Goal: Task Accomplishment & Management: Manage account settings

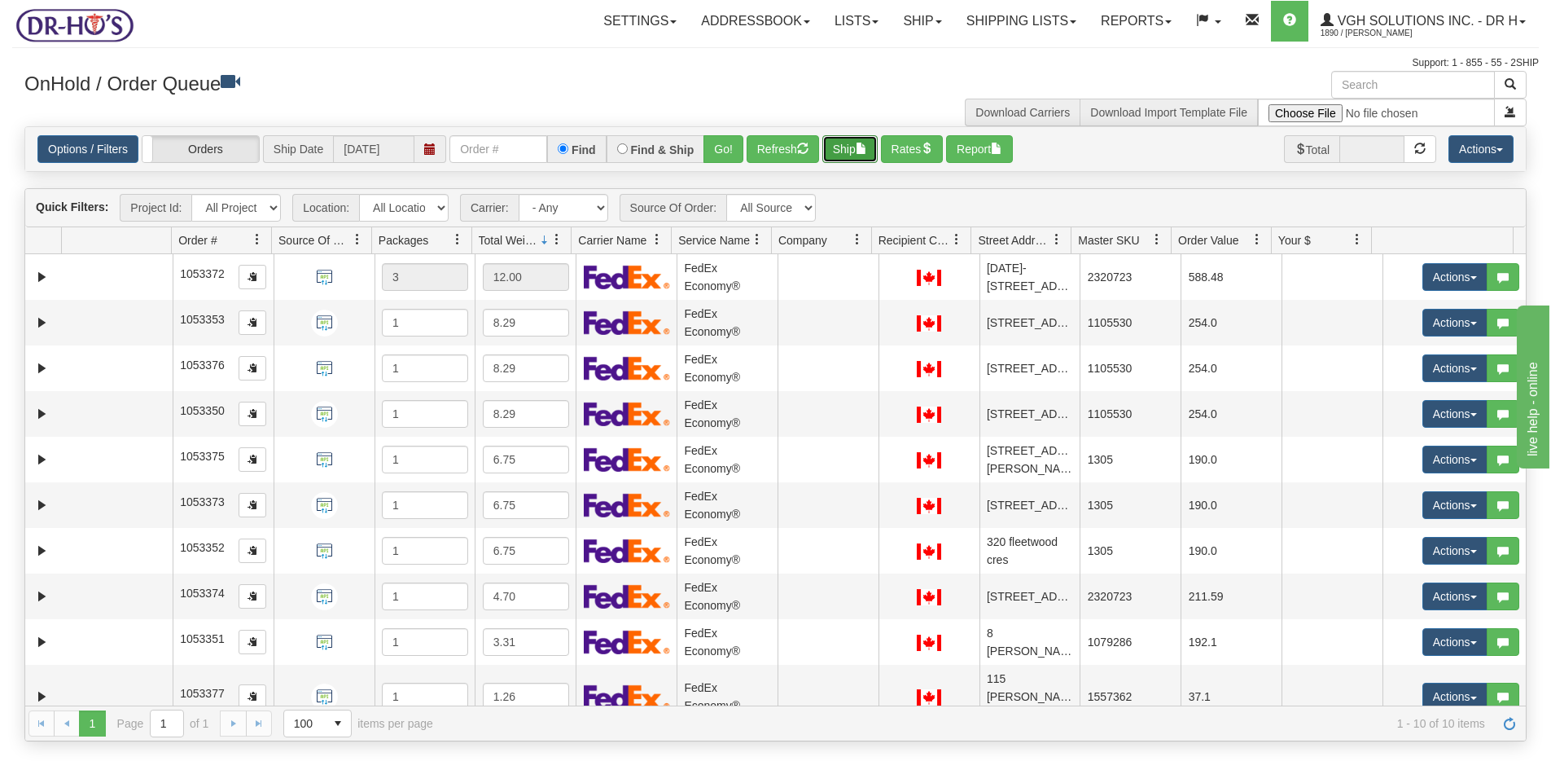
click at [849, 149] on button "Ship" at bounding box center [850, 149] width 55 height 28
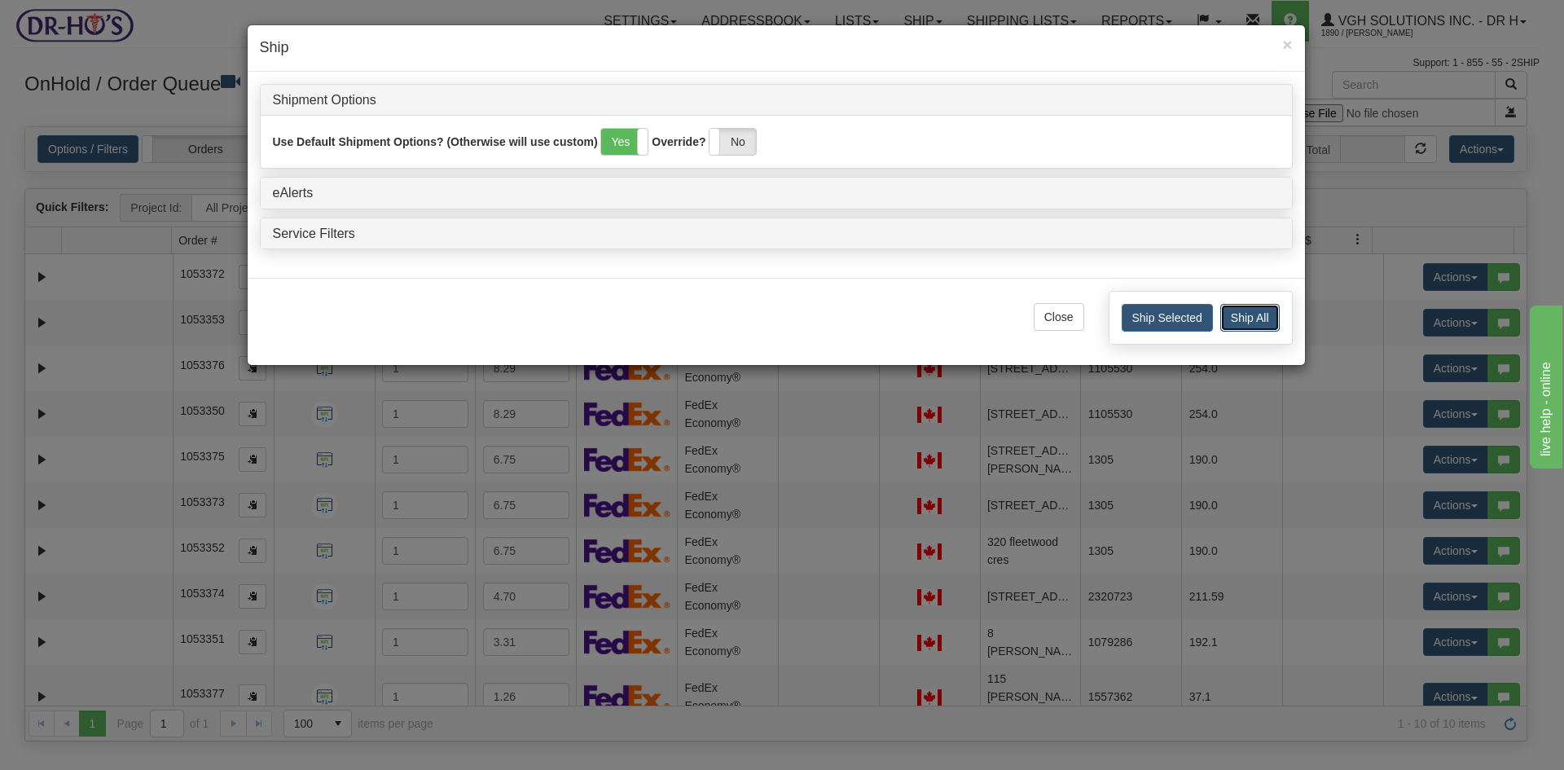
click at [1252, 318] on button "Ship All" at bounding box center [1249, 318] width 59 height 28
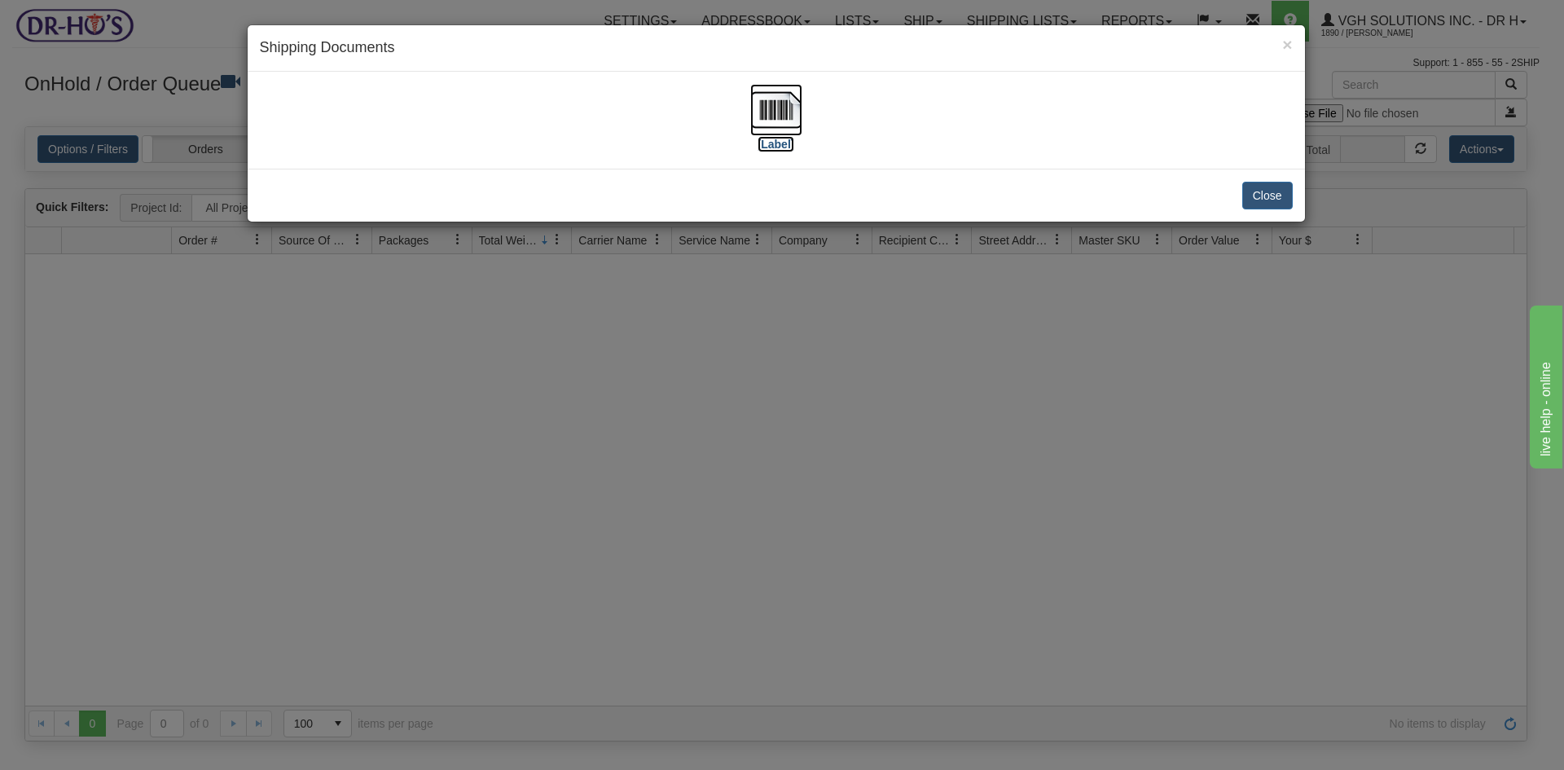
click at [779, 108] on img at bounding box center [776, 110] width 52 height 52
click at [1282, 185] on button "Close" at bounding box center [1267, 196] width 50 height 28
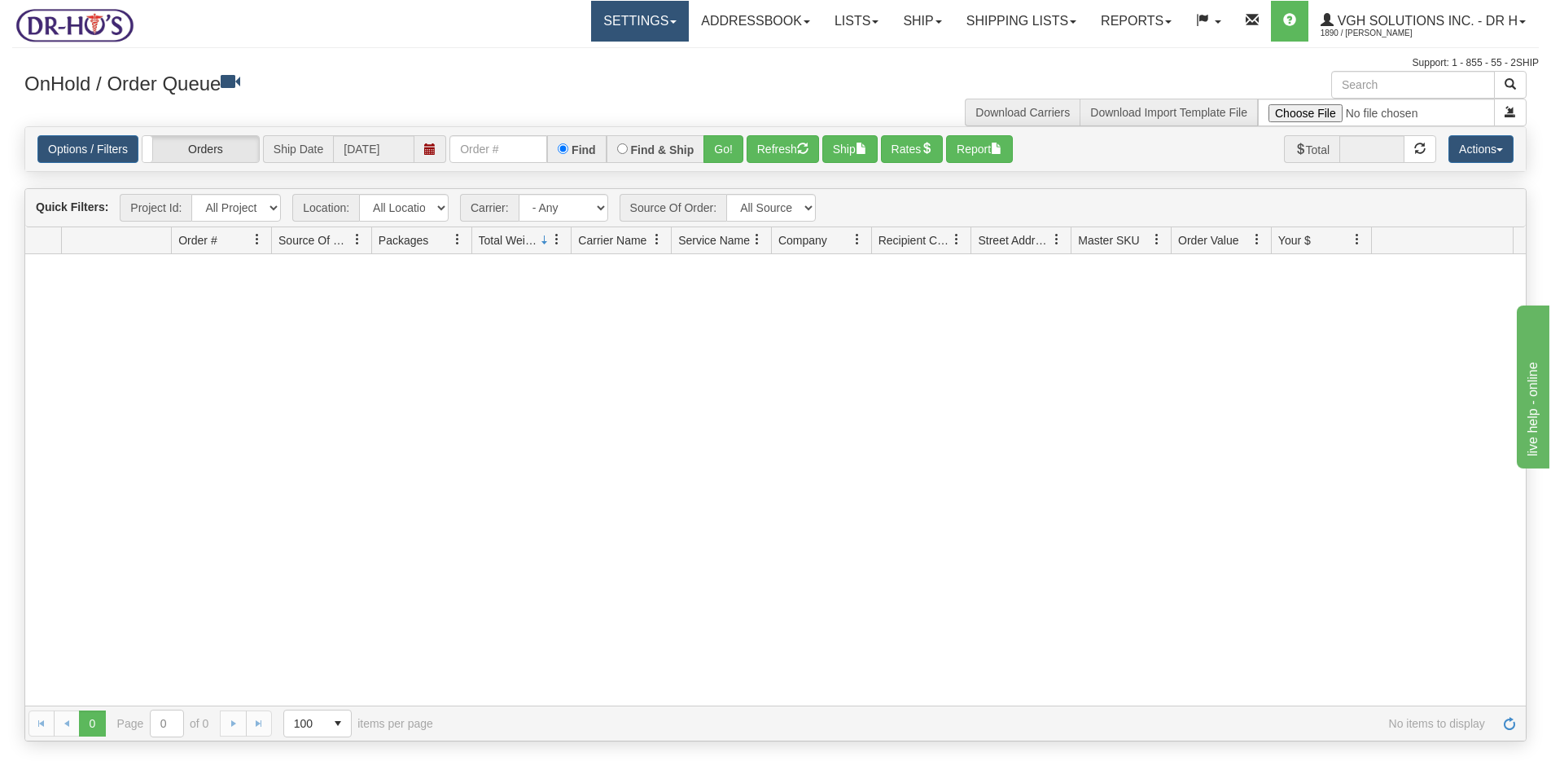
click at [615, 22] on link "Settings" at bounding box center [640, 21] width 98 height 41
click at [571, 52] on span "Shipping Preferences" at bounding box center [596, 56] width 109 height 13
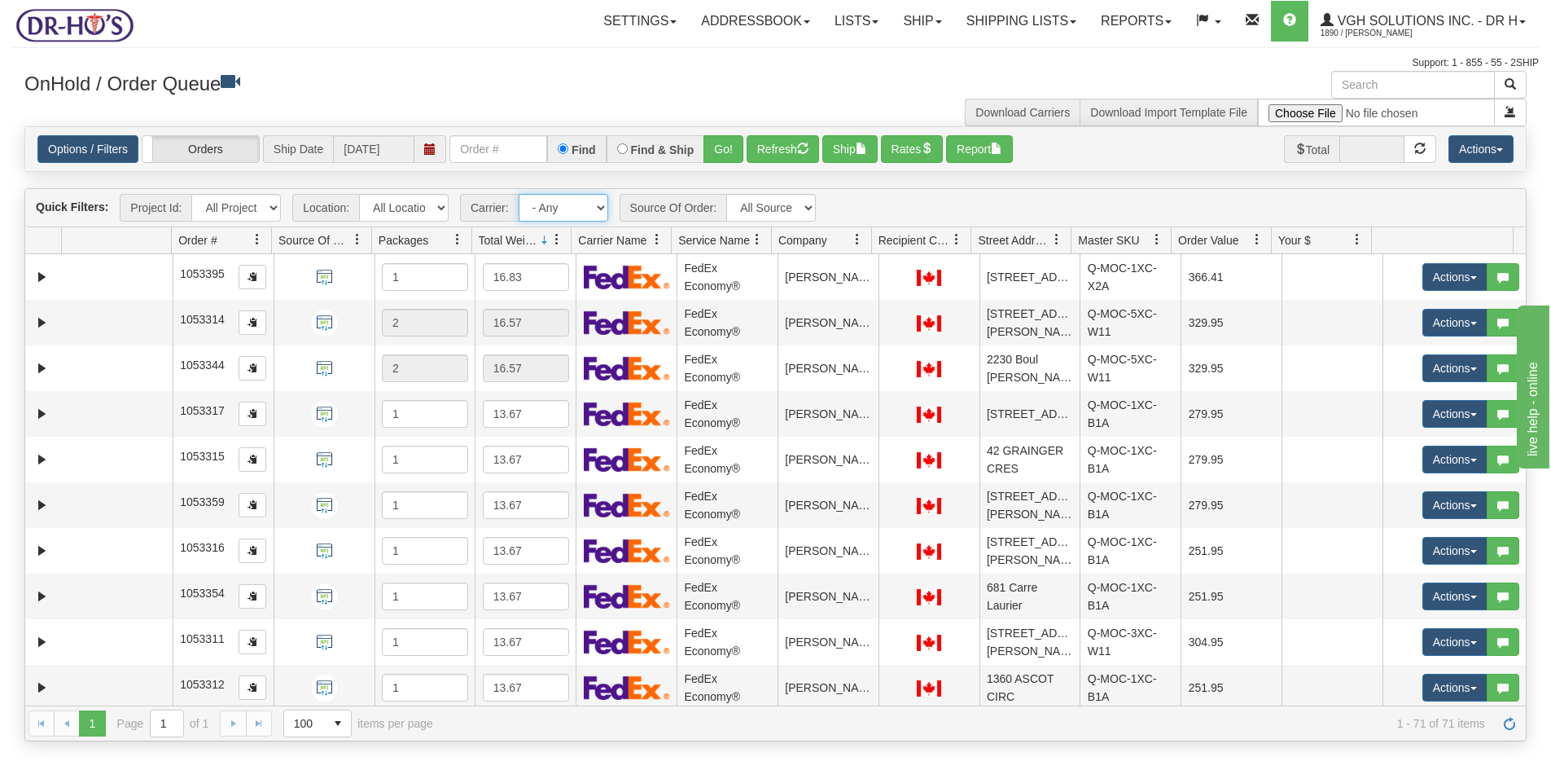
click at [598, 212] on select "- Any - Has NO carrier assigned - Has a carrier assigned FedEx Canada Post" at bounding box center [564, 208] width 90 height 28
select select "20"
click at [519, 194] on select "- Any - Has NO carrier assigned - Has a carrier assigned FedEx Canada Post" at bounding box center [564, 208] width 90 height 28
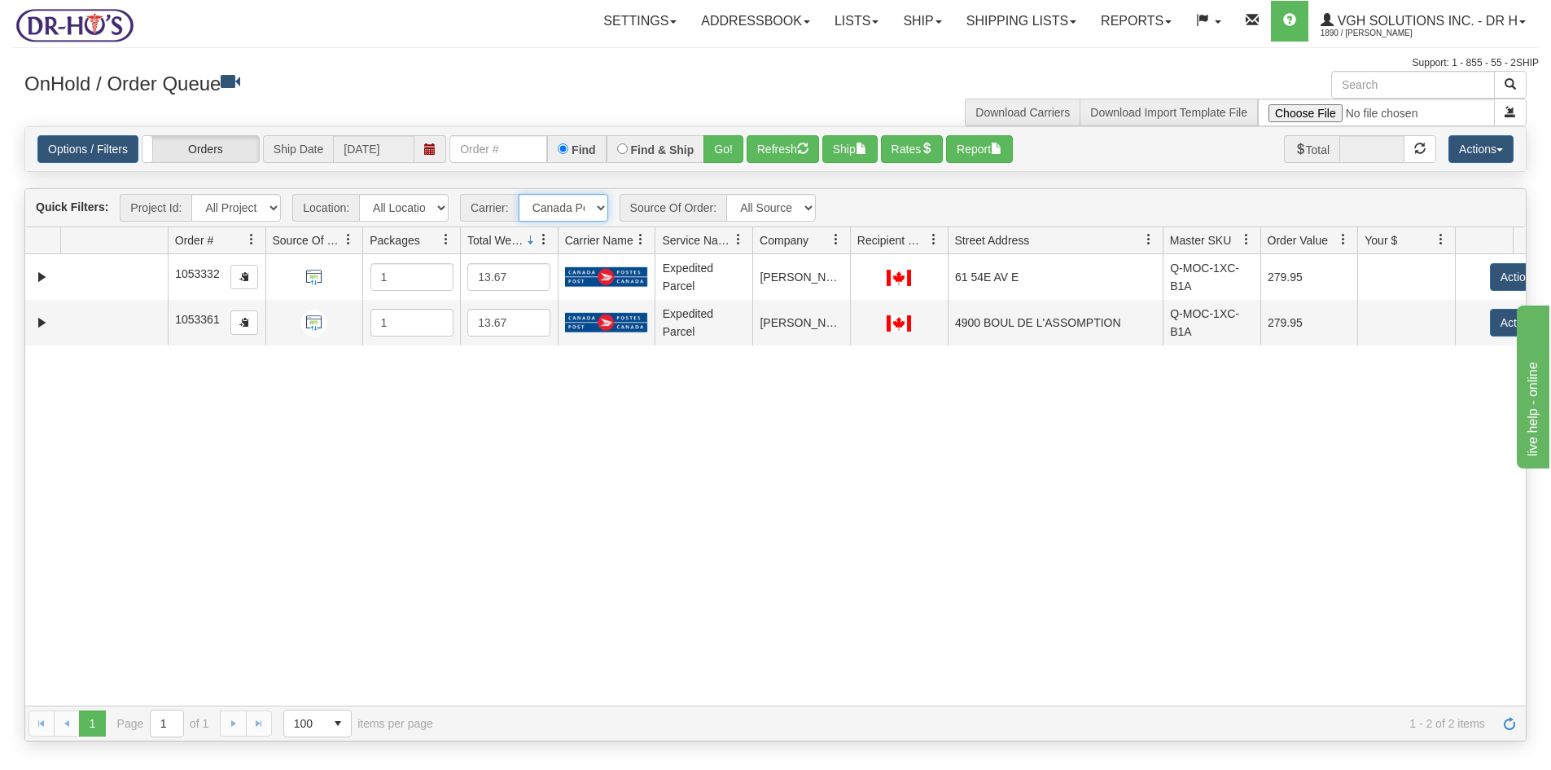
drag, startPoint x: 1069, startPoint y: 239, endPoint x: 1152, endPoint y: 239, distance: 83.1
click at [1152, 239] on div "Id Location Request Id Reply Id Order # Source Of Order Packages Total Weight C…" at bounding box center [769, 240] width 1489 height 26
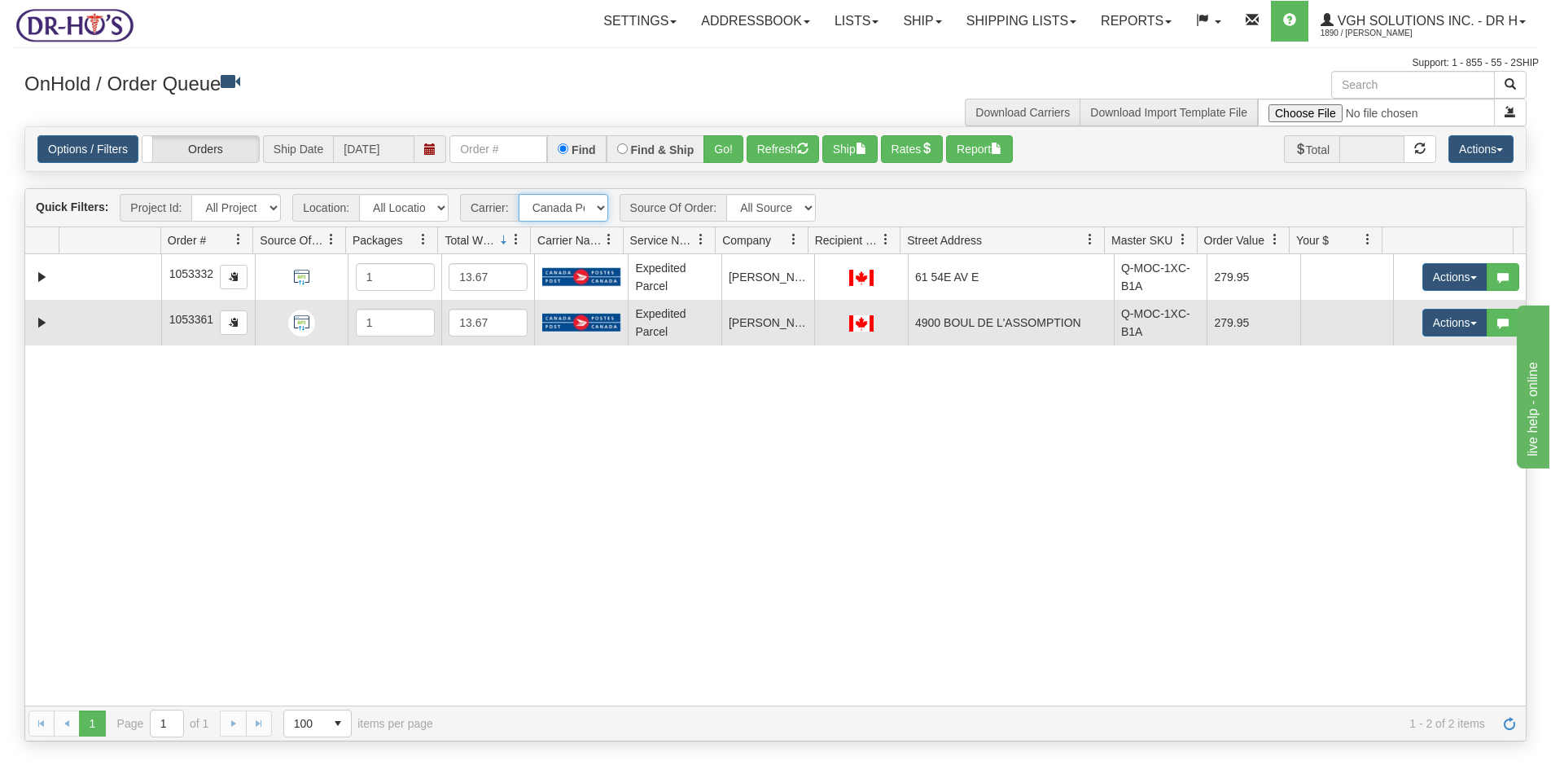
click at [71, 326] on td at bounding box center [110, 323] width 103 height 46
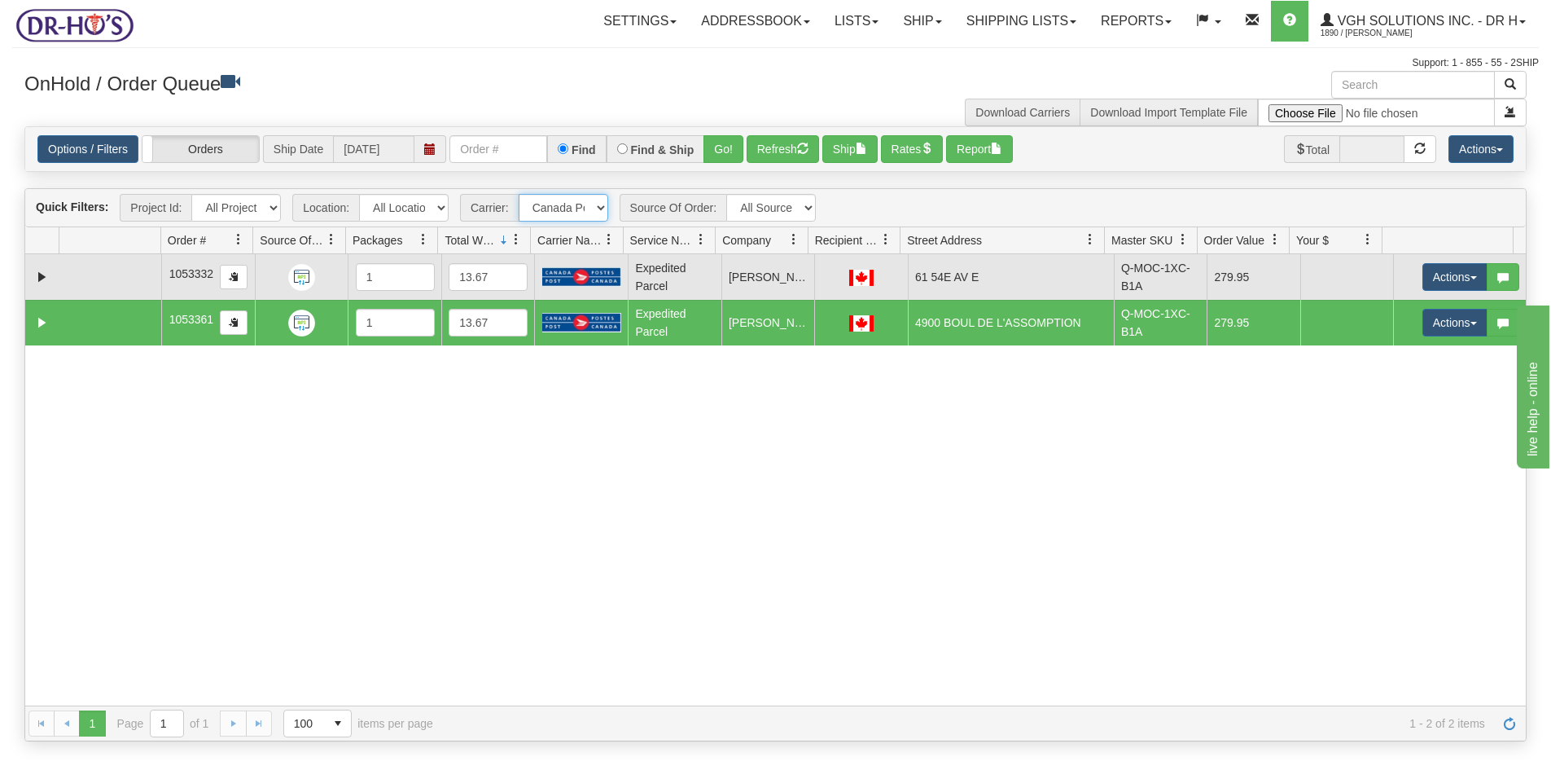
click at [71, 278] on td at bounding box center [110, 277] width 103 height 46
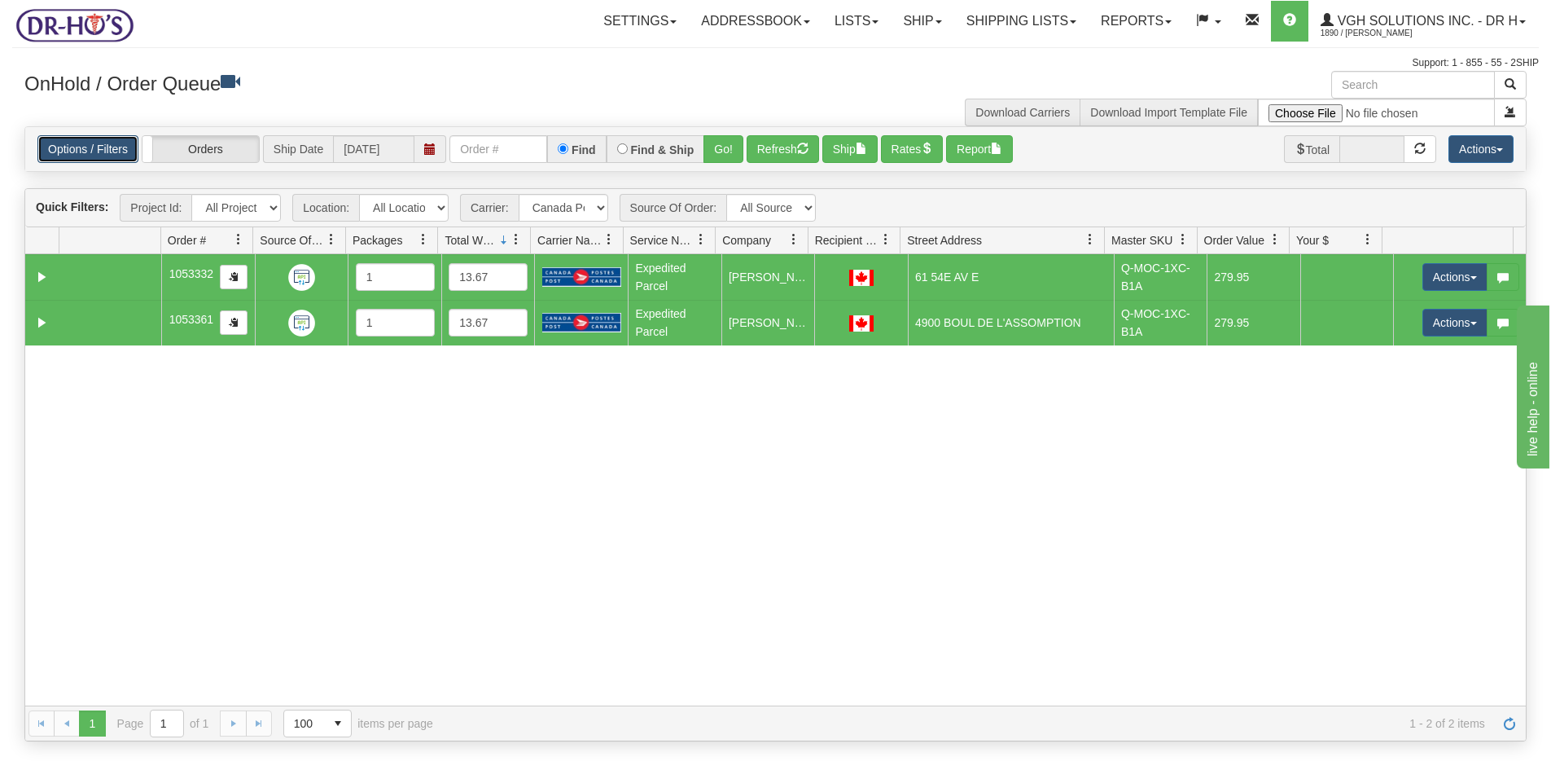
click at [94, 147] on link "Options / Filters" at bounding box center [87, 149] width 101 height 28
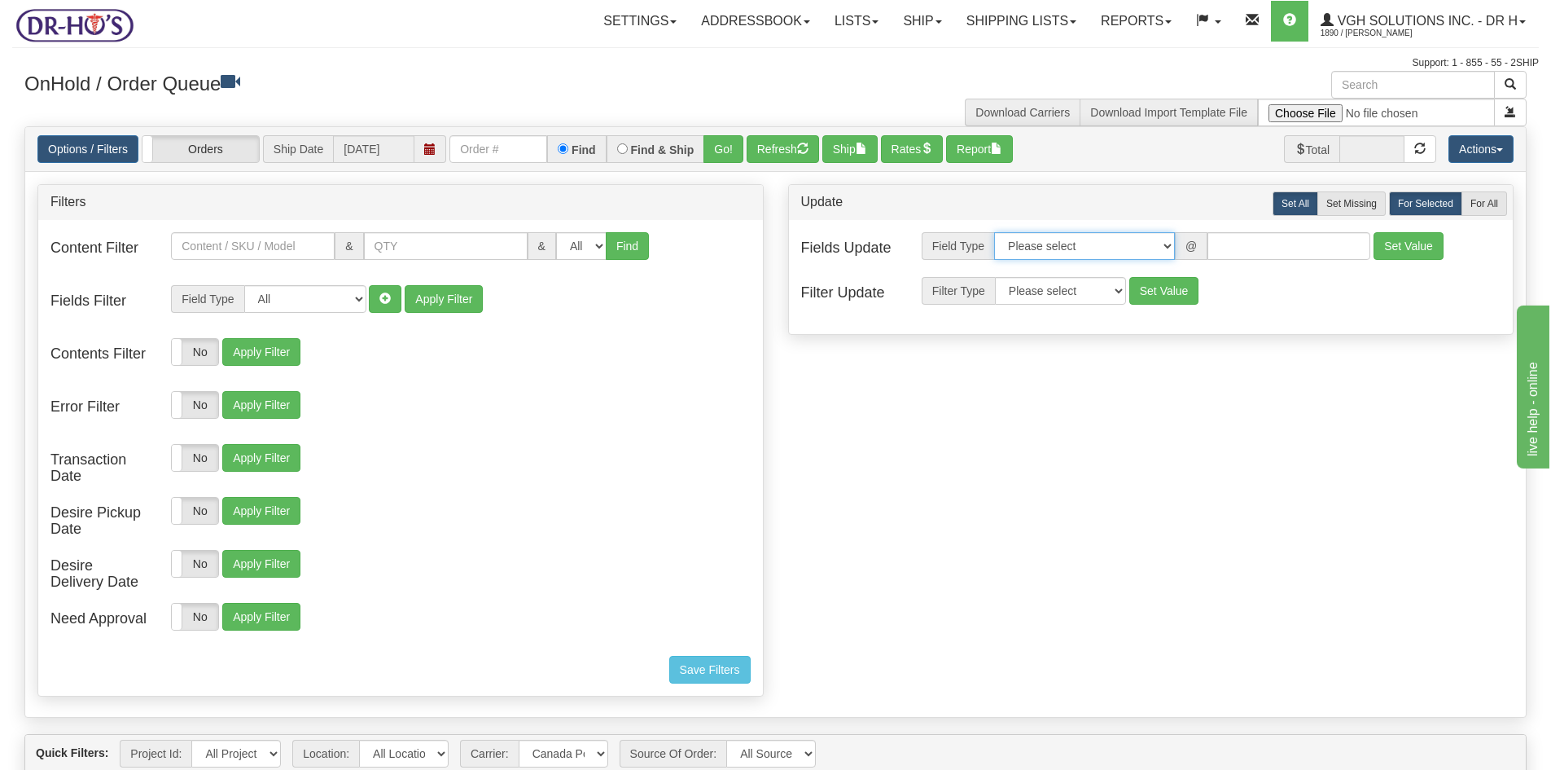
click at [1170, 246] on select "Please select Contact Person Company Country Country & State/Province City Zip …" at bounding box center [1084, 246] width 181 height 28
select select "94"
click at [994, 232] on select "Please select Contact Person Company Country Country & State/Province City Zip …" at bounding box center [1084, 246] width 181 height 28
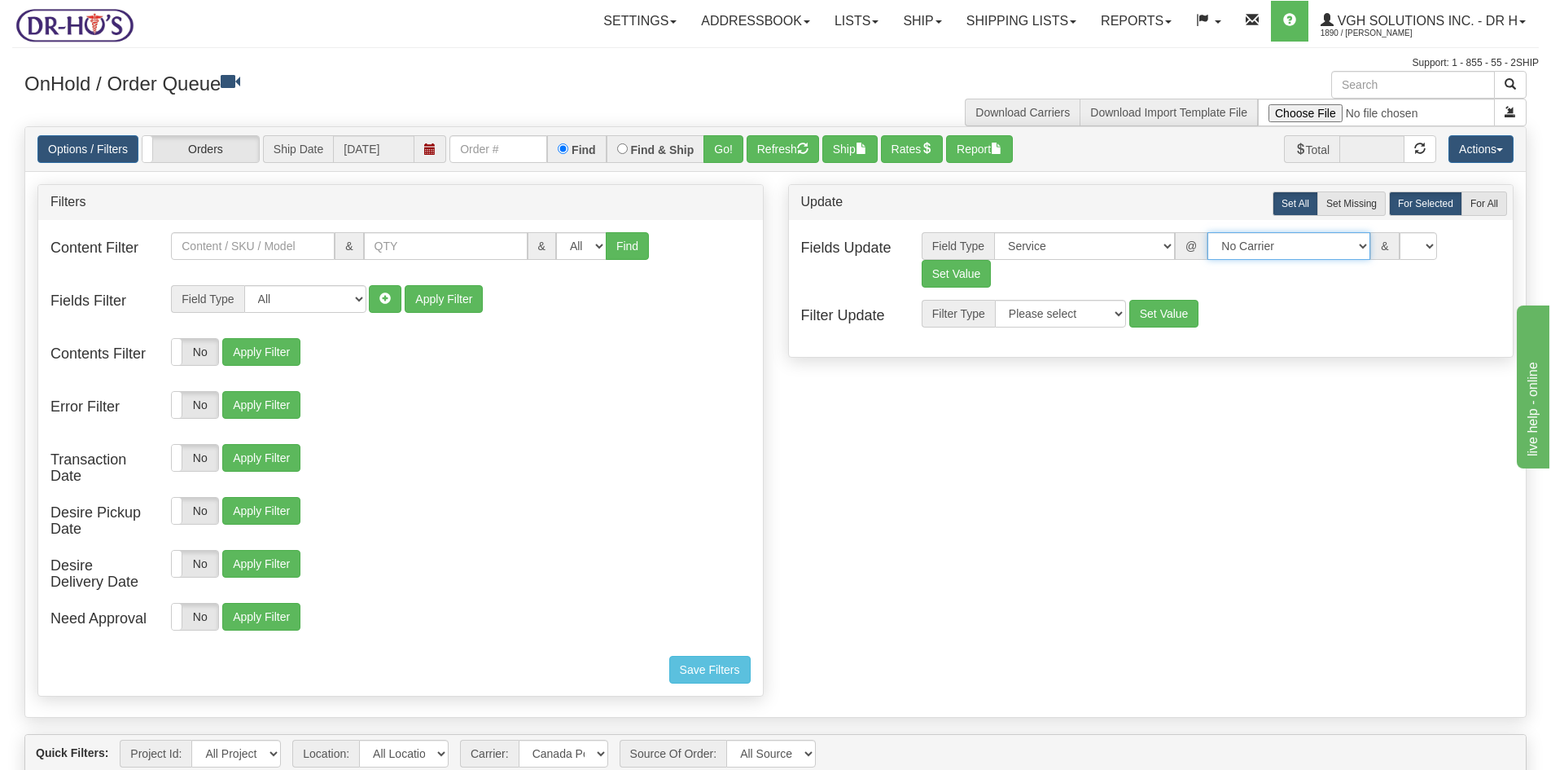
click at [1345, 242] on select "No Carrier FedEx UPS Purolator Canpar Canada Post BeSwyft Kindersley. Day & Ros…" at bounding box center [1289, 246] width 163 height 28
select select "2"
click at [1208, 232] on select "No Carrier FedEx UPS Purolator Canpar Canada Post BeSwyft Kindersley. Day & Ros…" at bounding box center [1289, 246] width 163 height 28
click at [1495, 244] on select "US -> US - 70 - FedEx 1 Day® Freight US -> US - 03 - FedEx 2 Day® US -> US - 49…" at bounding box center [1419, 246] width 163 height 28
select select "20"
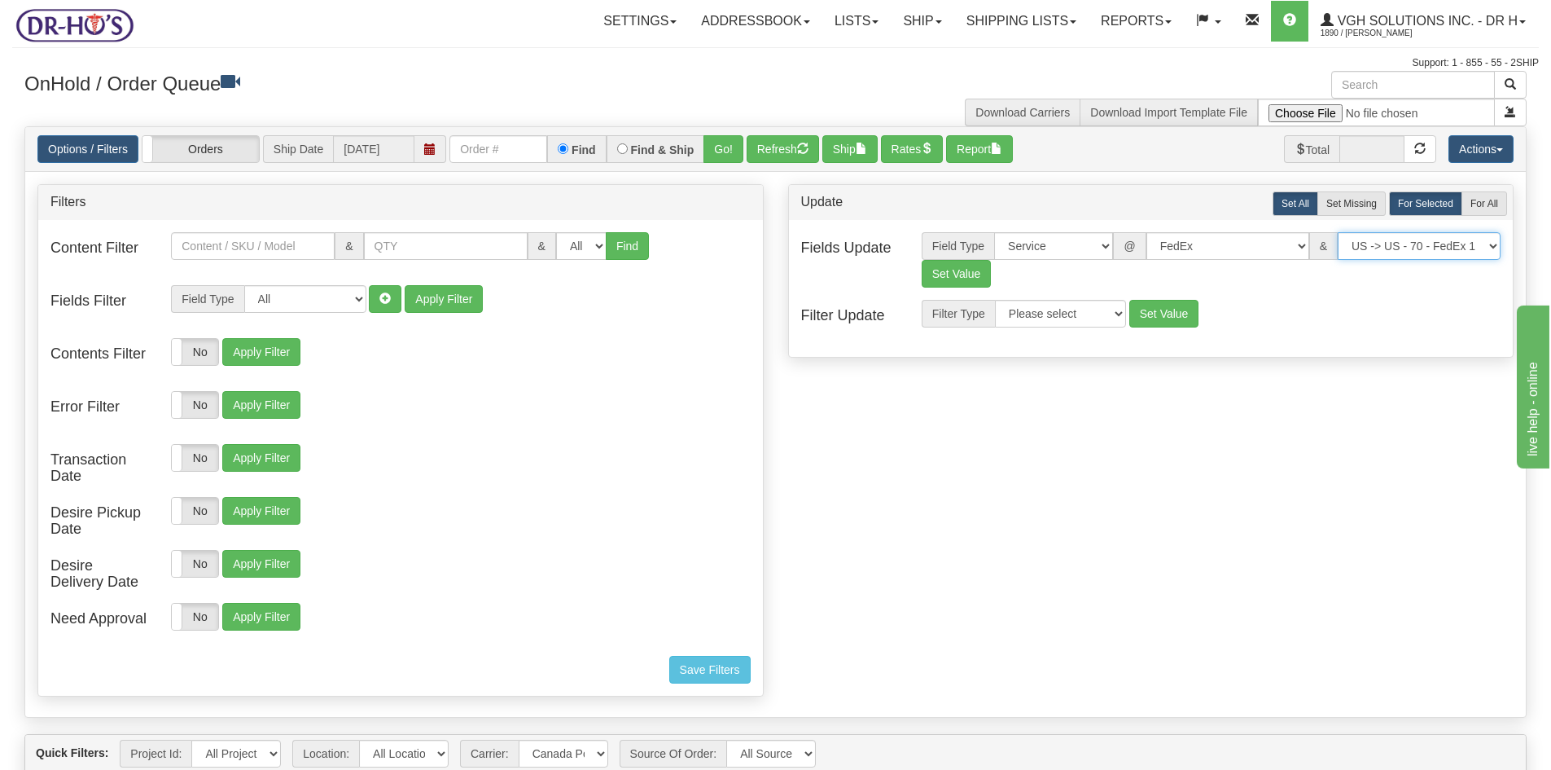
click at [1338, 232] on select "US -> US - 70 - FedEx 1 Day® Freight US -> US - 03 - FedEx 2 Day® US -> US - 49…" at bounding box center [1419, 246] width 163 height 28
click at [954, 269] on button "Set Value" at bounding box center [957, 274] width 70 height 28
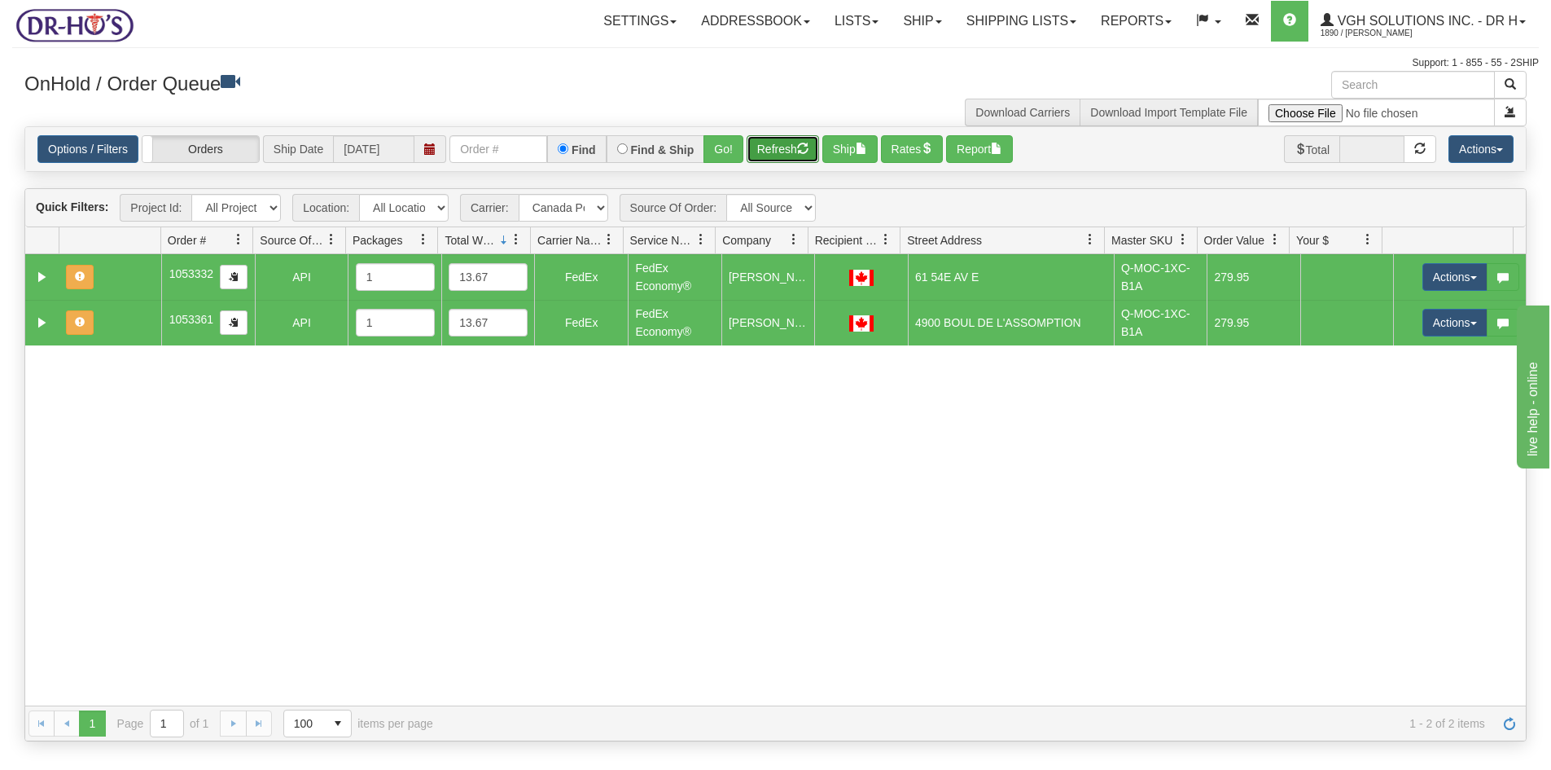
click at [761, 143] on button "Refresh" at bounding box center [783, 149] width 72 height 28
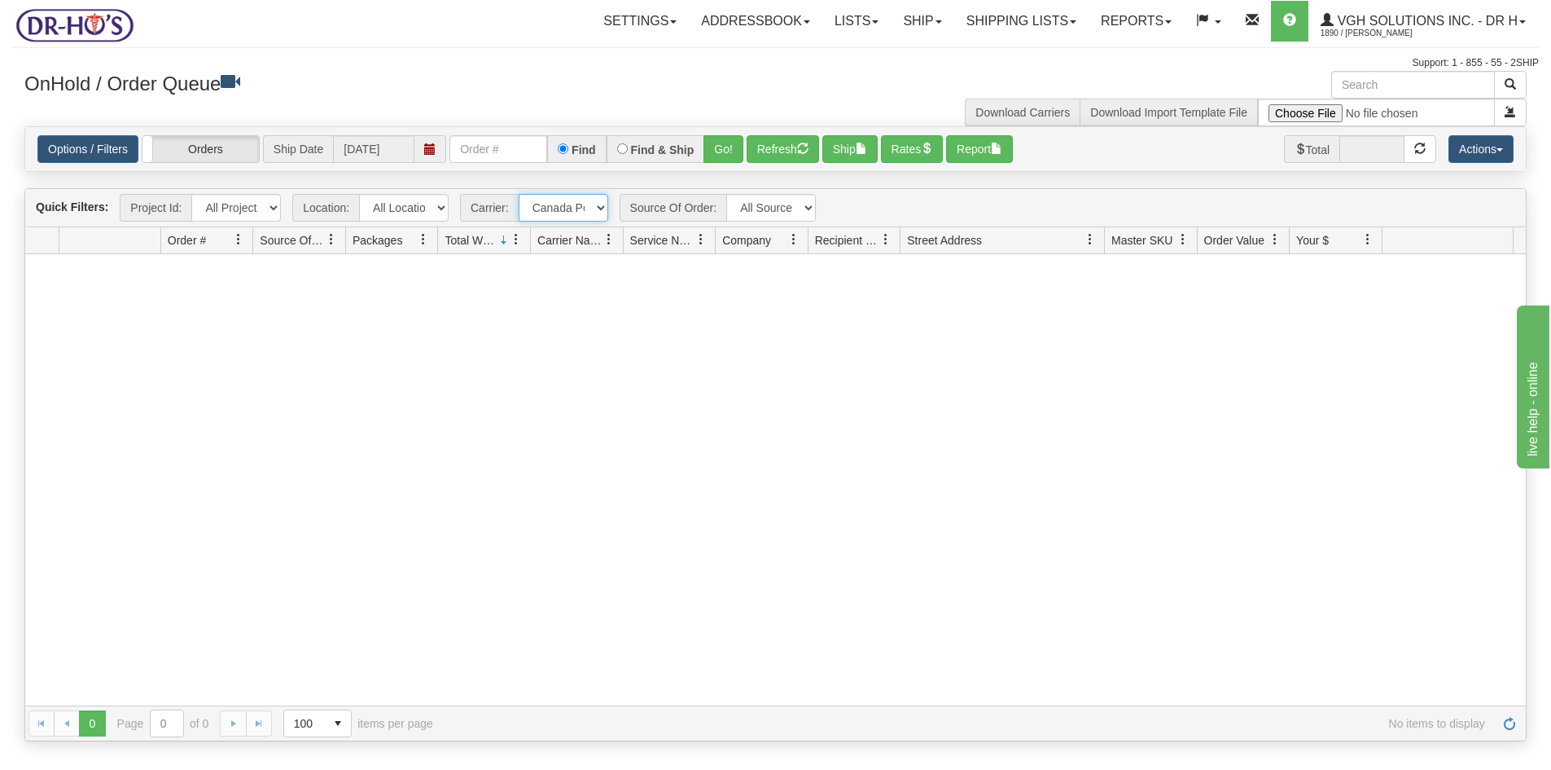
click at [599, 207] on select "- Any - Has NO carrier assigned - Has a carrier assigned FedEx Canada Post" at bounding box center [564, 208] width 90 height 28
select select "grid toolbar"
click at [519, 194] on select "- Any - Has NO carrier assigned - Has a carrier assigned FedEx Canada Post" at bounding box center [564, 208] width 90 height 28
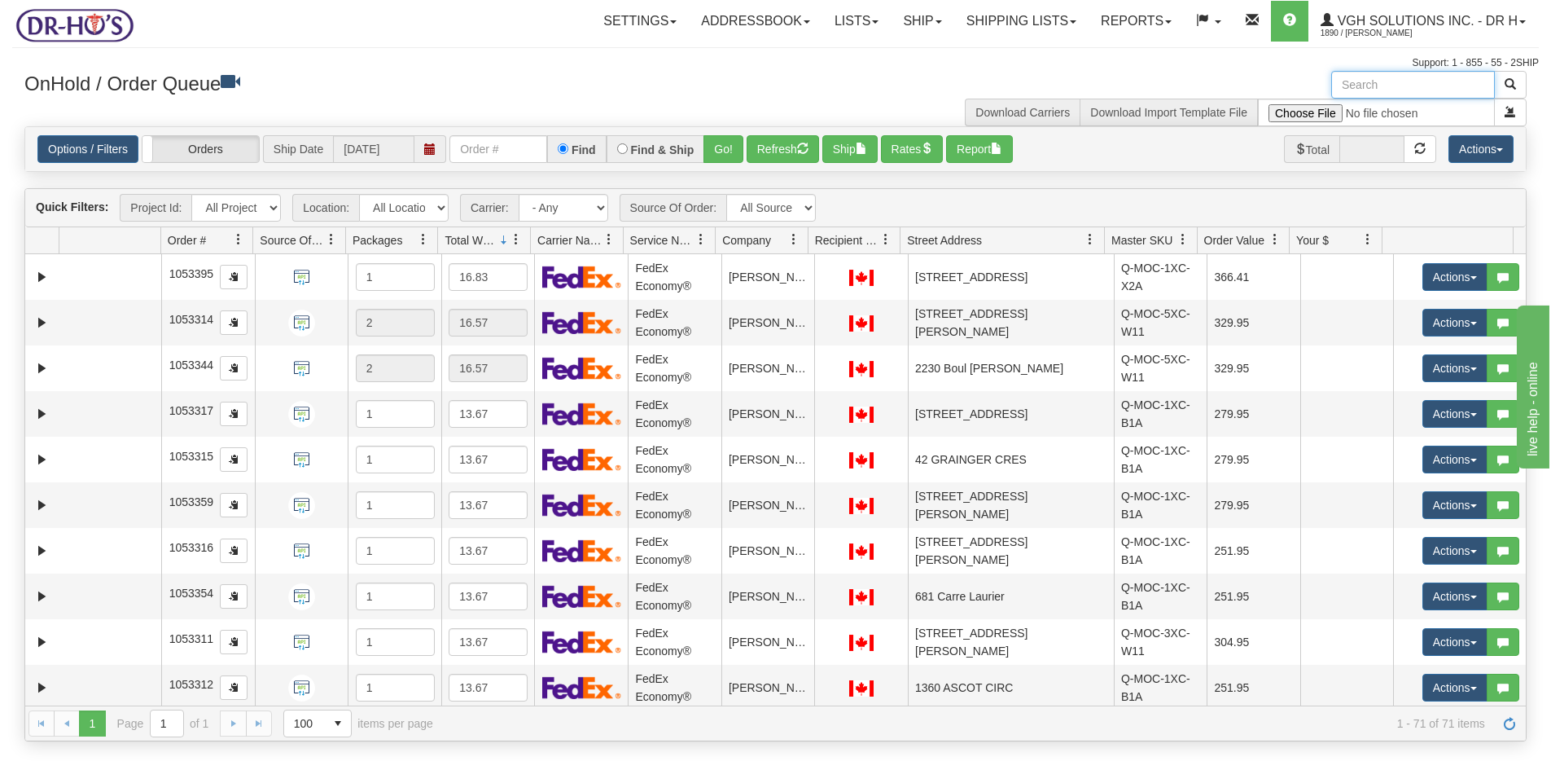
click at [1388, 86] on input "text" at bounding box center [1414, 85] width 164 height 28
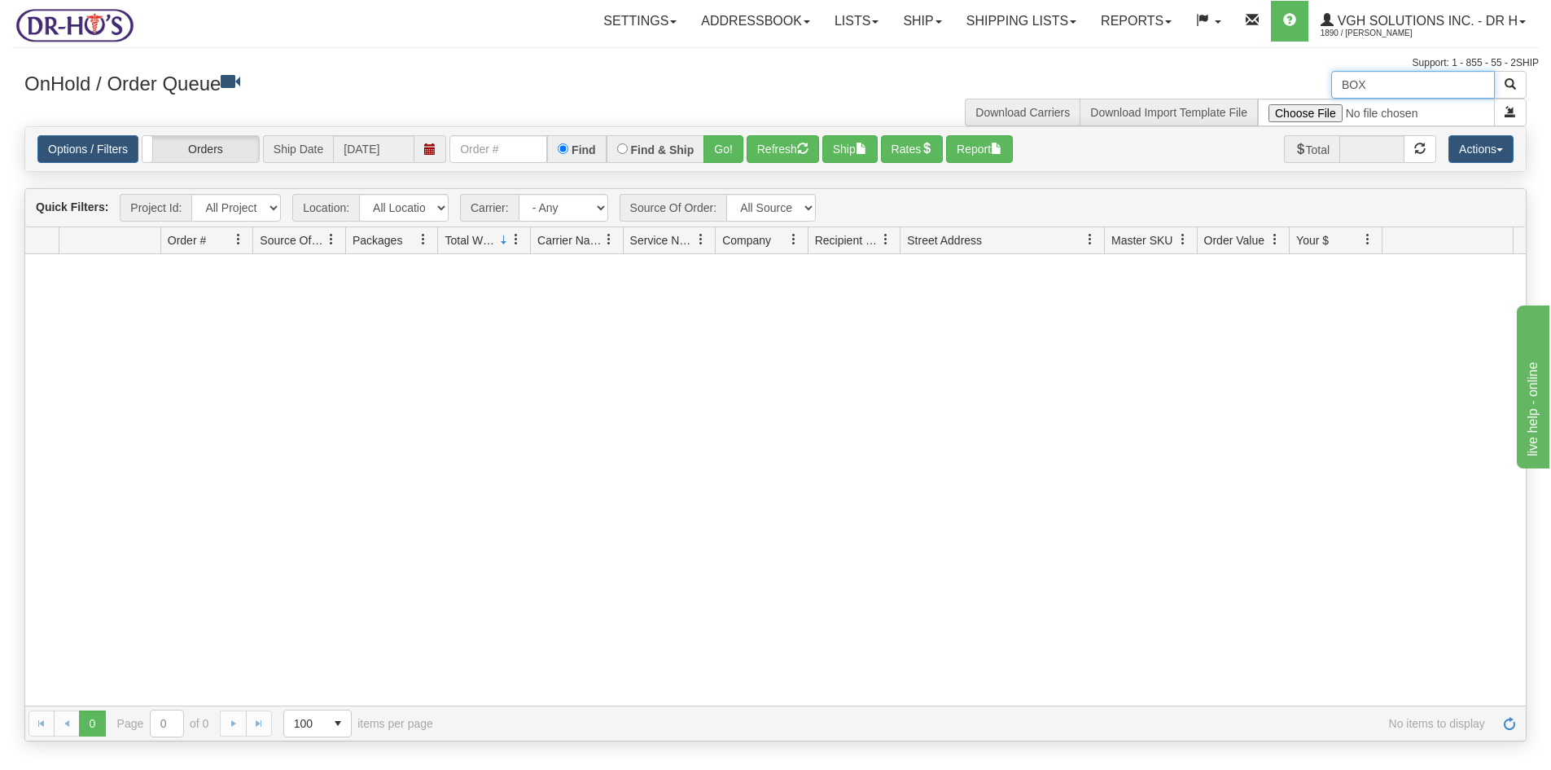
drag, startPoint x: 1393, startPoint y: 77, endPoint x: 1290, endPoint y: 91, distance: 104.4
click at [1290, 91] on div "BOX Download Carriers Download Import Template File" at bounding box center [1158, 98] width 764 height 55
click at [1404, 82] on input "BOX" at bounding box center [1414, 85] width 164 height 28
click at [1405, 87] on input "BOX" at bounding box center [1414, 85] width 164 height 28
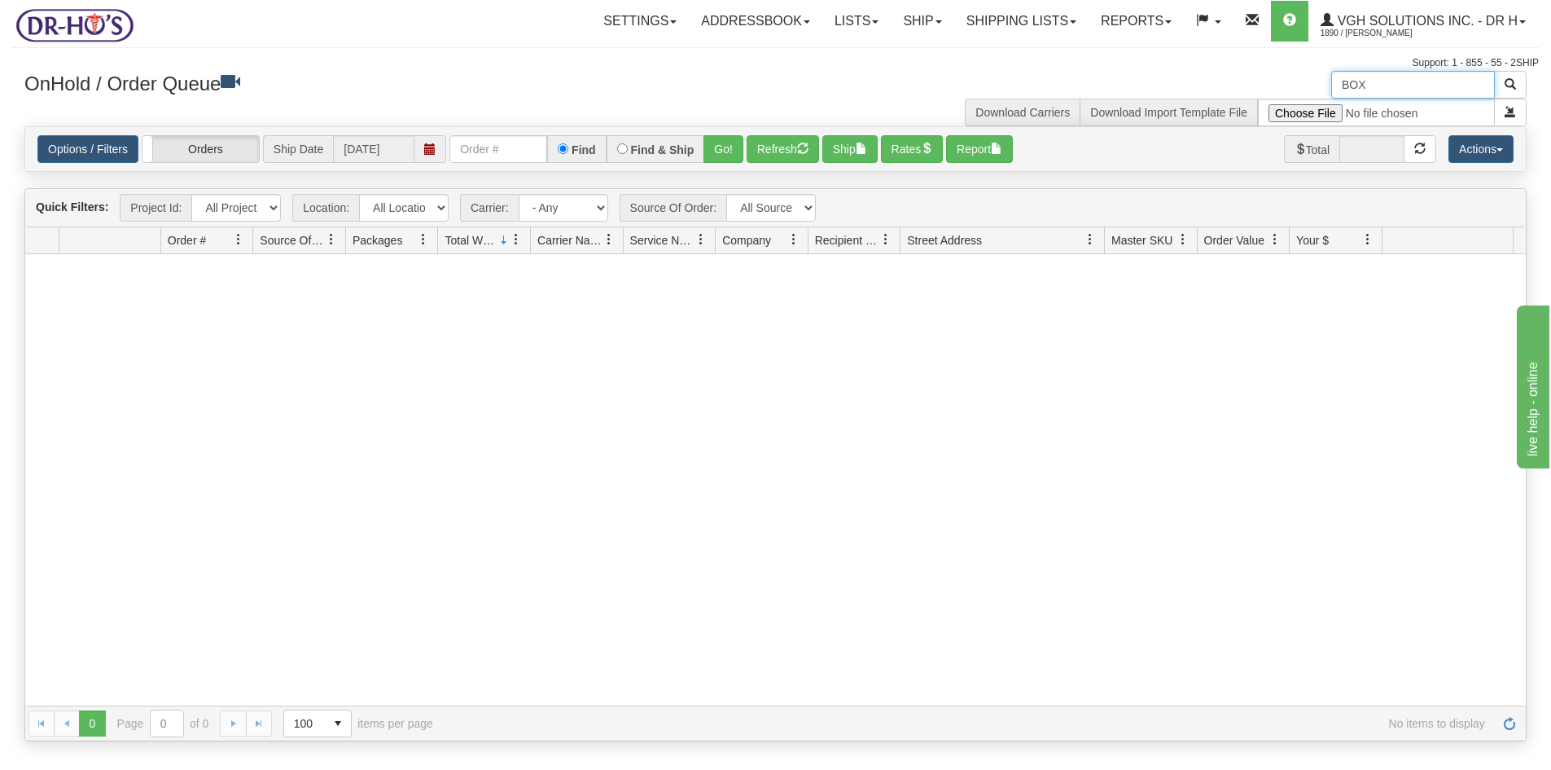
type input "BOX"
drag, startPoint x: 1424, startPoint y: 80, endPoint x: 1275, endPoint y: 107, distance: 151.4
click at [1275, 107] on div "BOX Download Carriers Download Import Template File" at bounding box center [1158, 98] width 764 height 55
click at [775, 151] on button "Refresh" at bounding box center [783, 149] width 72 height 28
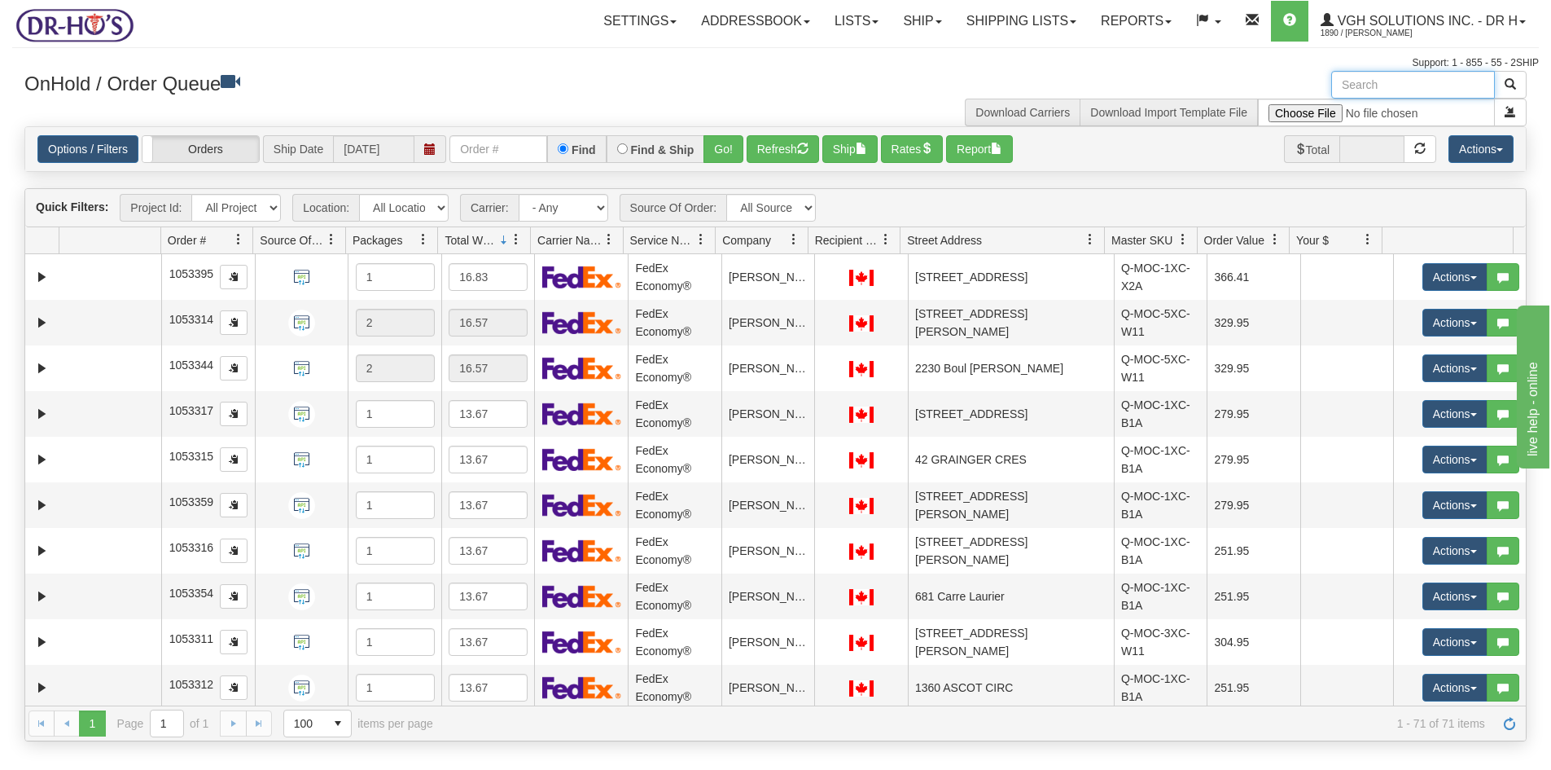
click at [1377, 83] on input "text" at bounding box center [1414, 85] width 164 height 28
paste input "1209596"
type input "1209596"
click at [1510, 77] on button "button" at bounding box center [1510, 85] width 33 height 28
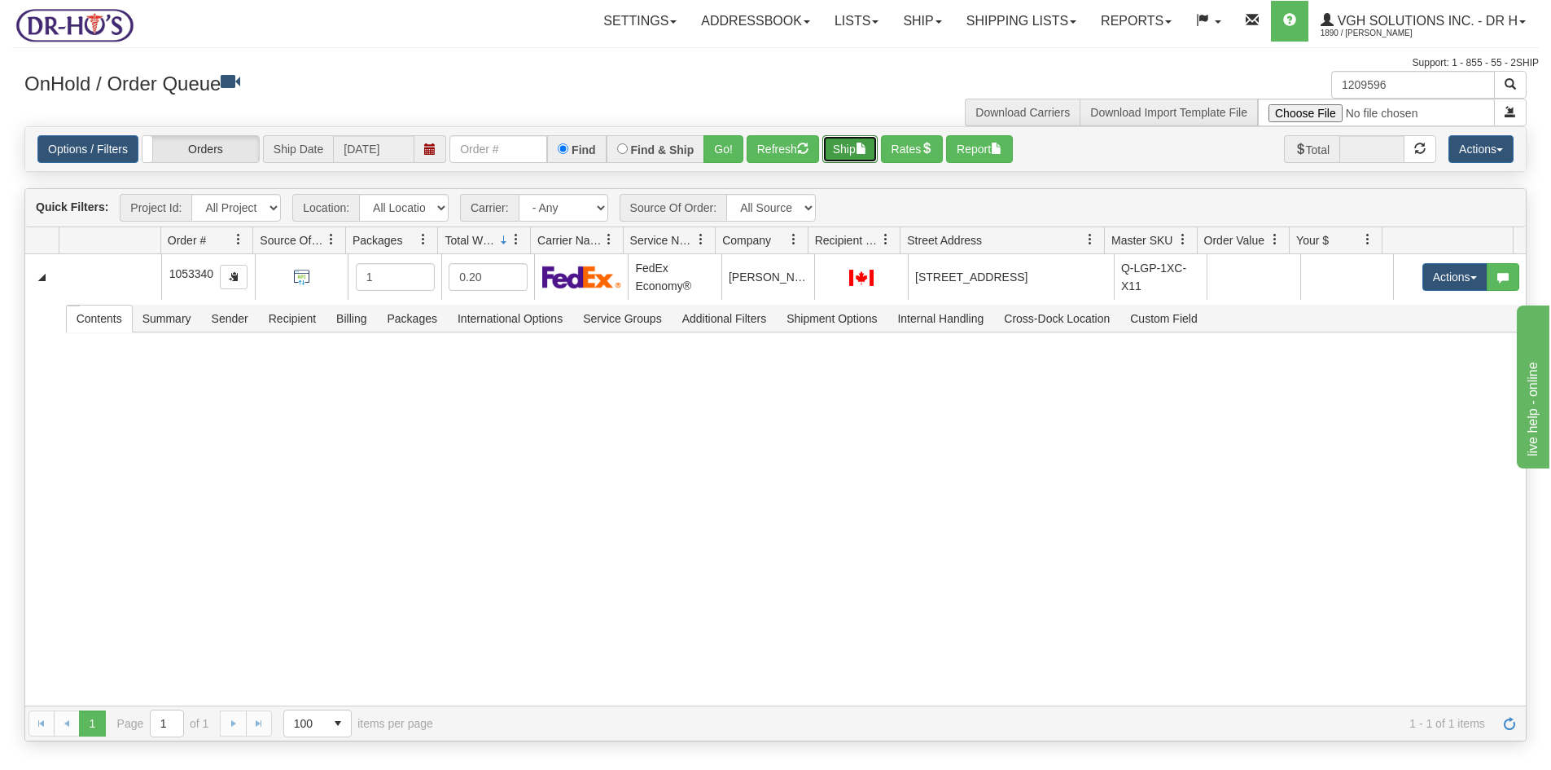
click at [847, 145] on button "Ship" at bounding box center [850, 149] width 55 height 28
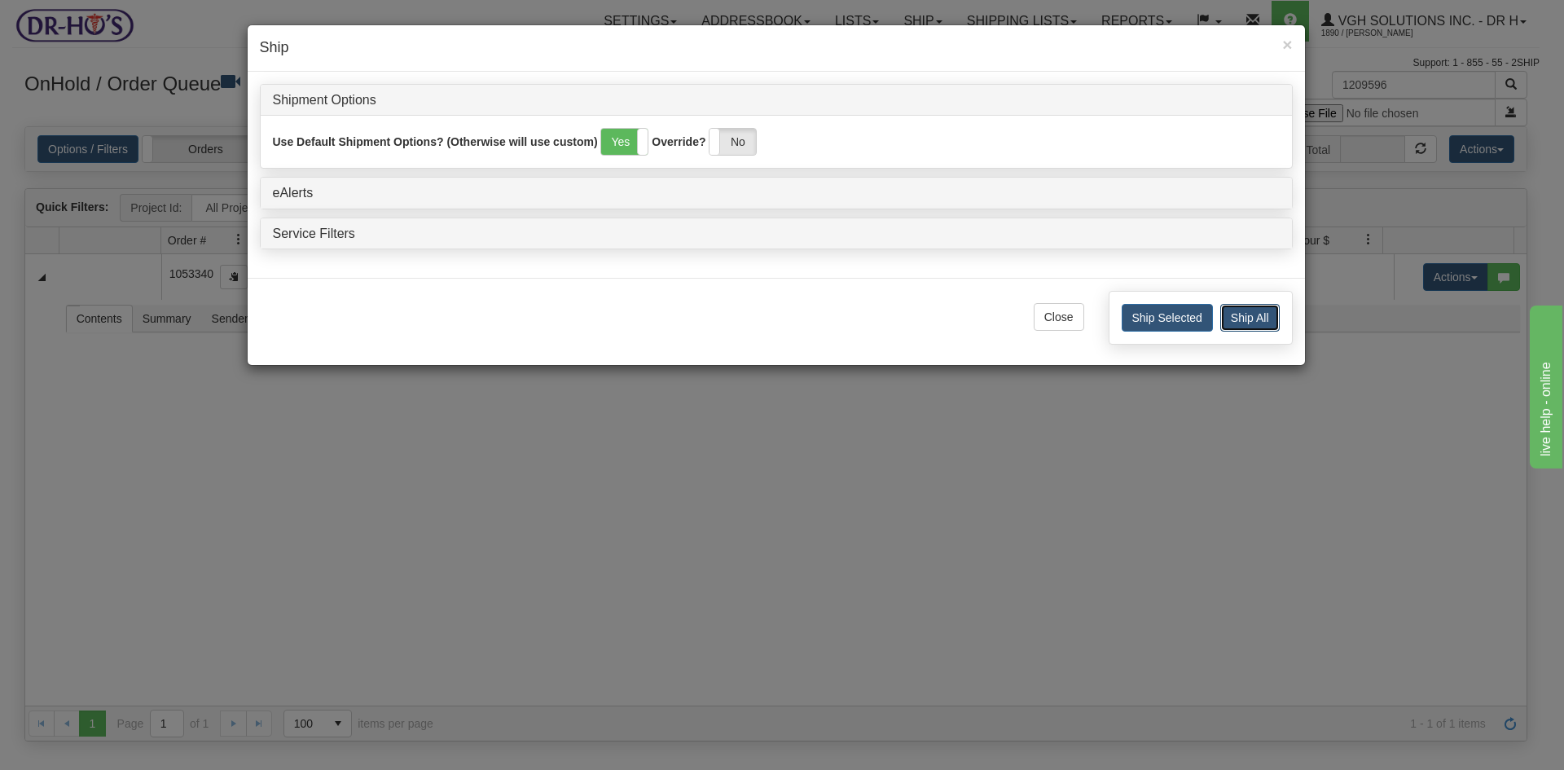
click at [1243, 316] on button "Ship All" at bounding box center [1249, 318] width 59 height 28
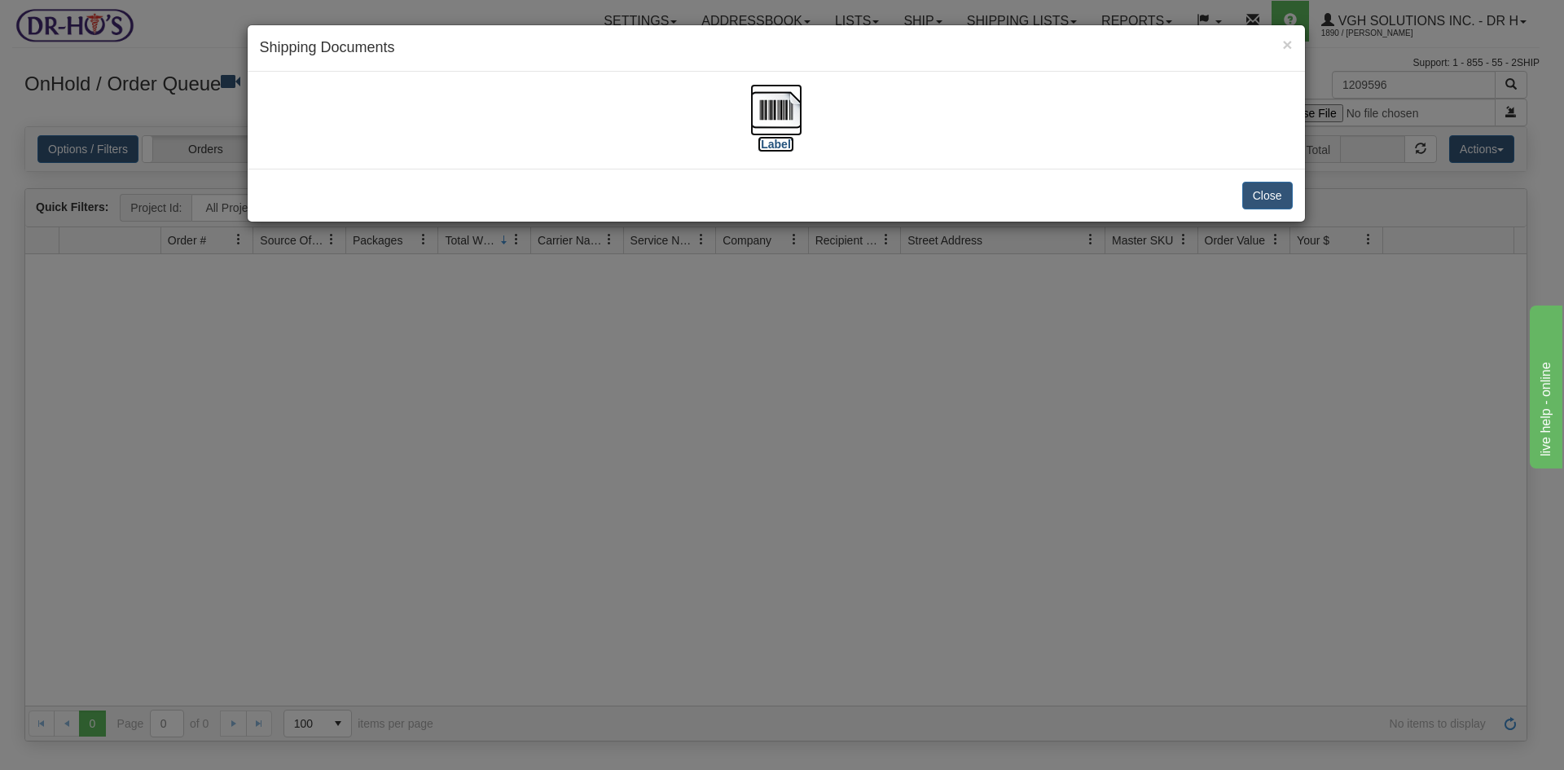
click at [793, 111] on img at bounding box center [776, 110] width 52 height 52
drag, startPoint x: 1276, startPoint y: 188, endPoint x: 1297, endPoint y: 175, distance: 24.9
click at [1276, 190] on button "Close" at bounding box center [1267, 196] width 50 height 28
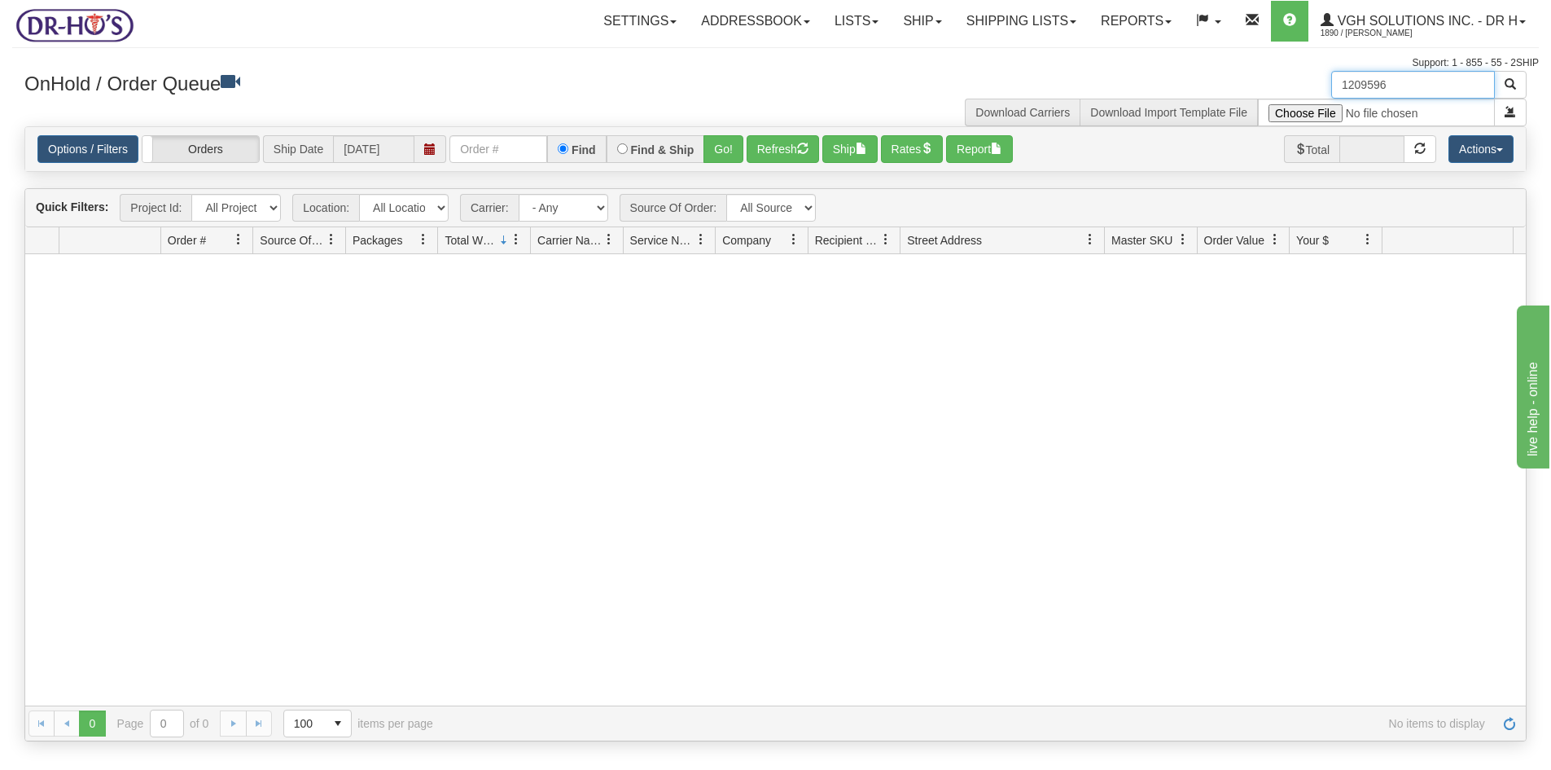
drag, startPoint x: 1357, startPoint y: 87, endPoint x: 1275, endPoint y: 94, distance: 81.8
click at [1275, 94] on div "1209596 Download Carriers Download Import Template File" at bounding box center [1158, 98] width 764 height 55
click at [766, 149] on button "Refresh" at bounding box center [783, 149] width 72 height 28
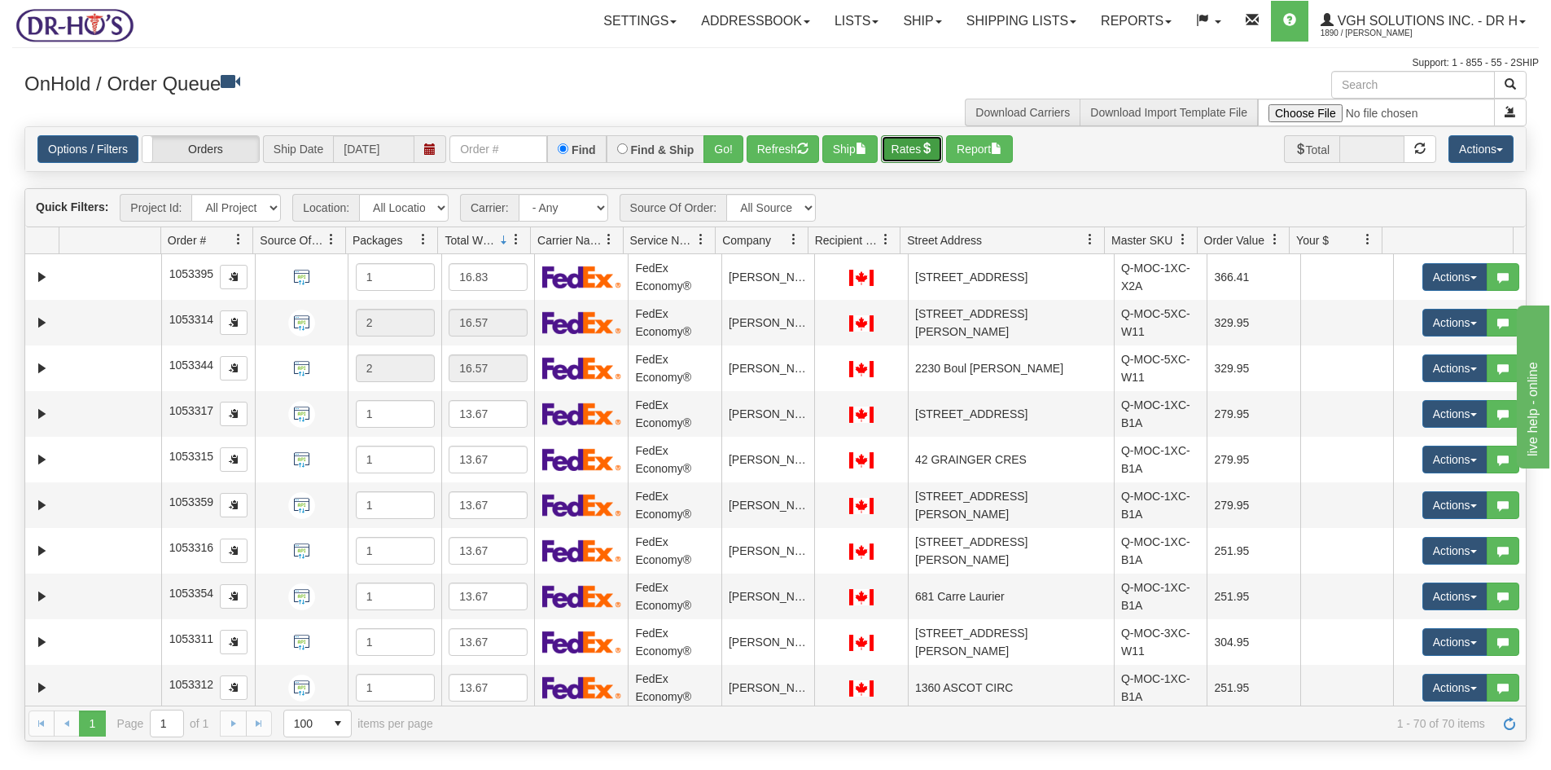
click at [916, 148] on button "Rates" at bounding box center [912, 149] width 63 height 28
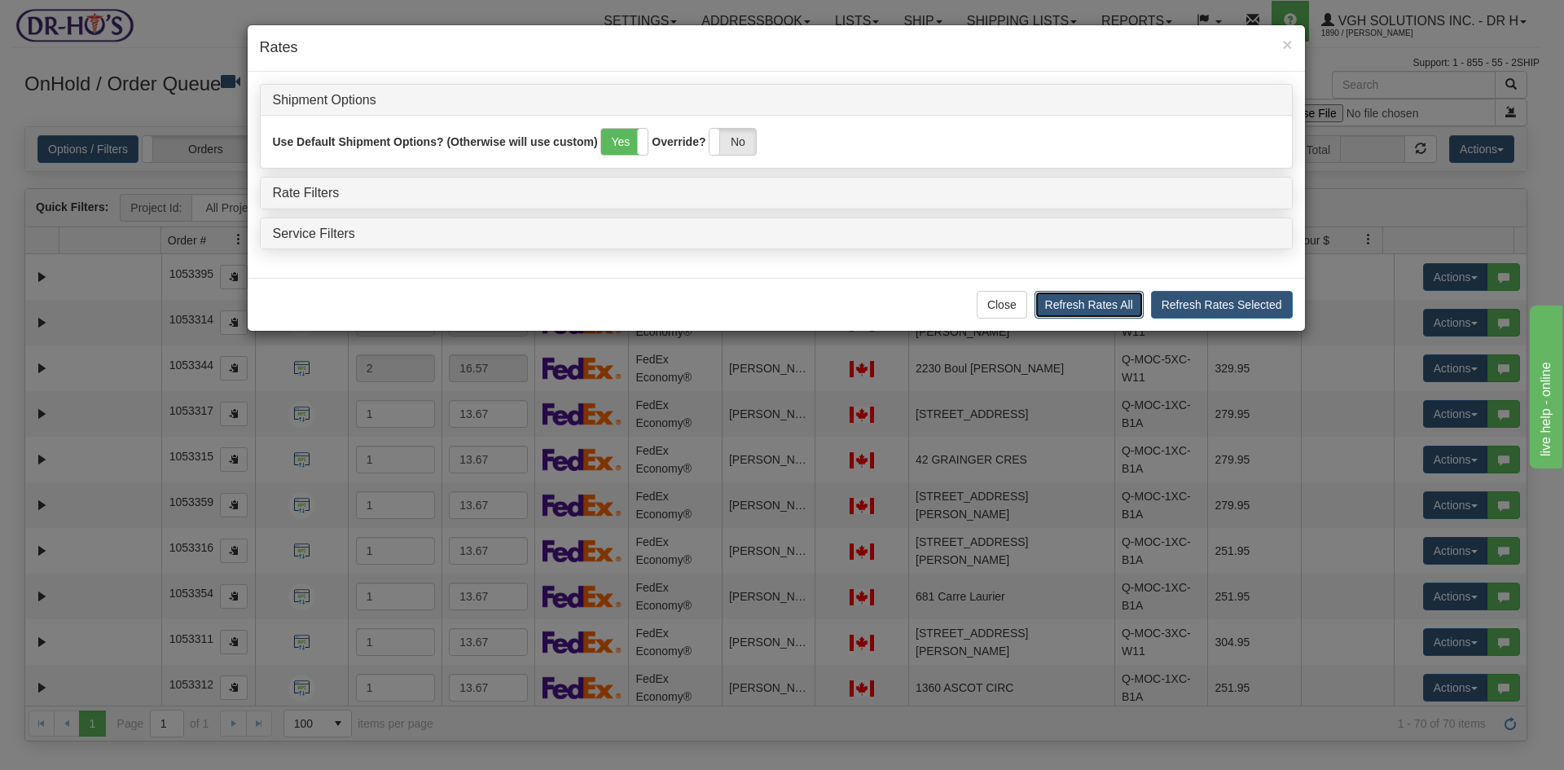
click at [1117, 301] on button "Refresh Rates All" at bounding box center [1088, 305] width 109 height 28
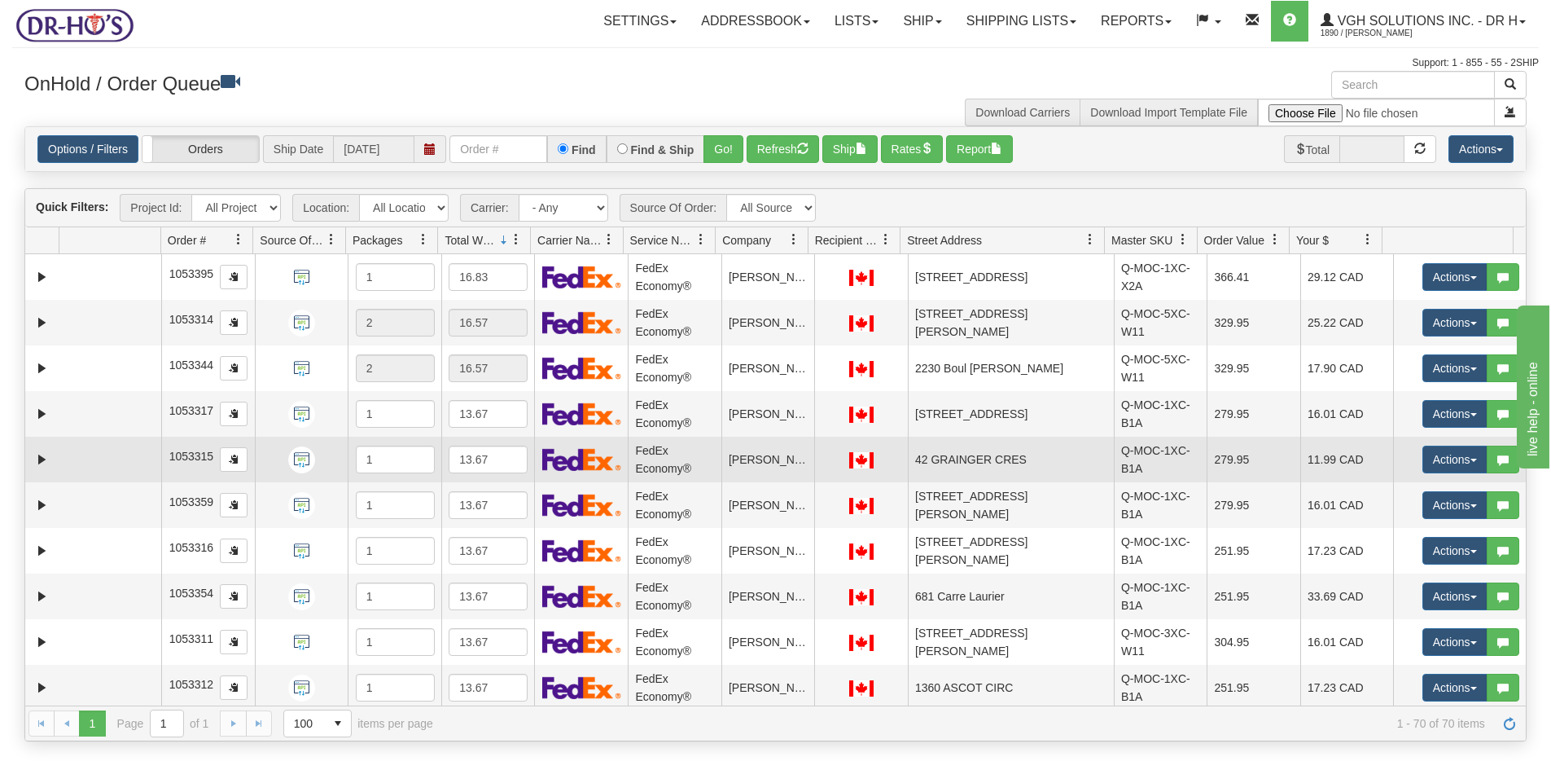
scroll to position [2324, 0]
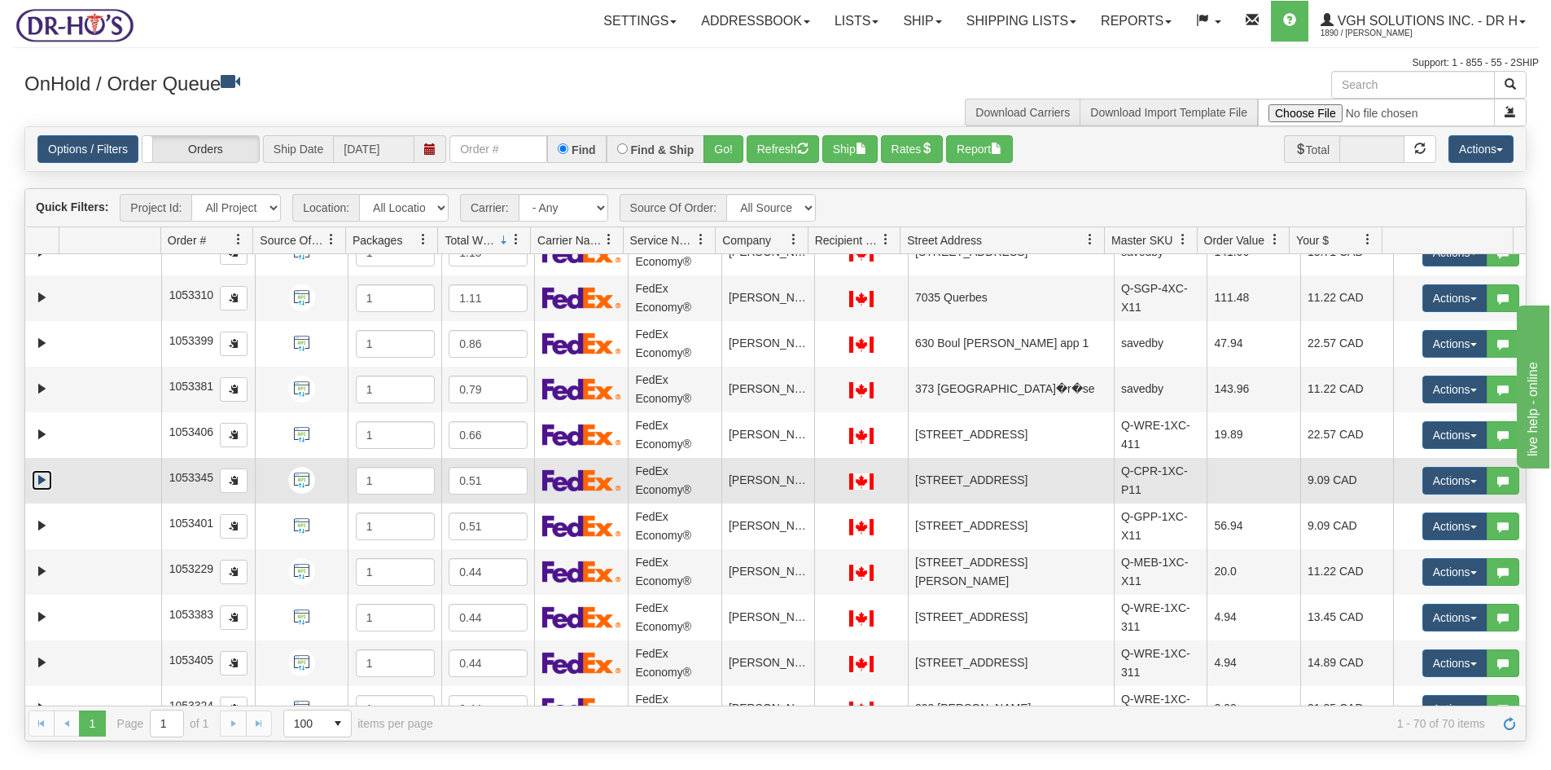
click at [46, 476] on link "Expand" at bounding box center [42, 480] width 20 height 20
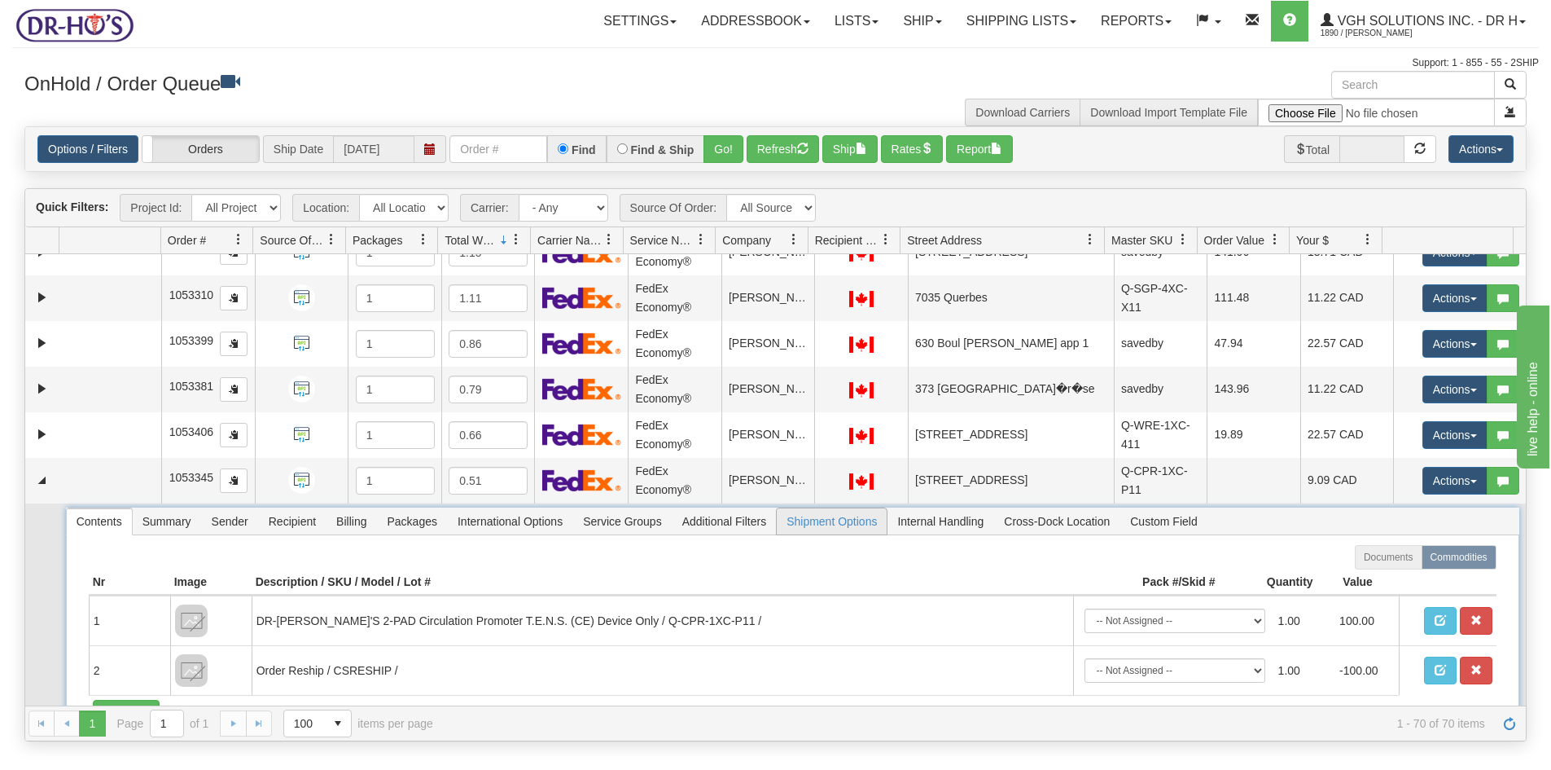
click at [844, 520] on span "Shipment Options" at bounding box center [832, 521] width 110 height 26
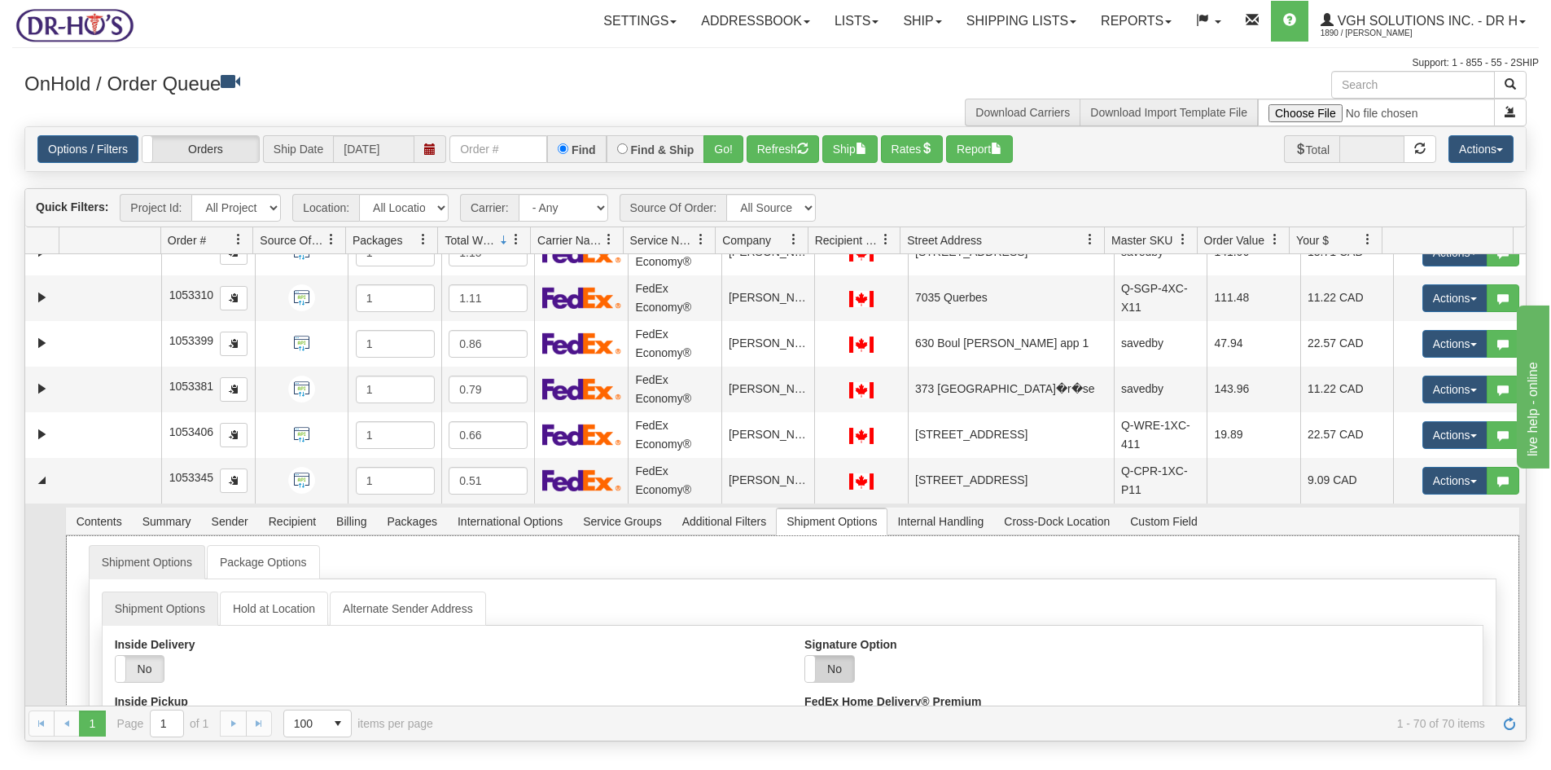
click at [833, 671] on label "No" at bounding box center [829, 669] width 49 height 26
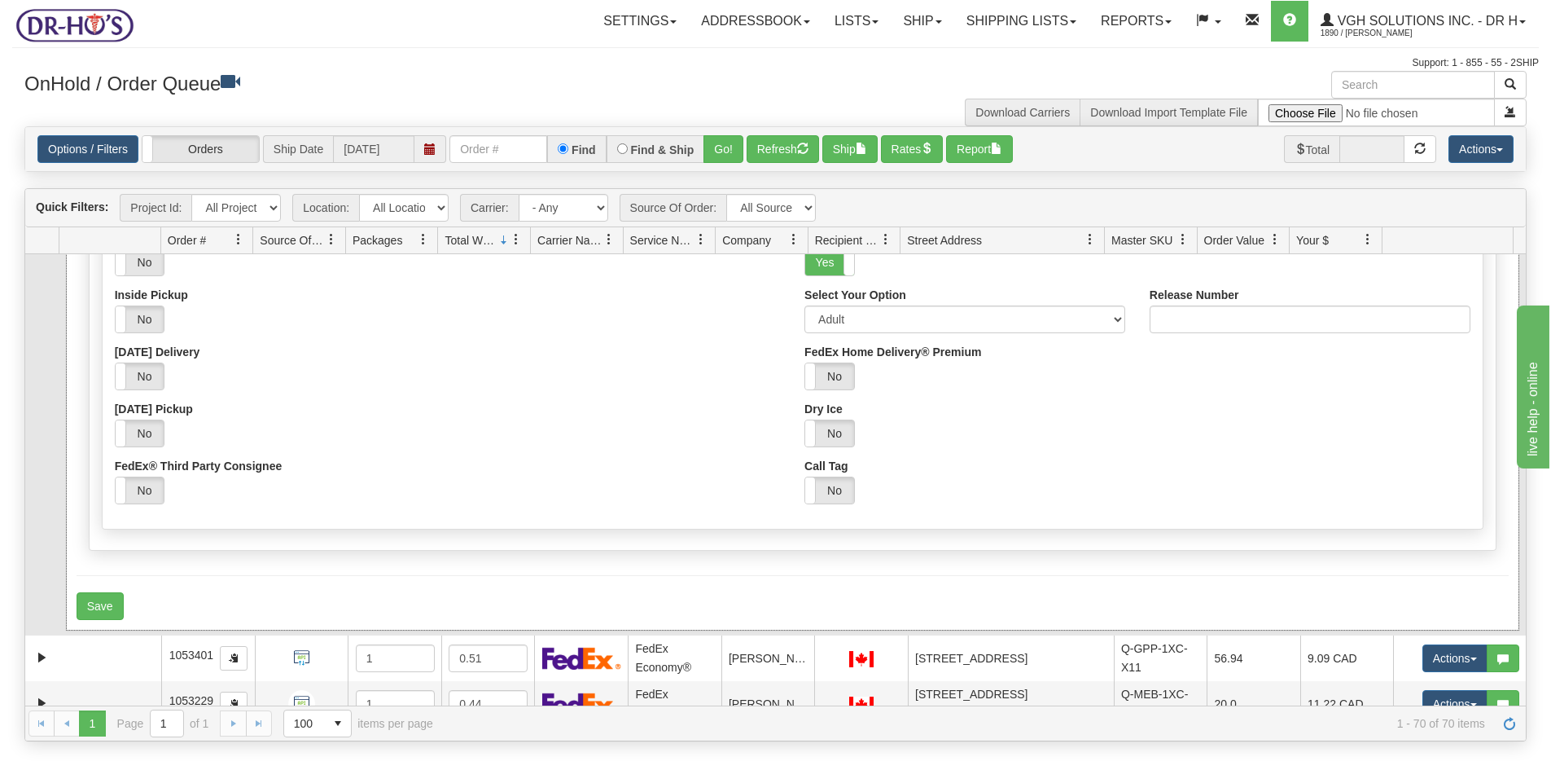
scroll to position [2731, 0]
click at [848, 319] on select "Adult Direct Indirect No Signature Required Service Default" at bounding box center [965, 319] width 321 height 28
select select "2"
click at [805, 305] on select "Adult Direct Indirect No Signature Required Service Default" at bounding box center [965, 319] width 321 height 28
click at [99, 602] on button "Save" at bounding box center [100, 605] width 47 height 28
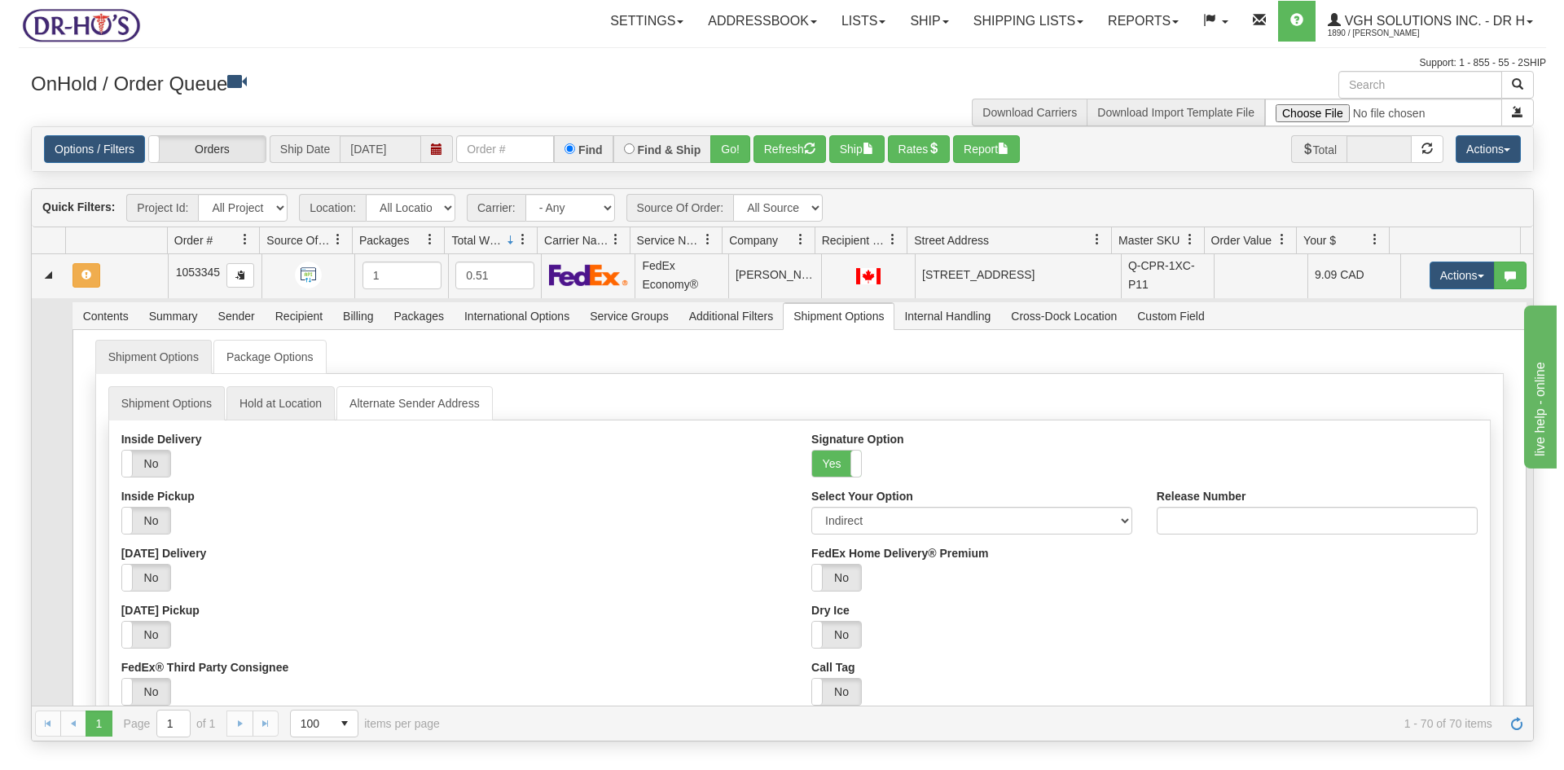
scroll to position [2486, 0]
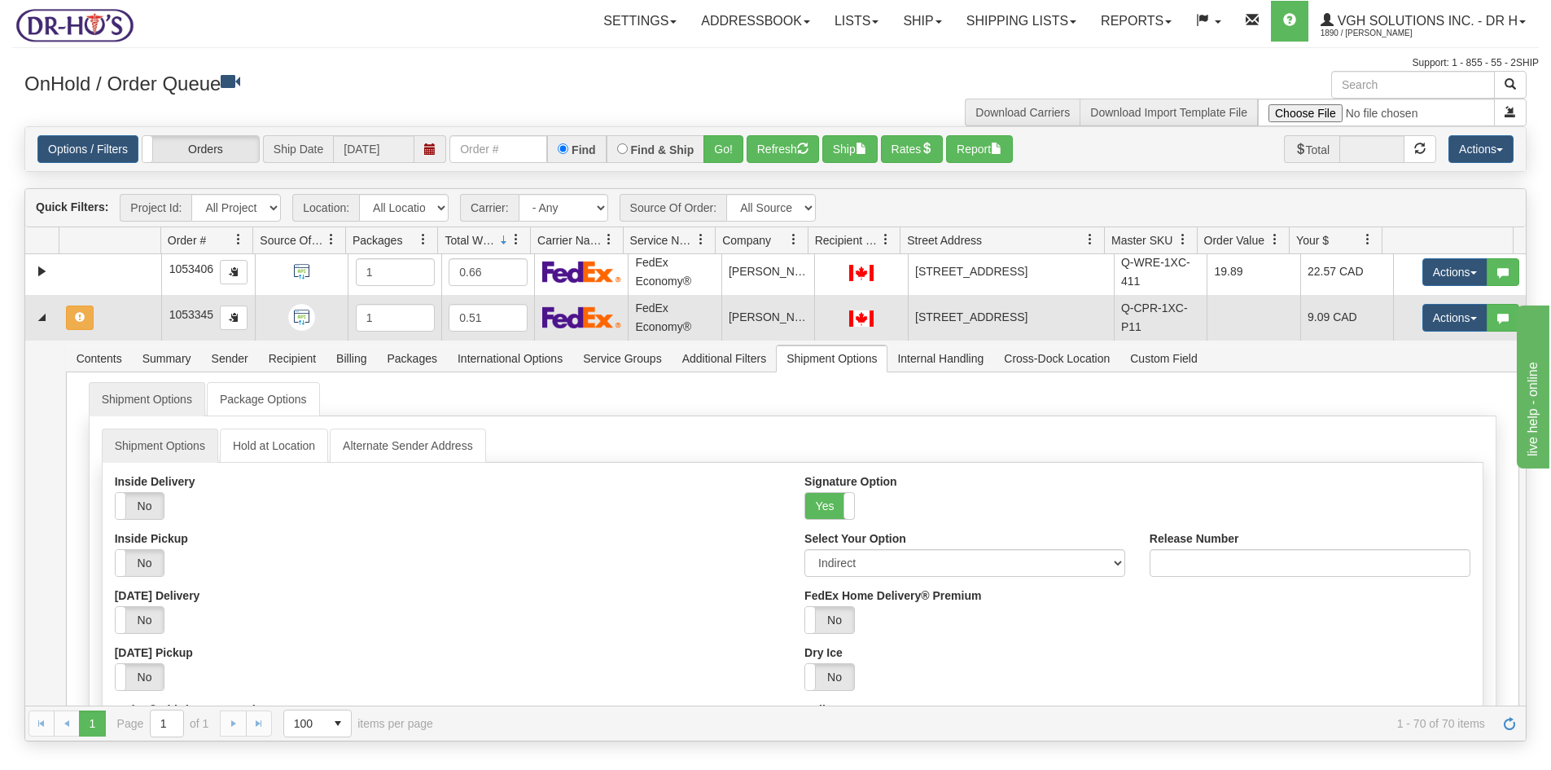
click at [110, 322] on td at bounding box center [110, 318] width 103 height 46
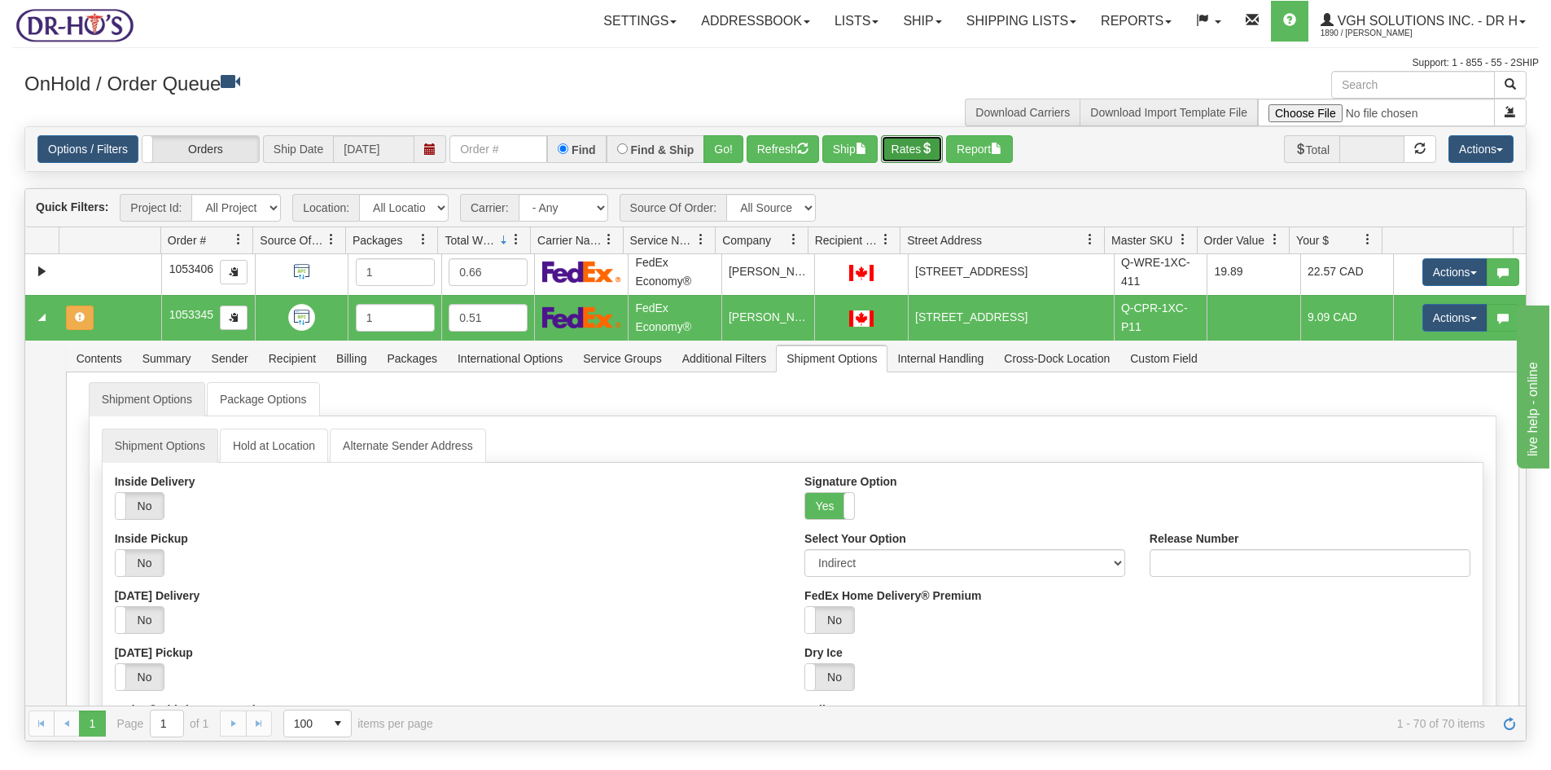
click at [911, 147] on button "Rates" at bounding box center [912, 149] width 63 height 28
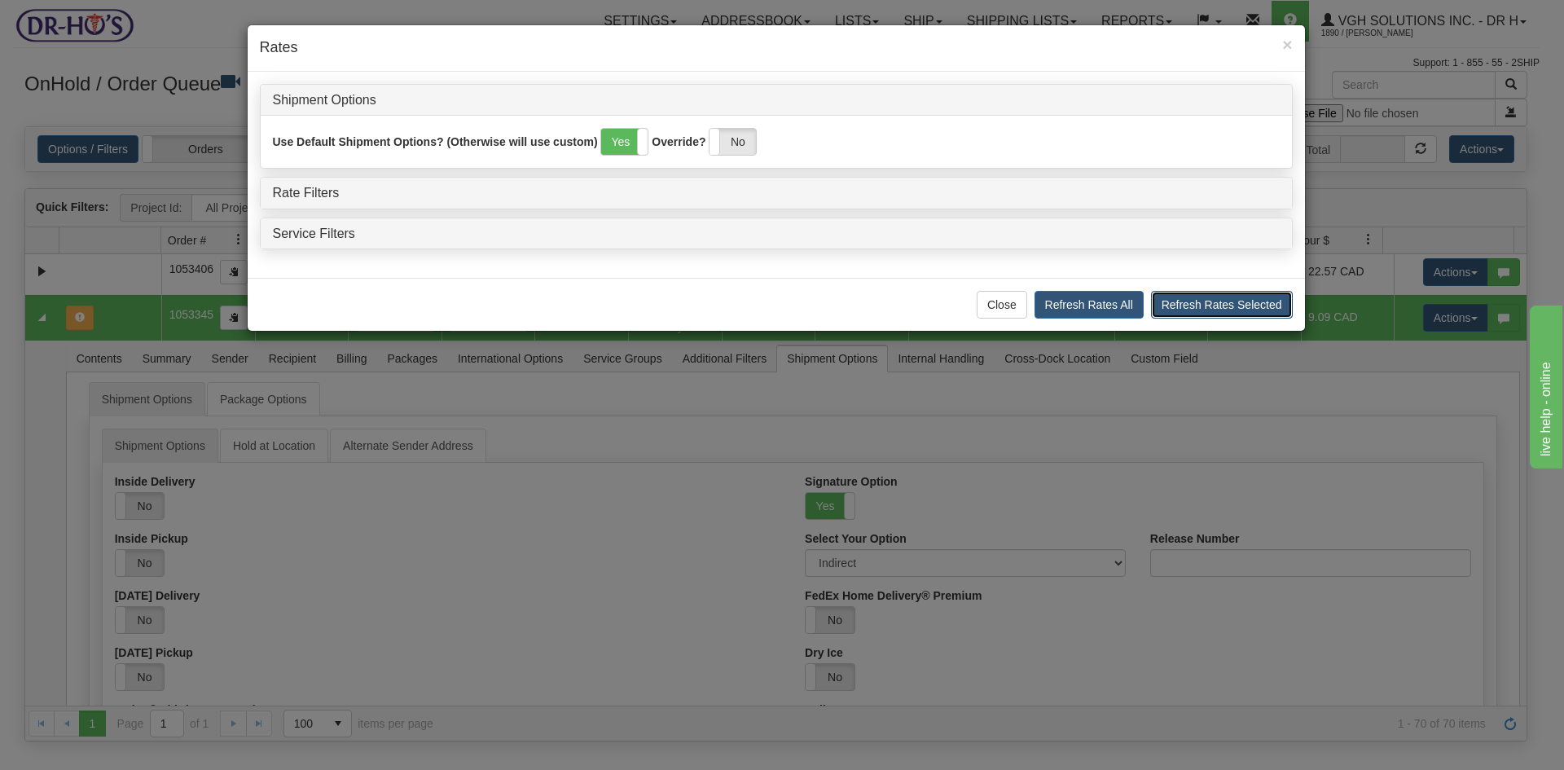
click at [1225, 305] on button "Refresh Rates Selected" at bounding box center [1222, 305] width 142 height 28
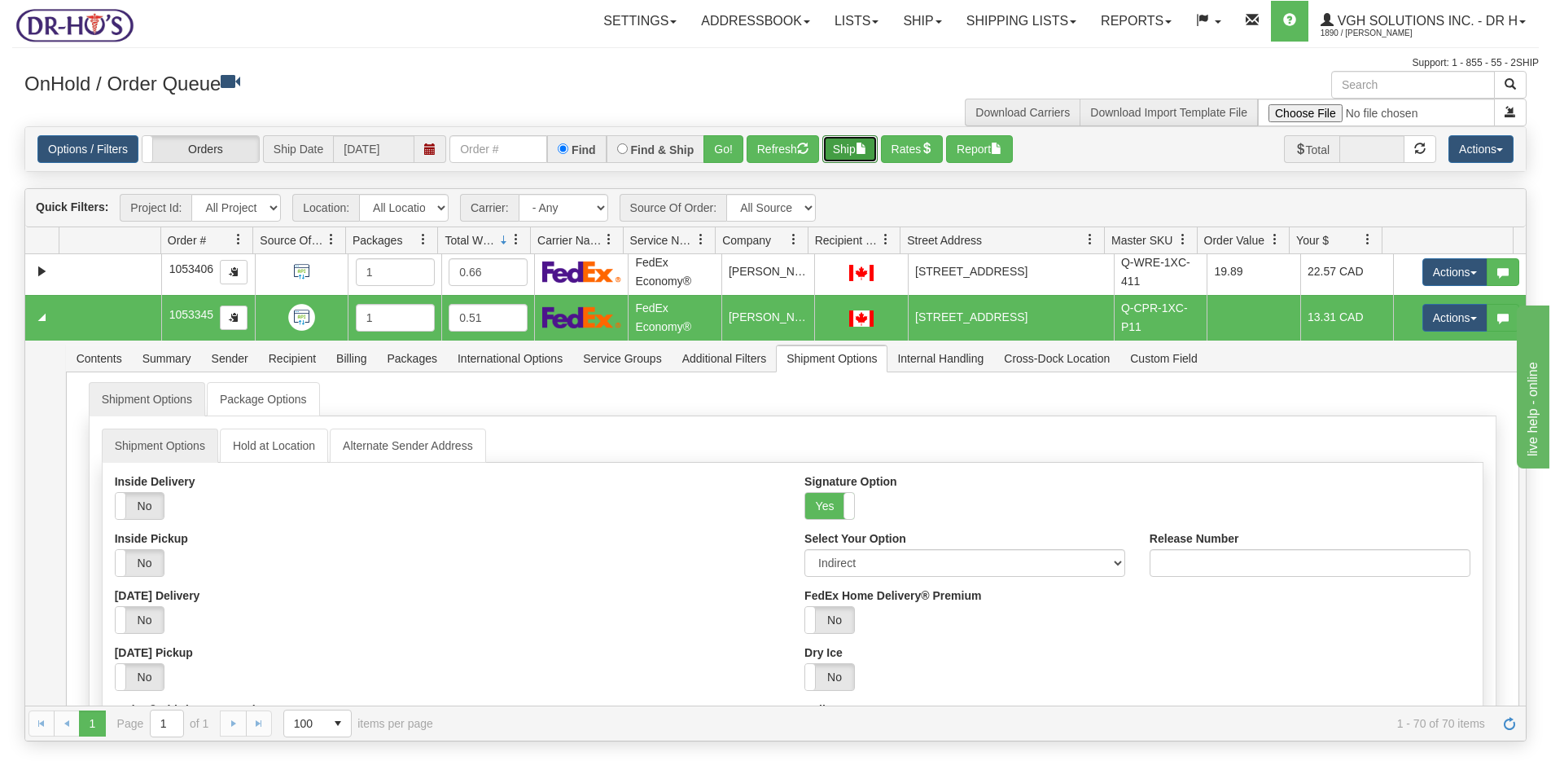
click at [846, 154] on button "Ship" at bounding box center [850, 149] width 55 height 28
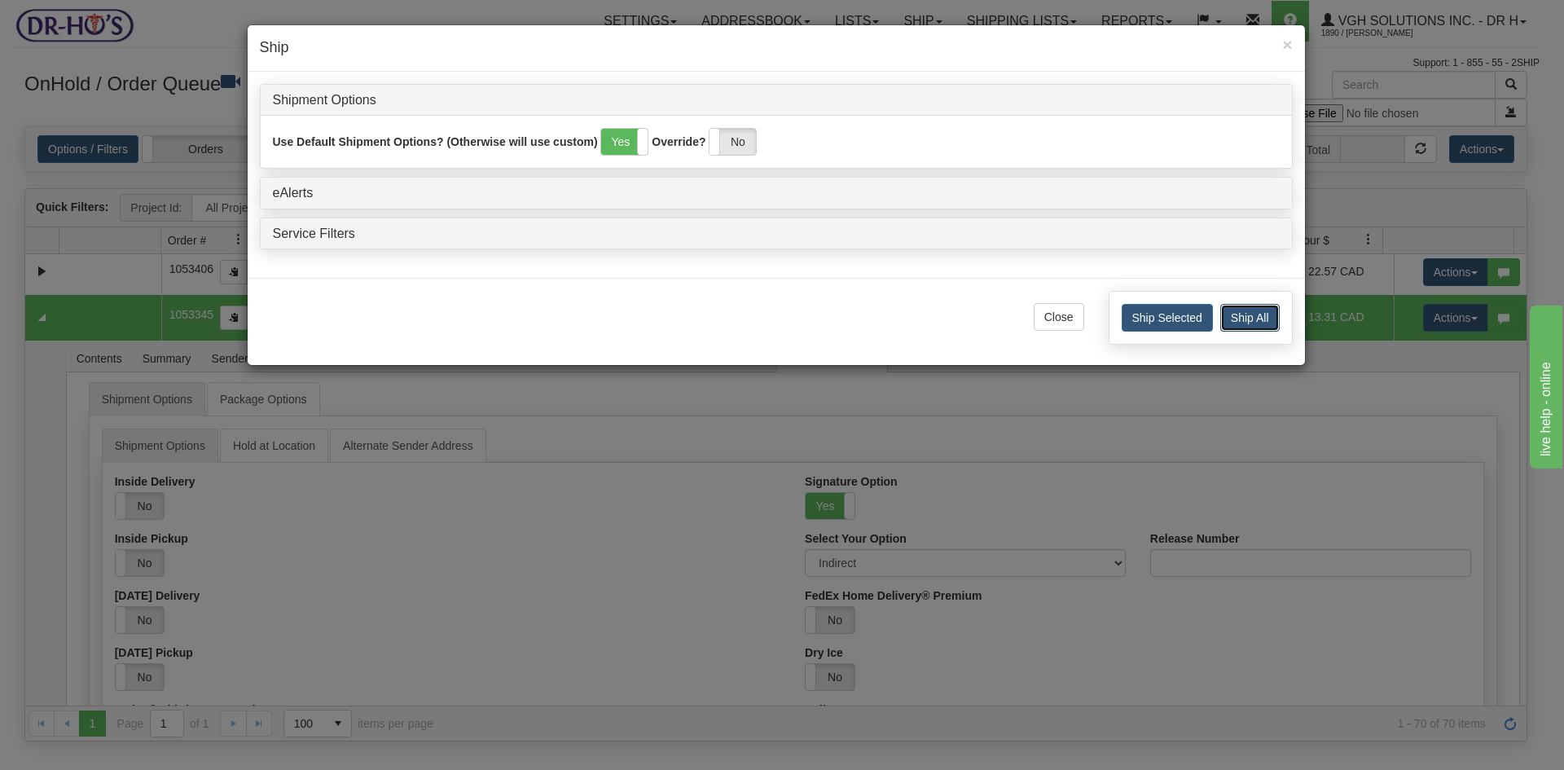
click at [1238, 318] on button "Ship All" at bounding box center [1249, 318] width 59 height 28
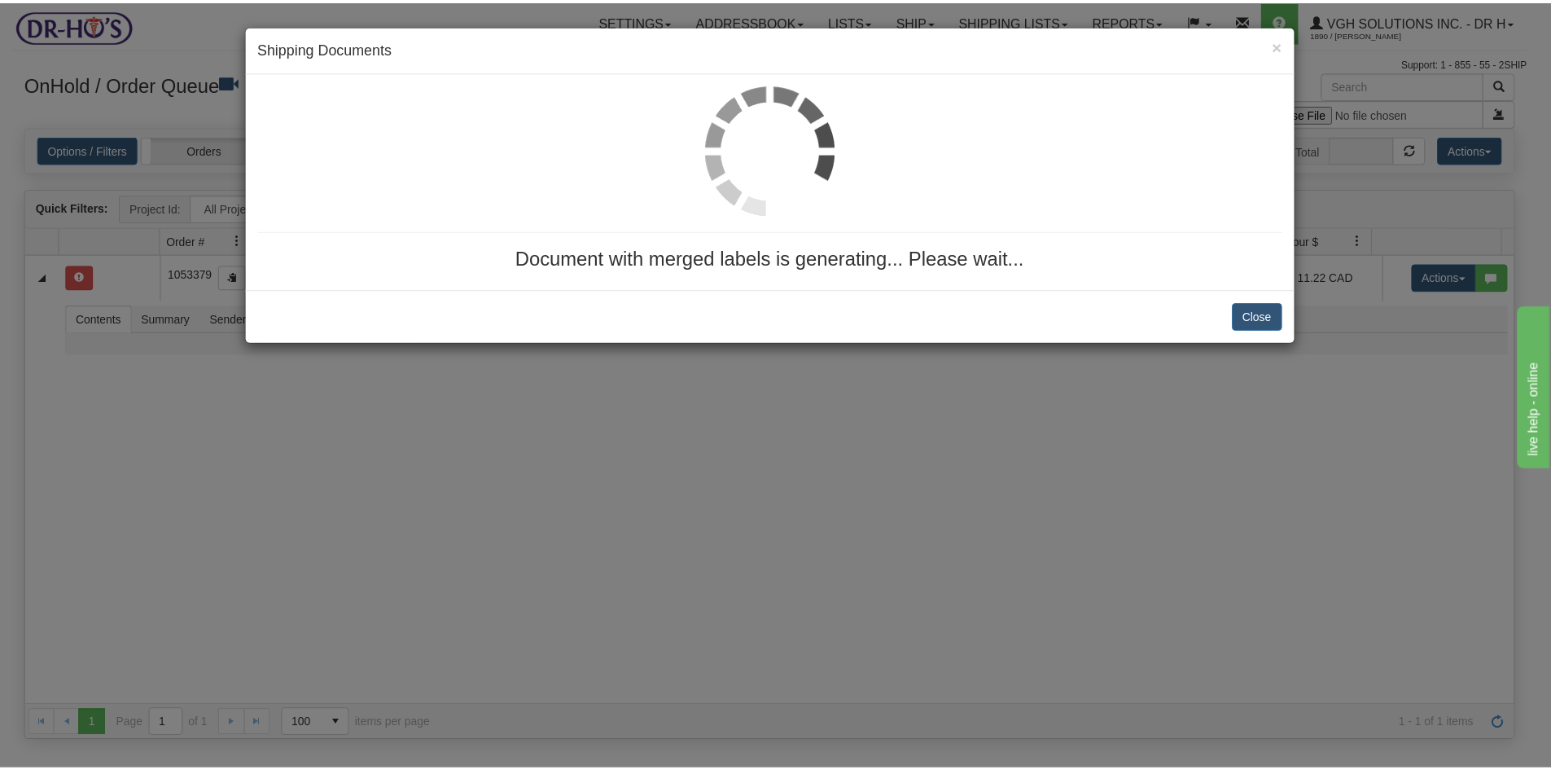
scroll to position [0, 0]
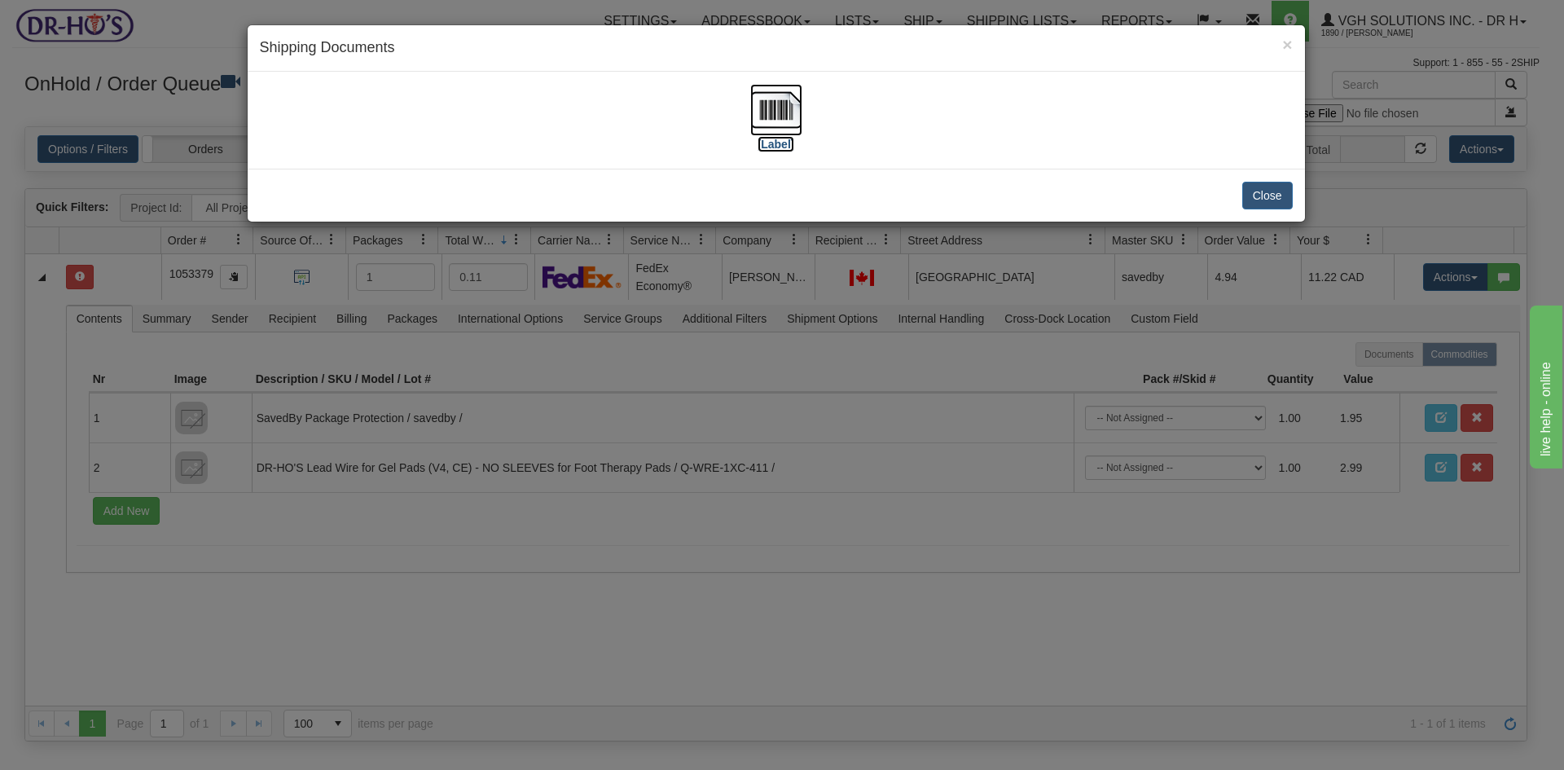
click at [779, 108] on img at bounding box center [776, 110] width 52 height 52
click at [1266, 191] on button "Close" at bounding box center [1267, 196] width 50 height 28
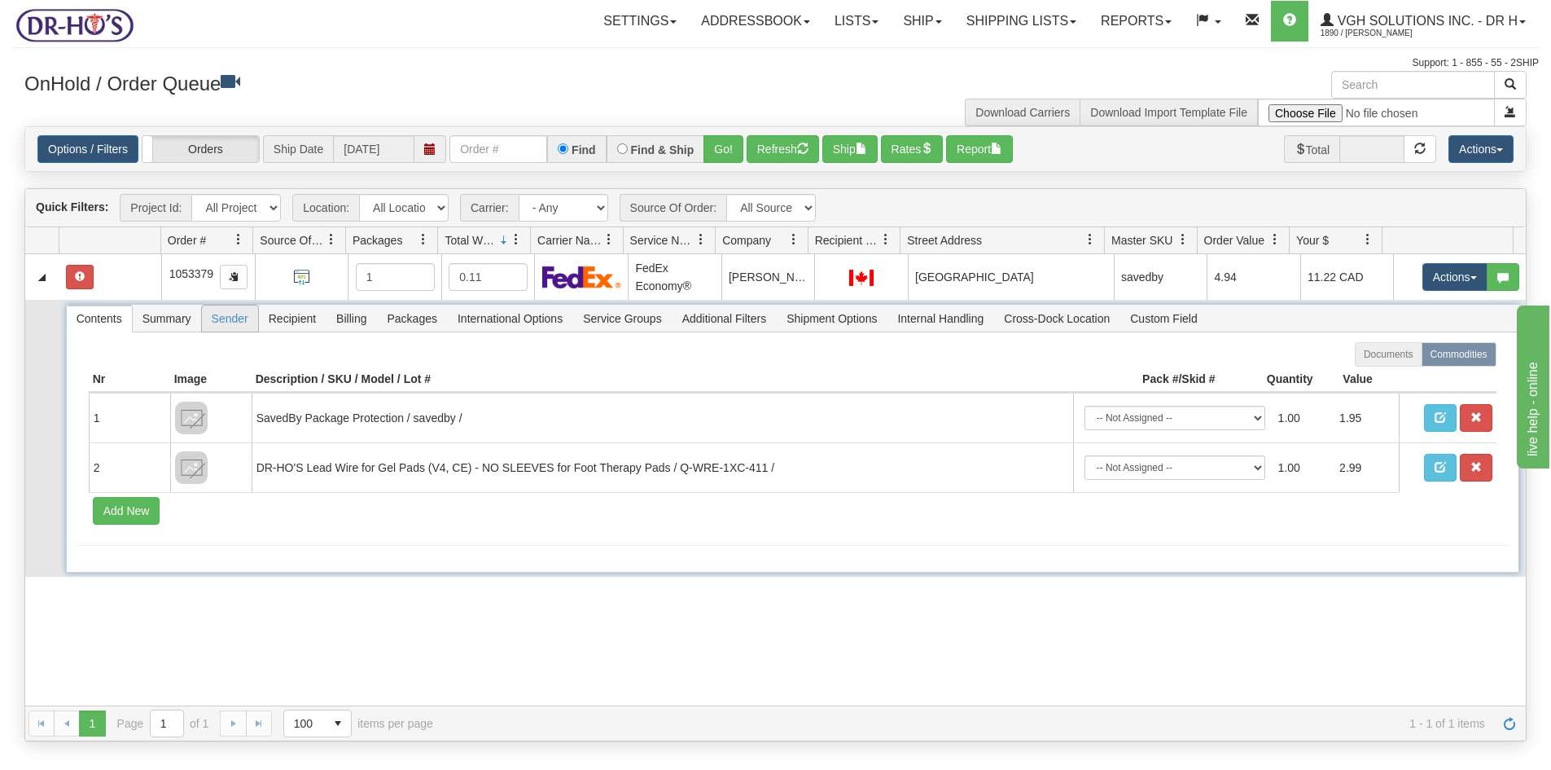
click at [229, 321] on span "Sender" at bounding box center [230, 318] width 56 height 26
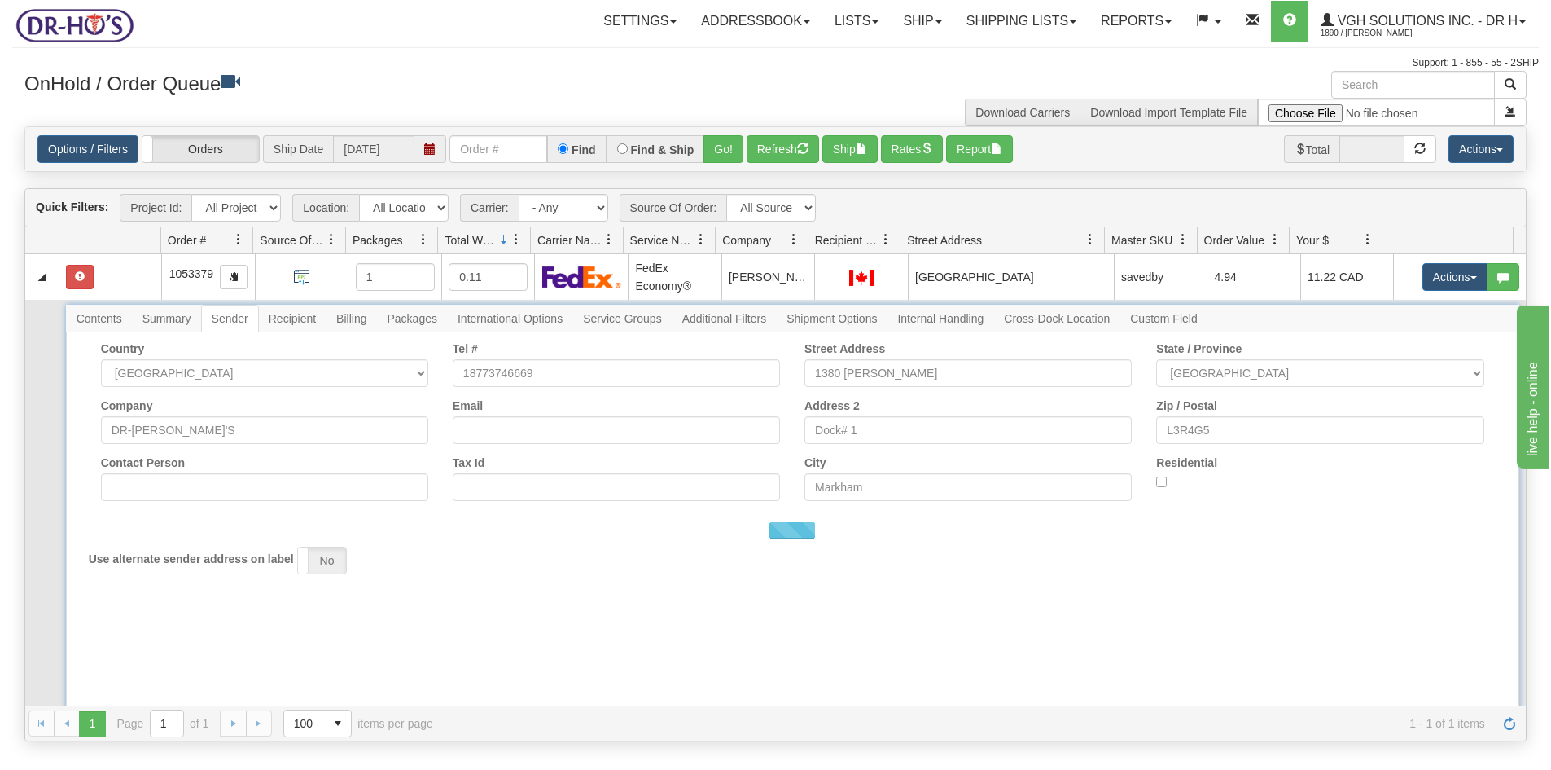
click at [229, 321] on span "Sender" at bounding box center [230, 318] width 56 height 26
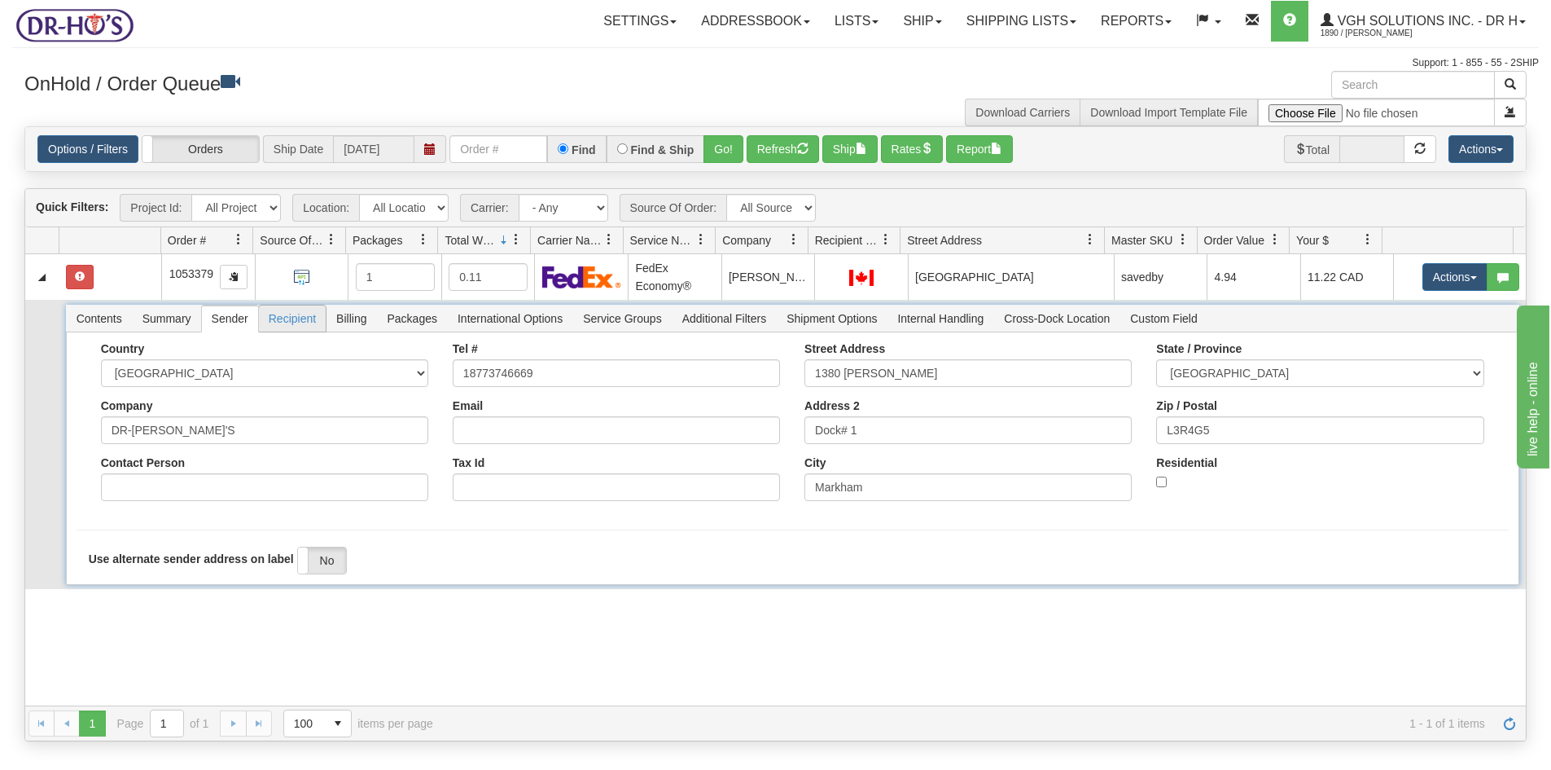
click at [293, 318] on span "Recipient" at bounding box center [292, 318] width 67 height 26
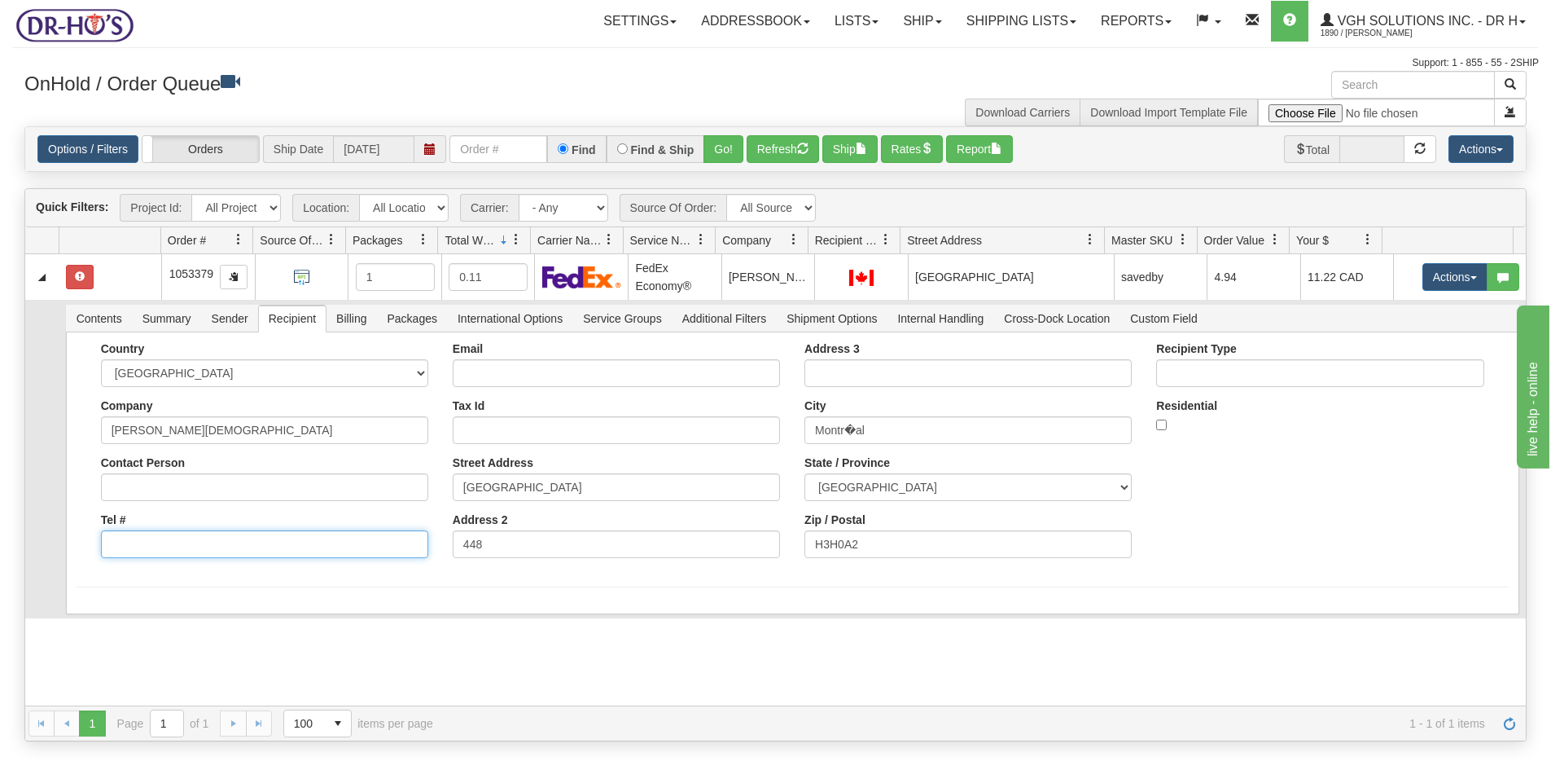
click at [144, 539] on input "Tel #" at bounding box center [264, 544] width 327 height 28
type input "0000000000"
click at [95, 619] on button "Save" at bounding box center [100, 617] width 47 height 28
drag, startPoint x: 845, startPoint y: 428, endPoint x: 845, endPoint y: 459, distance: 30.9
click at [845, 432] on input "Montr�al" at bounding box center [968, 430] width 327 height 28
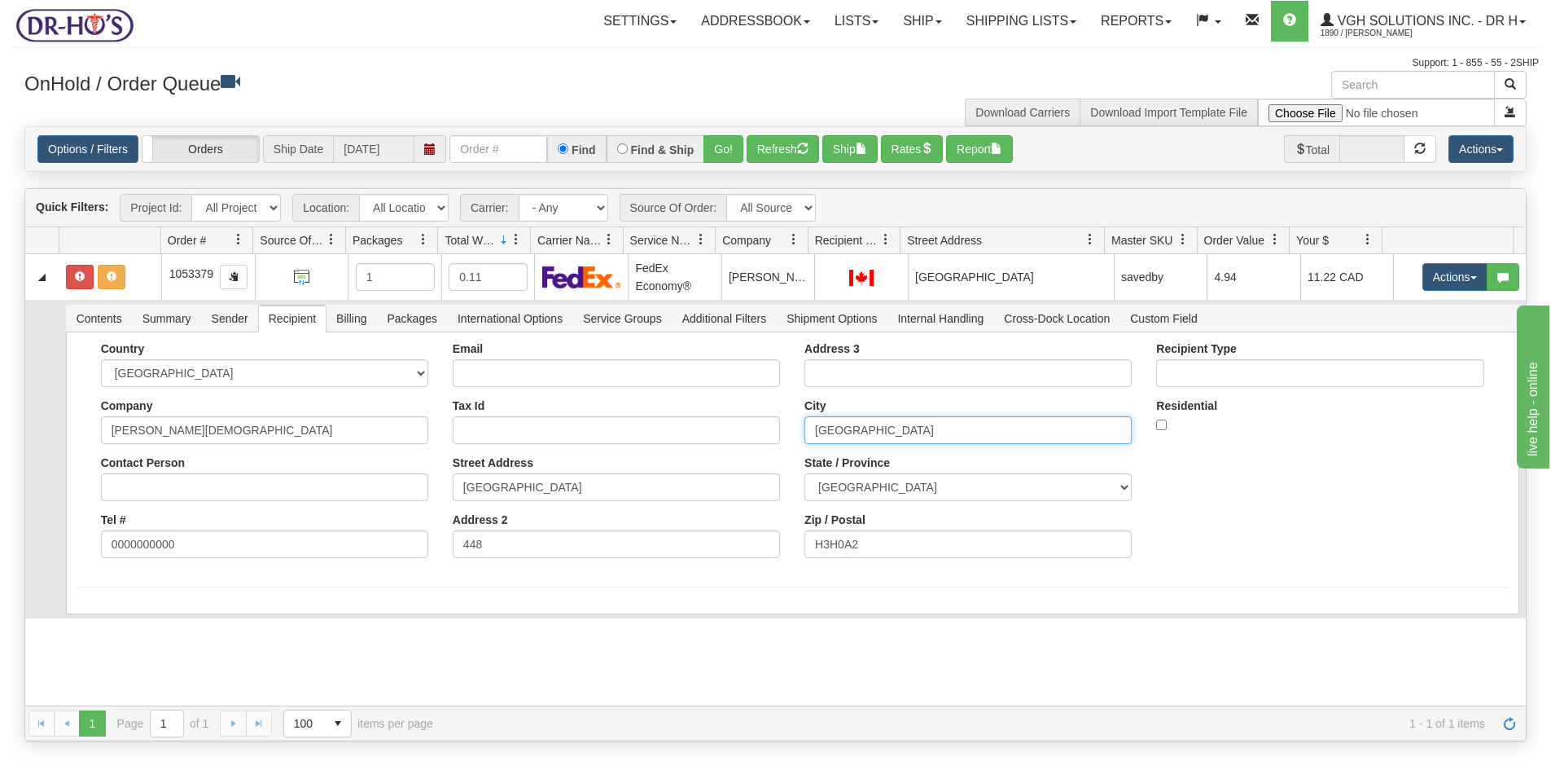
type input "Montreal"
click at [228, 574] on form "Country AFGHANISTAN ALAND ISLANDS ALBANIA ALGERIA AMERICAN SAMOA ANDORRA ANGOLA…" at bounding box center [793, 464] width 1433 height 245
click at [100, 624] on button "Save" at bounding box center [100, 617] width 47 height 28
click at [912, 146] on button "Rates" at bounding box center [912, 149] width 63 height 28
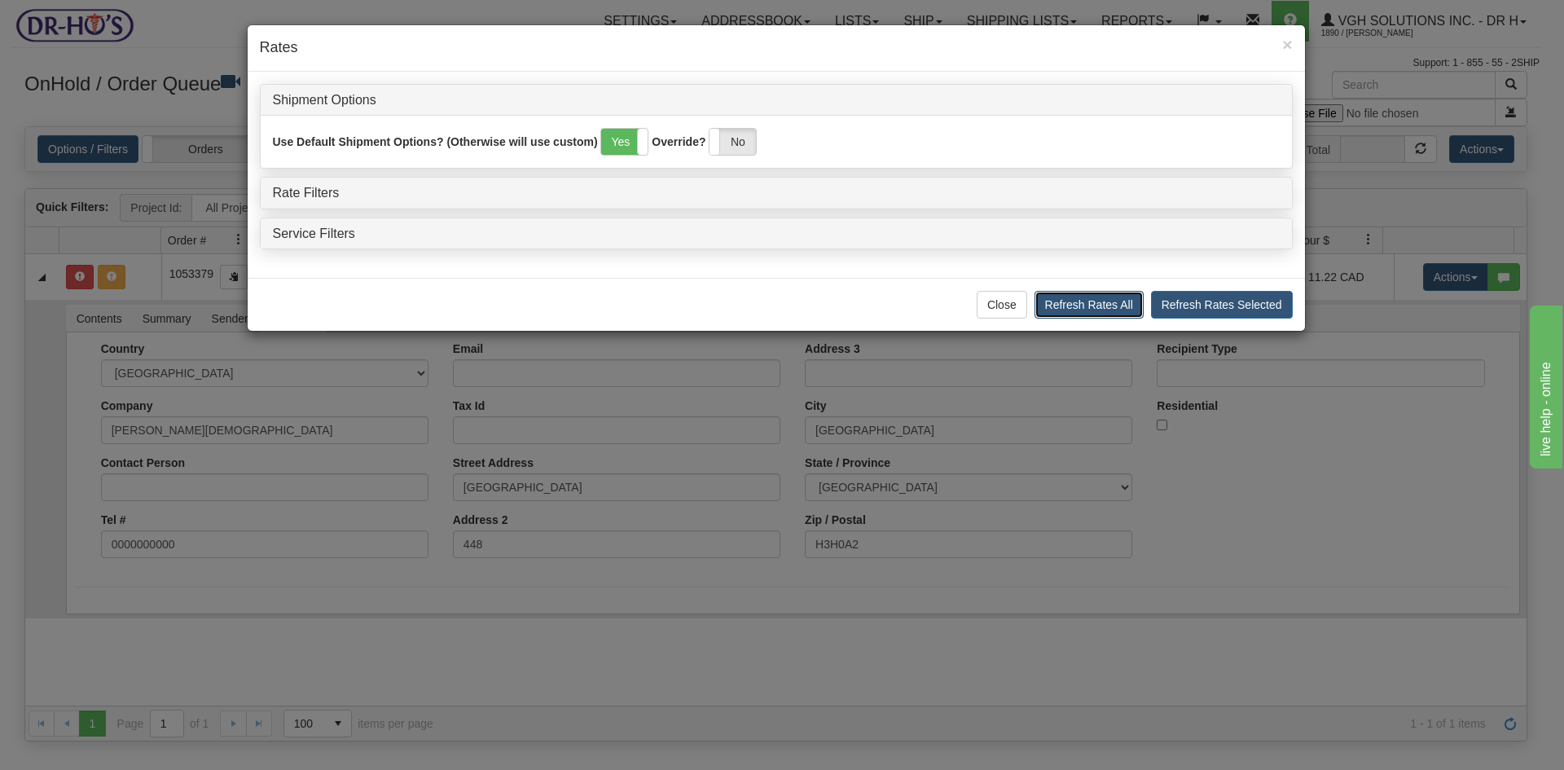
click at [1112, 304] on button "Refresh Rates All" at bounding box center [1088, 305] width 109 height 28
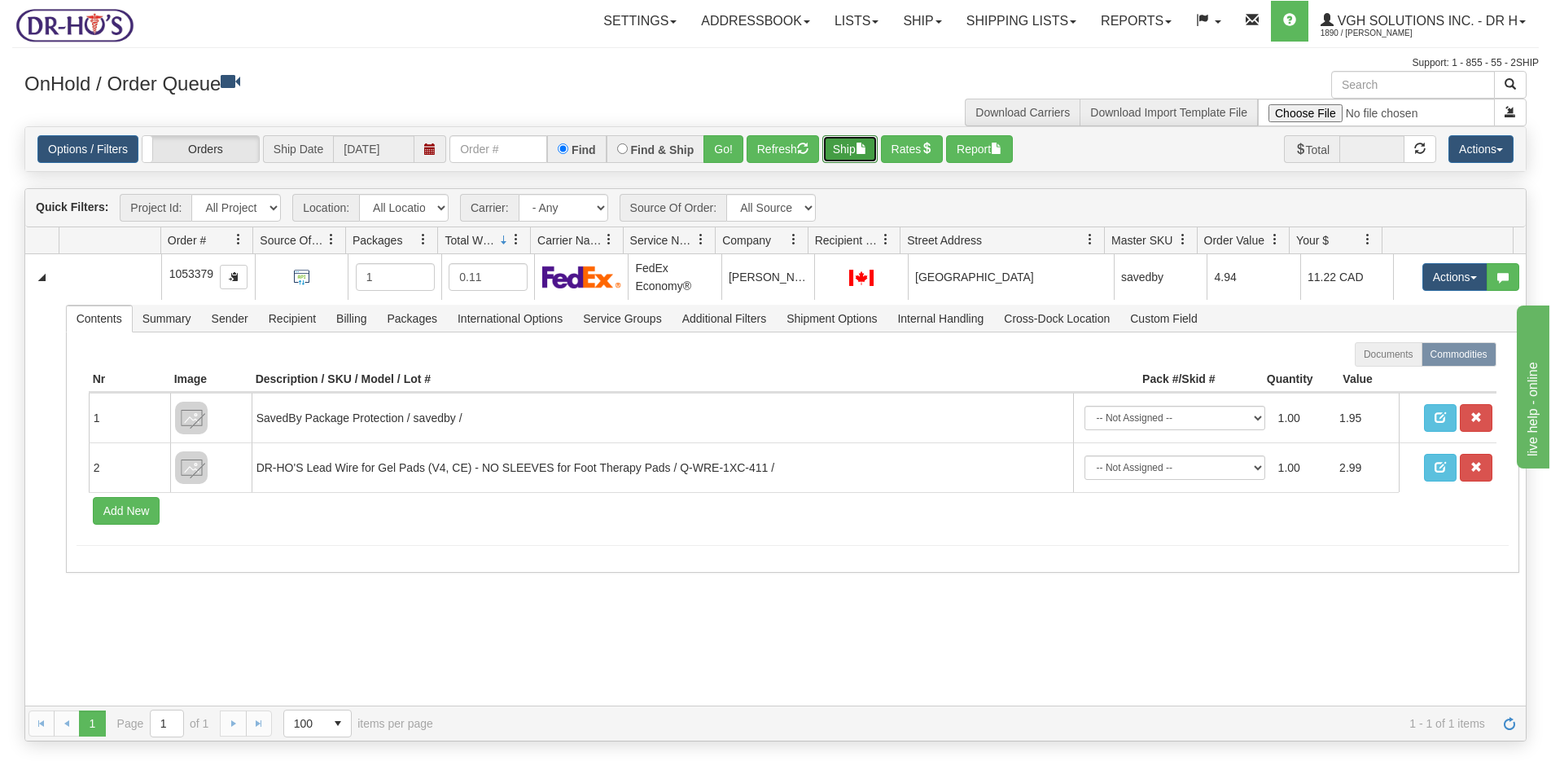
click at [840, 146] on button "Ship" at bounding box center [850, 149] width 55 height 28
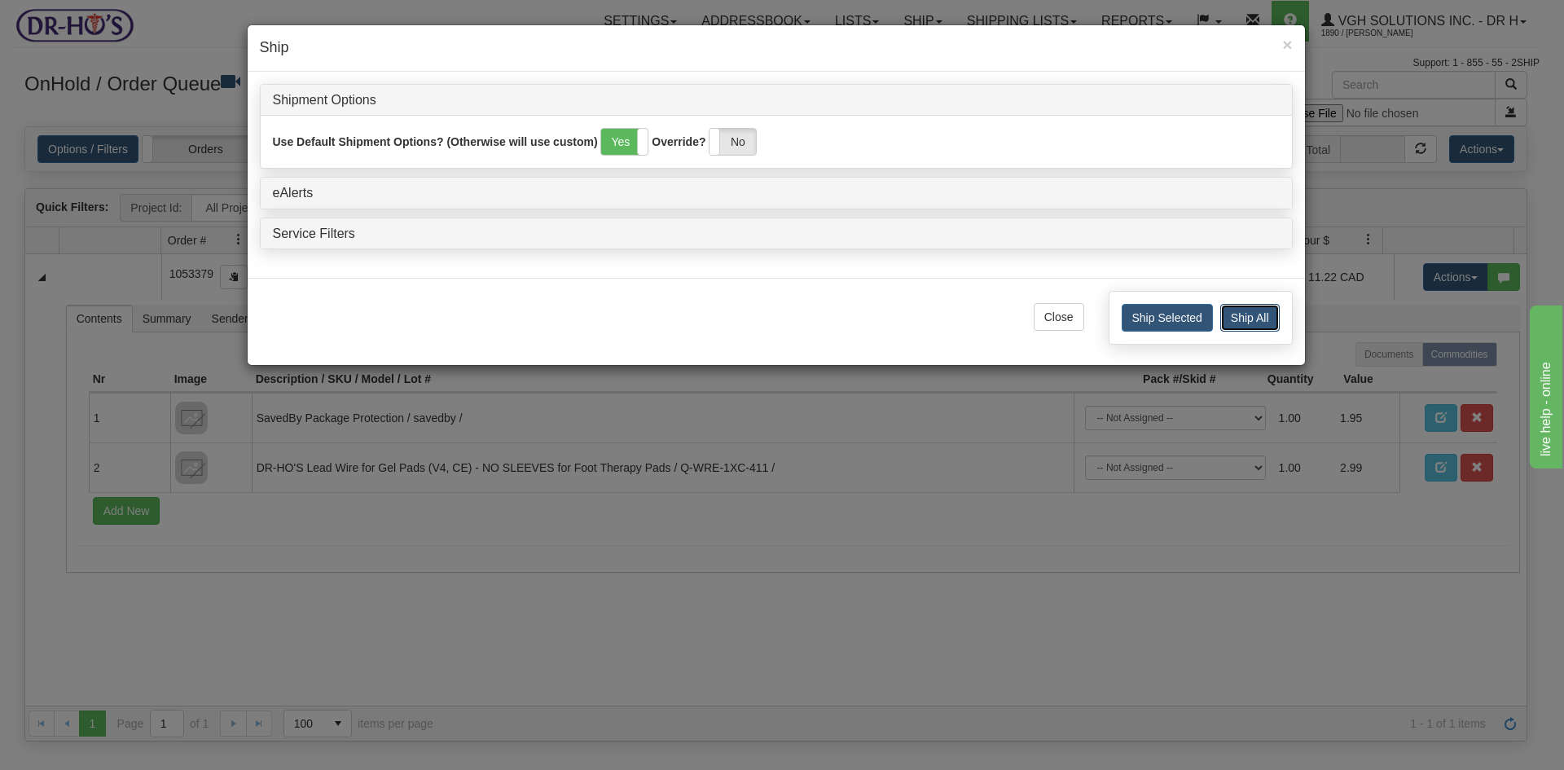
click at [1250, 311] on button "Ship All" at bounding box center [1249, 318] width 59 height 28
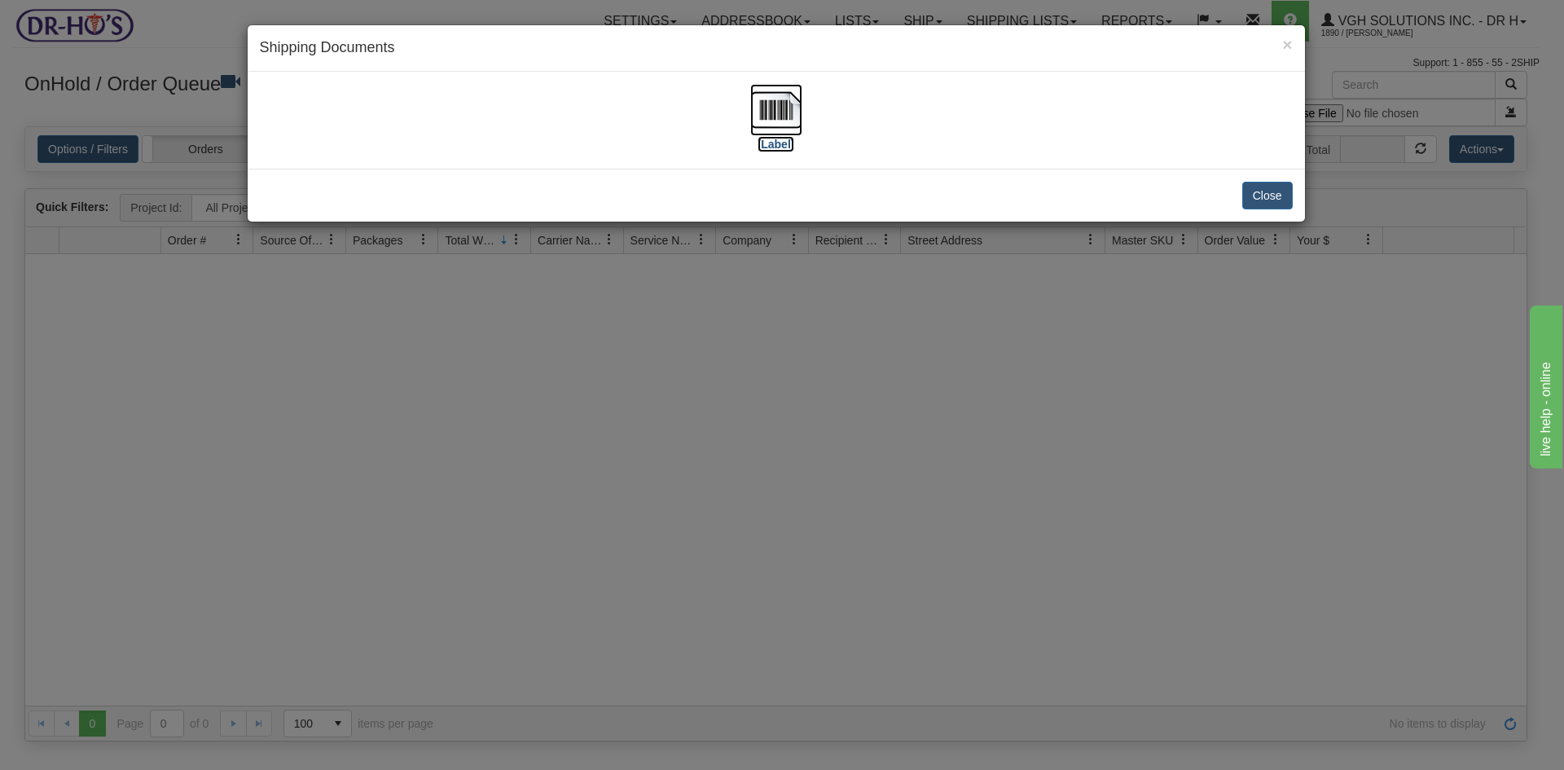
click at [770, 120] on img at bounding box center [776, 110] width 52 height 52
click at [1263, 191] on button "Close" at bounding box center [1267, 196] width 50 height 28
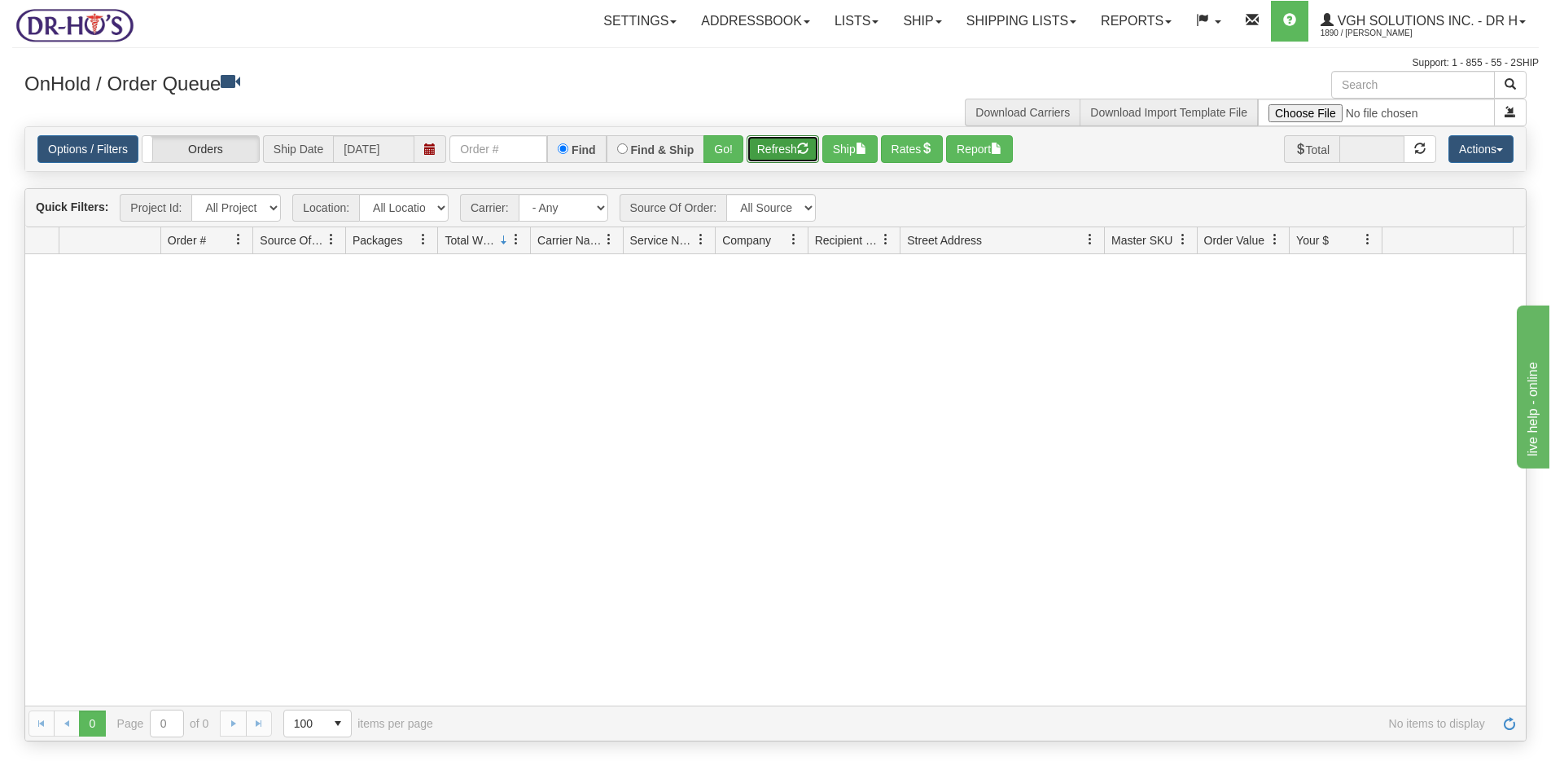
drag, startPoint x: 783, startPoint y: 147, endPoint x: 783, endPoint y: 156, distance: 9.8
click at [783, 147] on button "Refresh" at bounding box center [783, 149] width 72 height 28
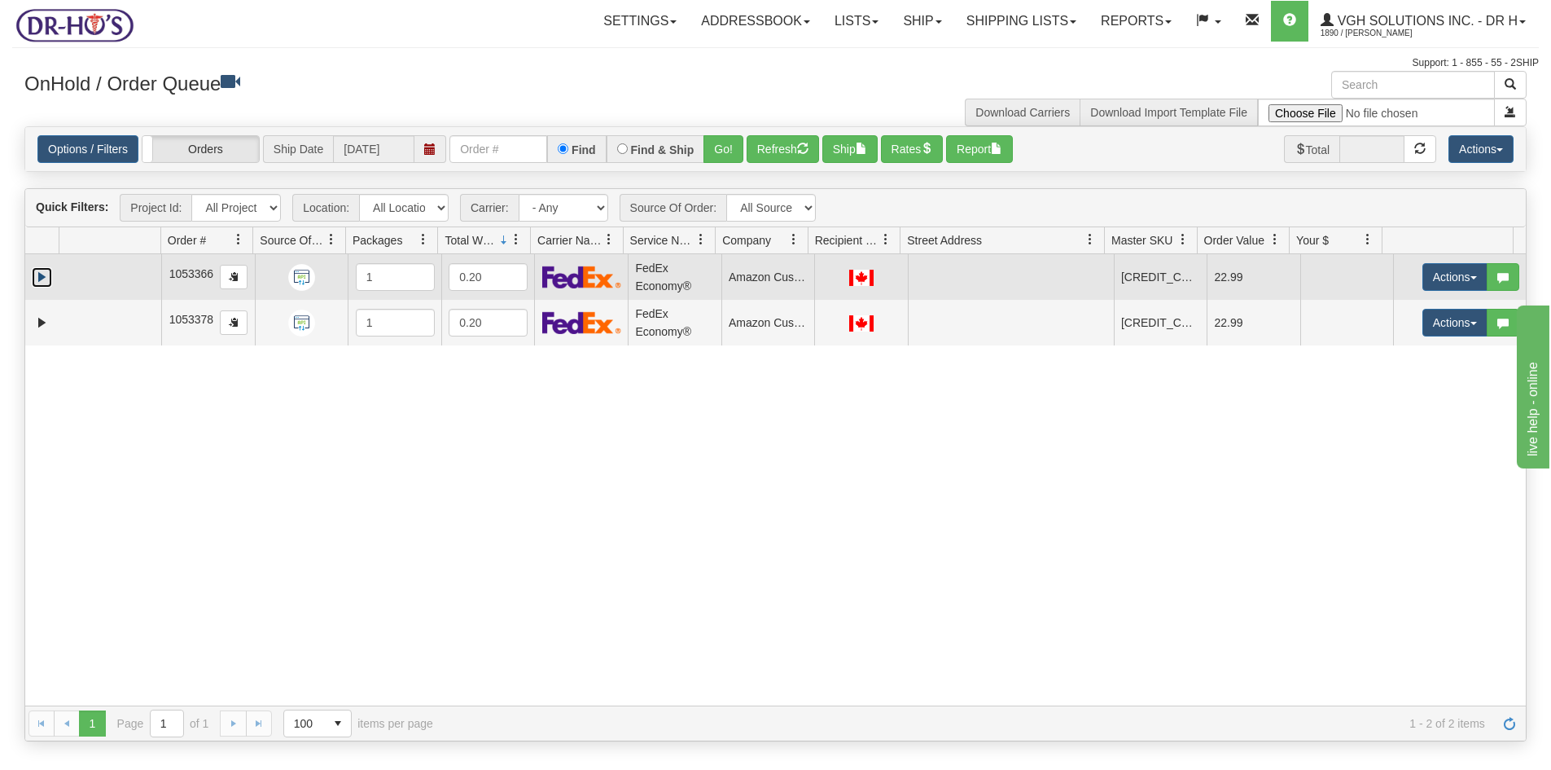
click at [43, 273] on link "Expand" at bounding box center [42, 277] width 20 height 20
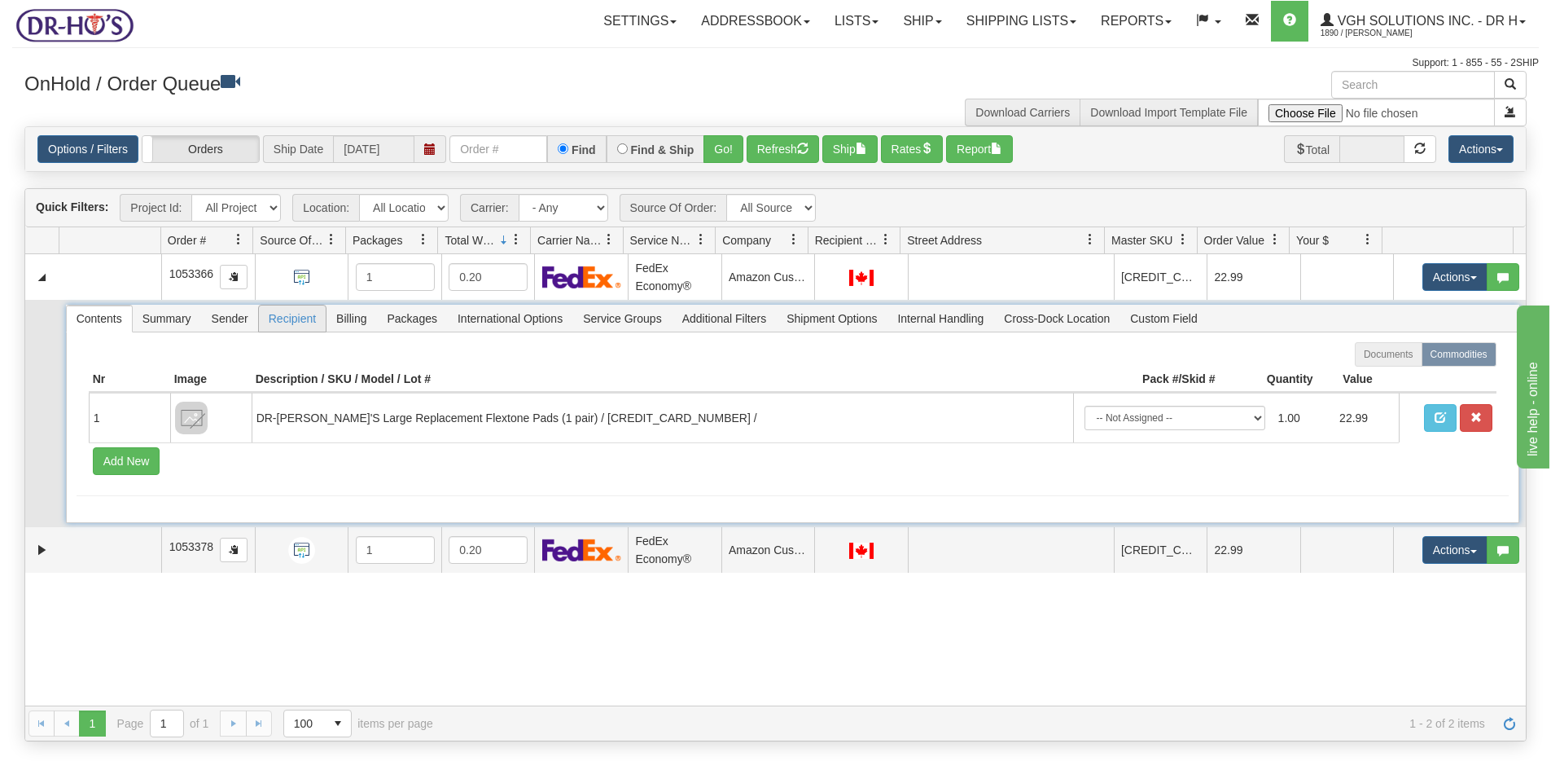
click at [290, 319] on span "Recipient" at bounding box center [292, 318] width 67 height 26
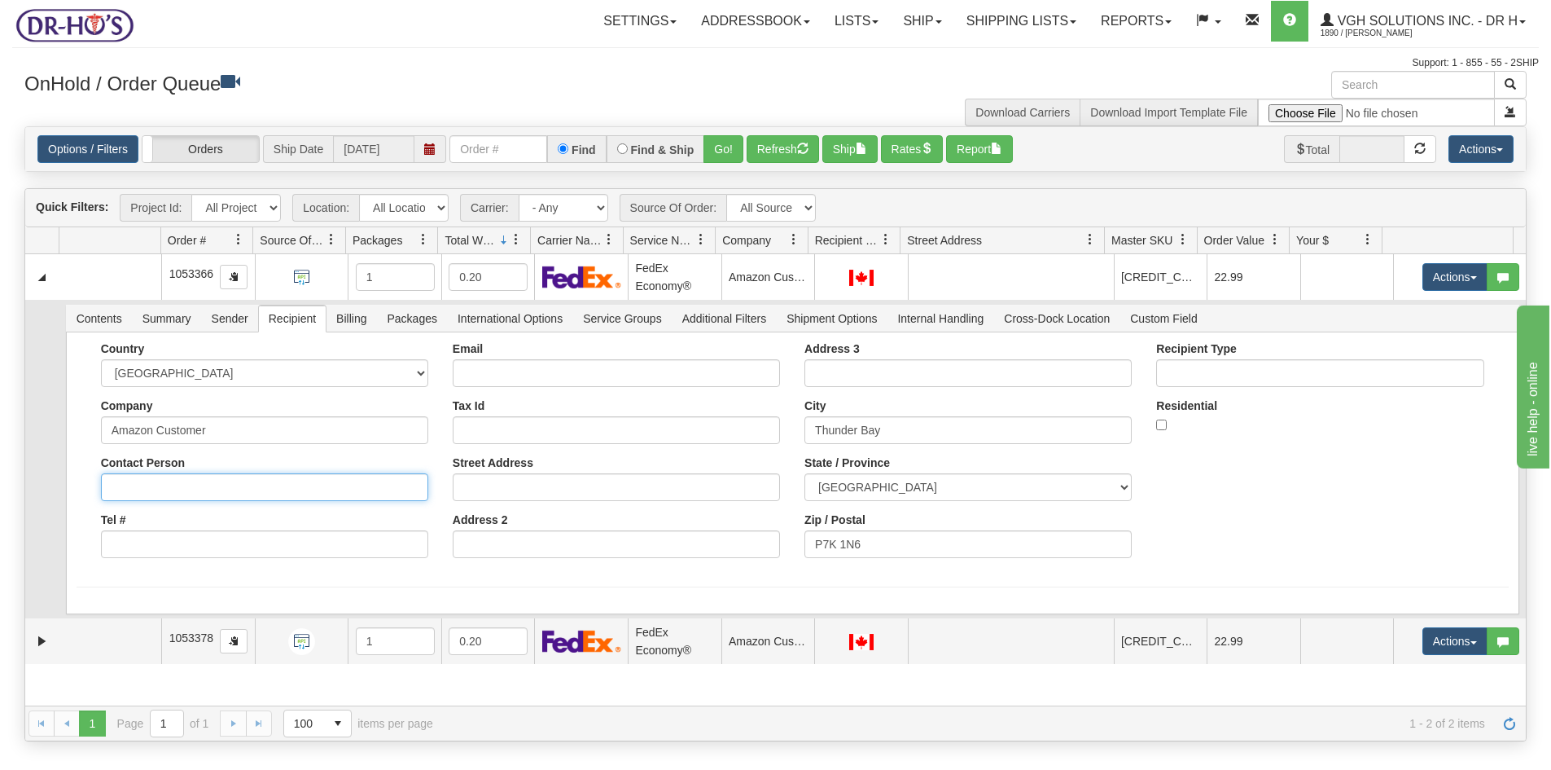
click at [116, 492] on input "Contact Person" at bounding box center [264, 487] width 327 height 28
paste input "Terry Daniels"
type input "Terry Daniels"
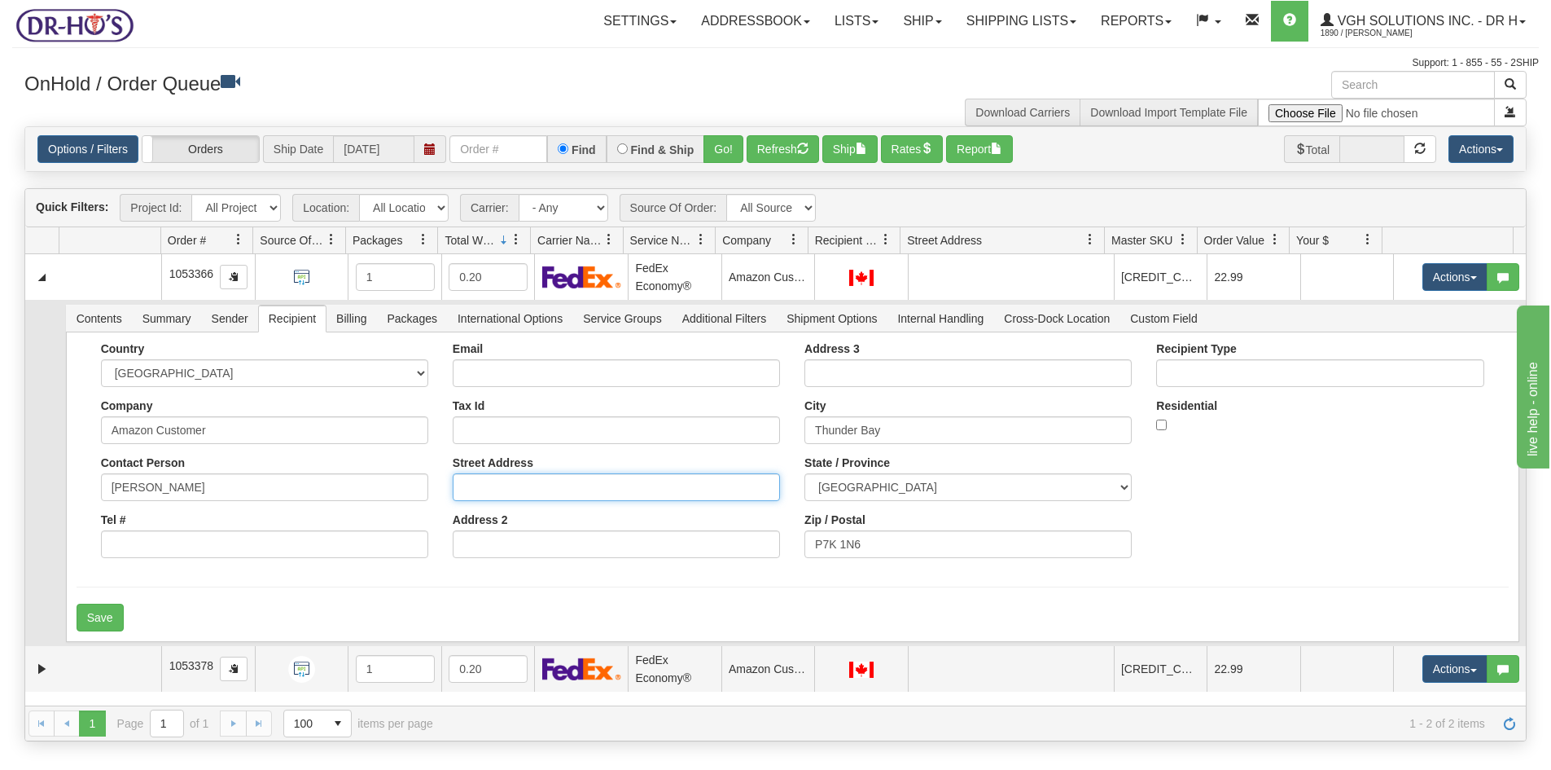
click at [481, 485] on input "Street Address" at bounding box center [616, 487] width 327 height 28
paste input "1340 Victor St"
click at [466, 491] on input "1340 Victor St" at bounding box center [616, 487] width 327 height 28
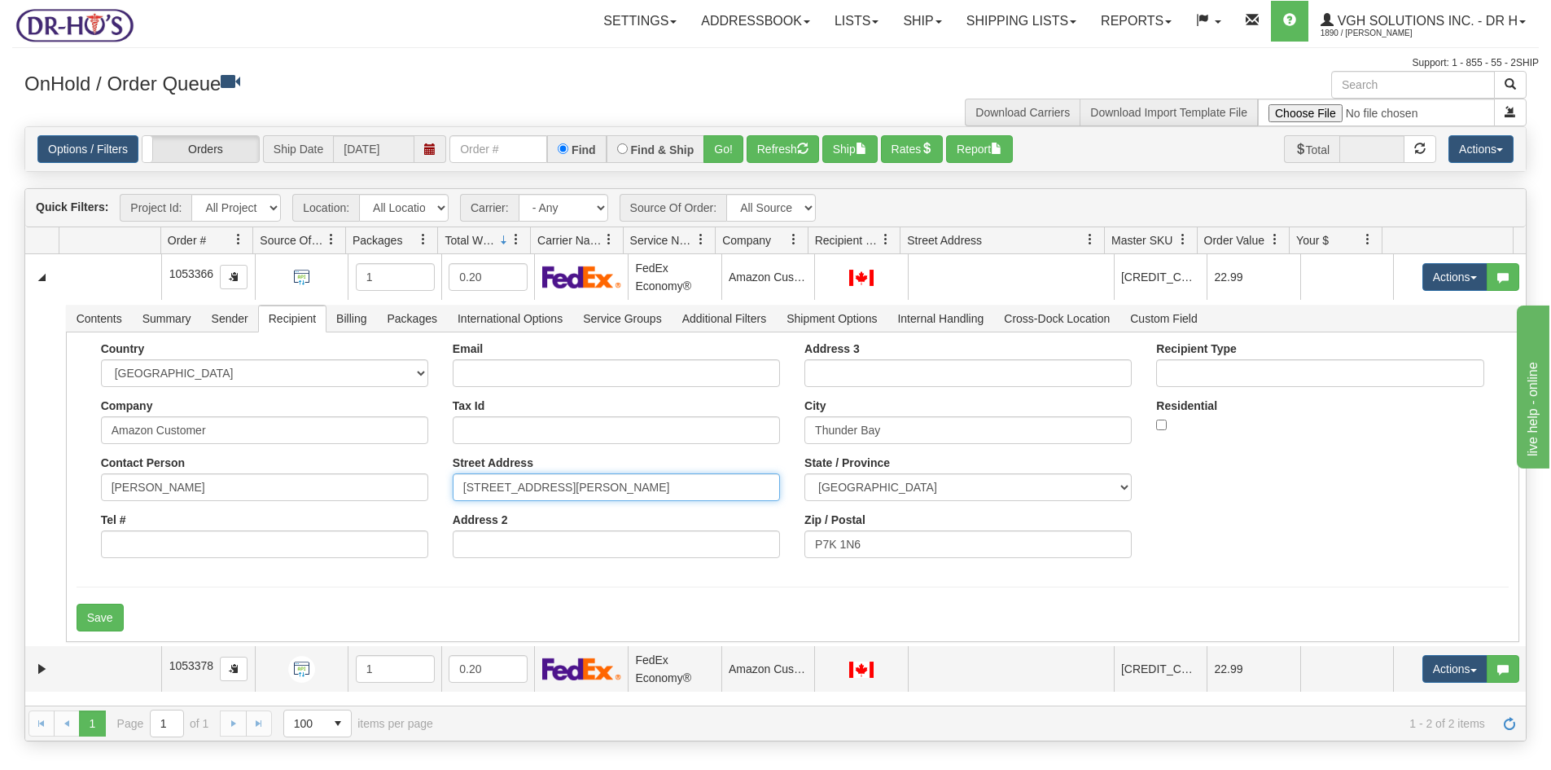
type input "1340 Victor St"
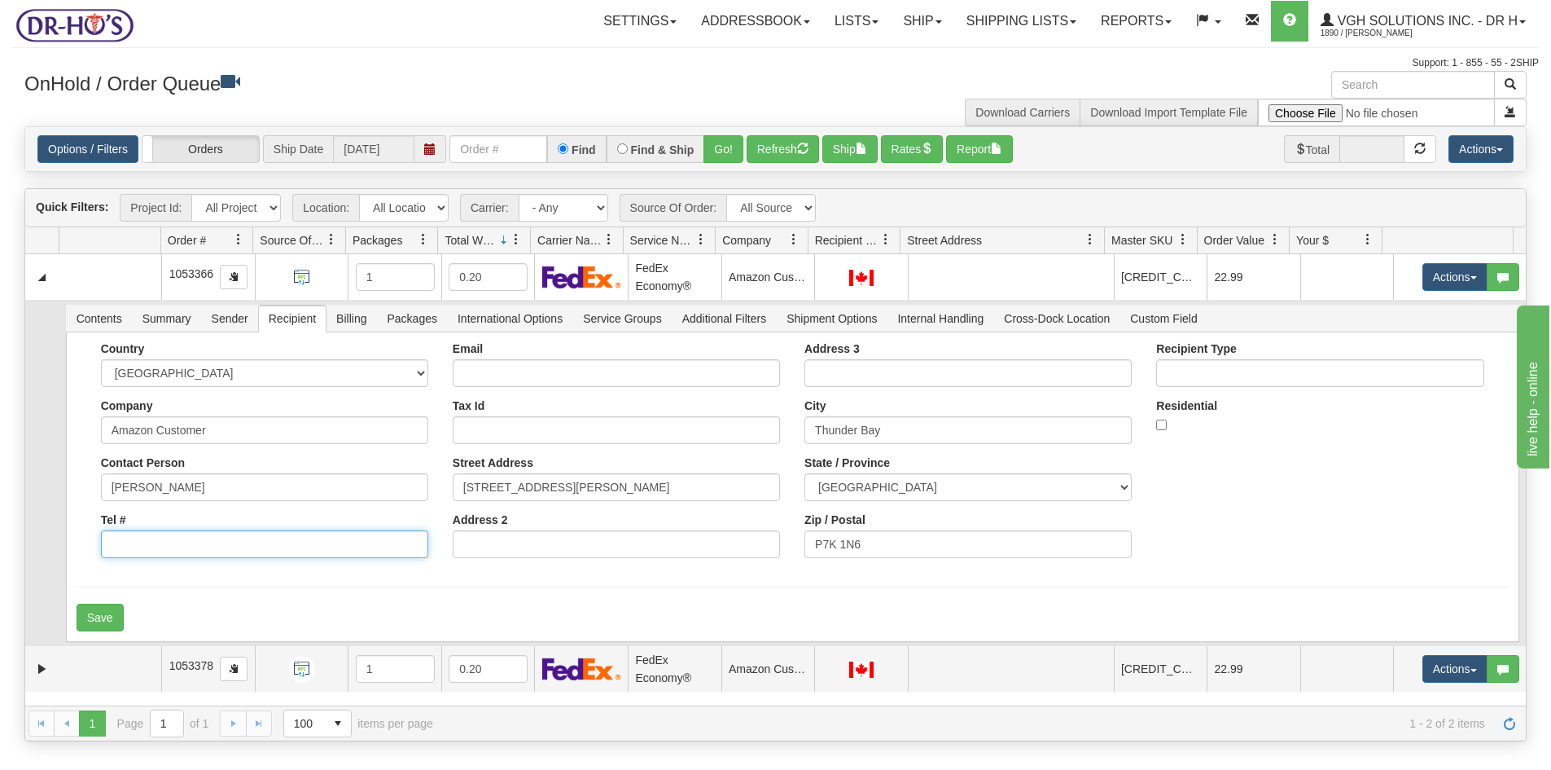
click at [134, 551] on input "Tel #" at bounding box center [264, 544] width 327 height 28
paste input "8076300145"
type input "8076300145"
click at [102, 612] on button "Save" at bounding box center [100, 617] width 47 height 28
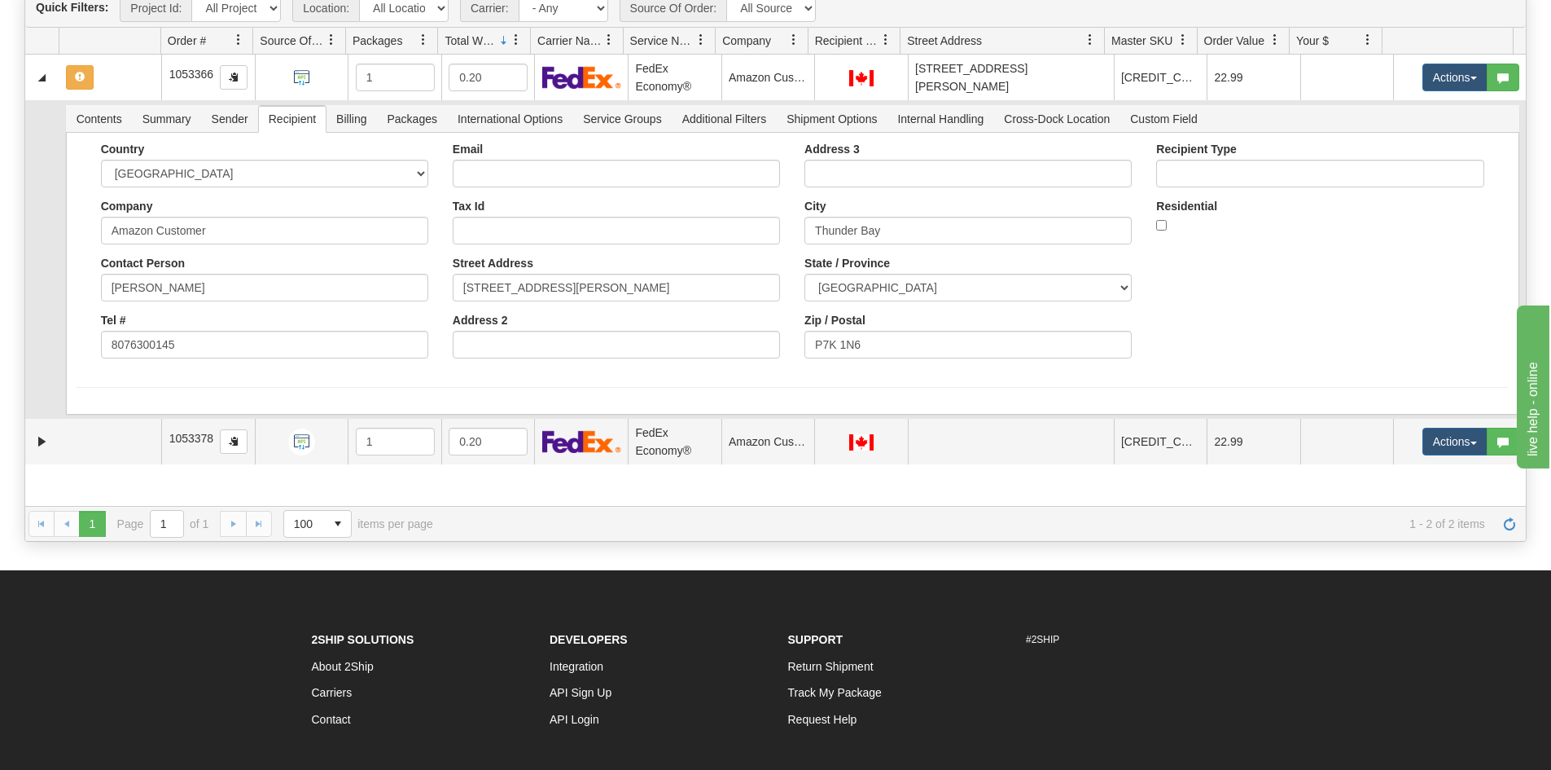
scroll to position [244, 0]
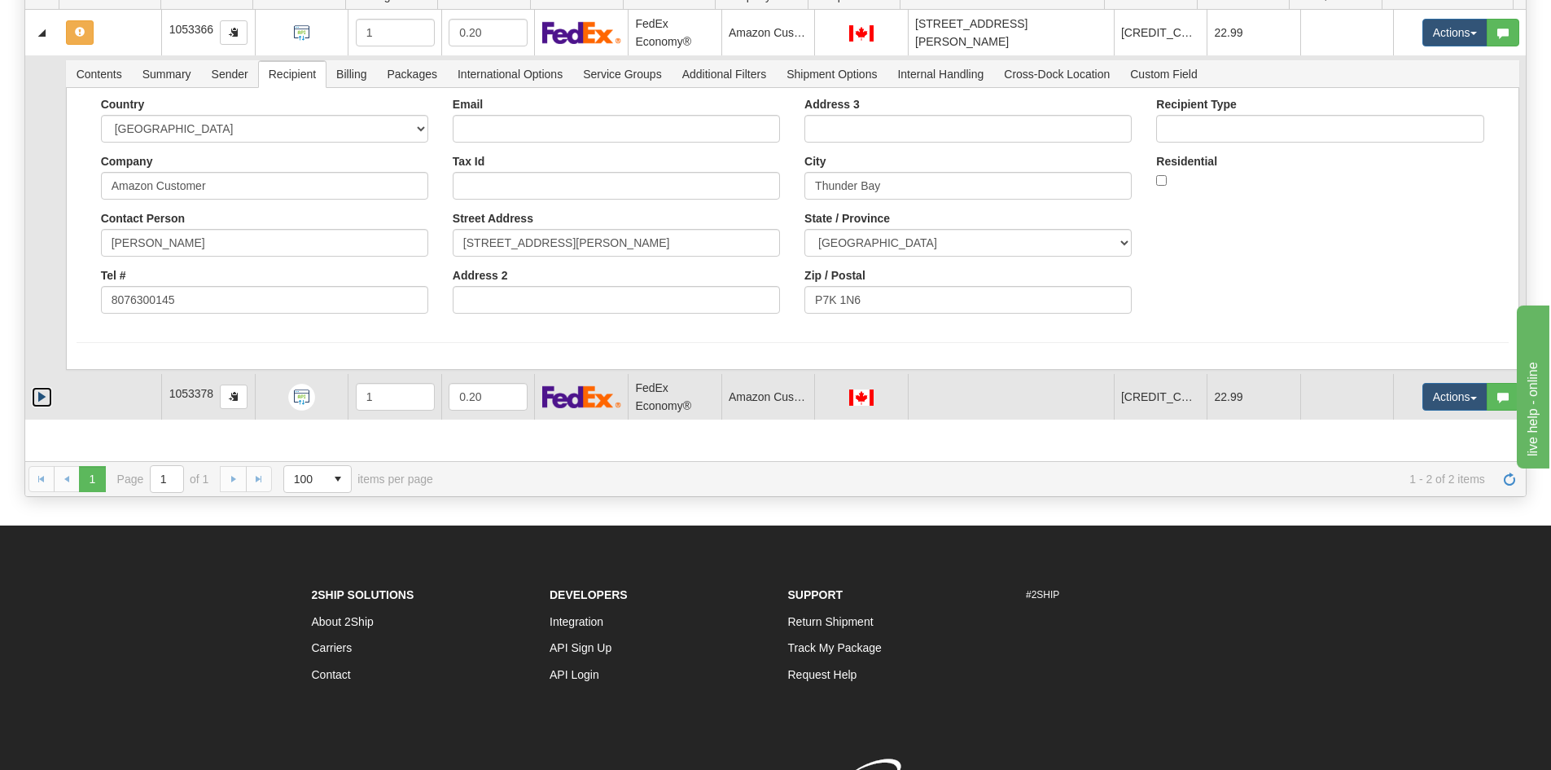
click at [41, 394] on link "Expand" at bounding box center [42, 397] width 20 height 20
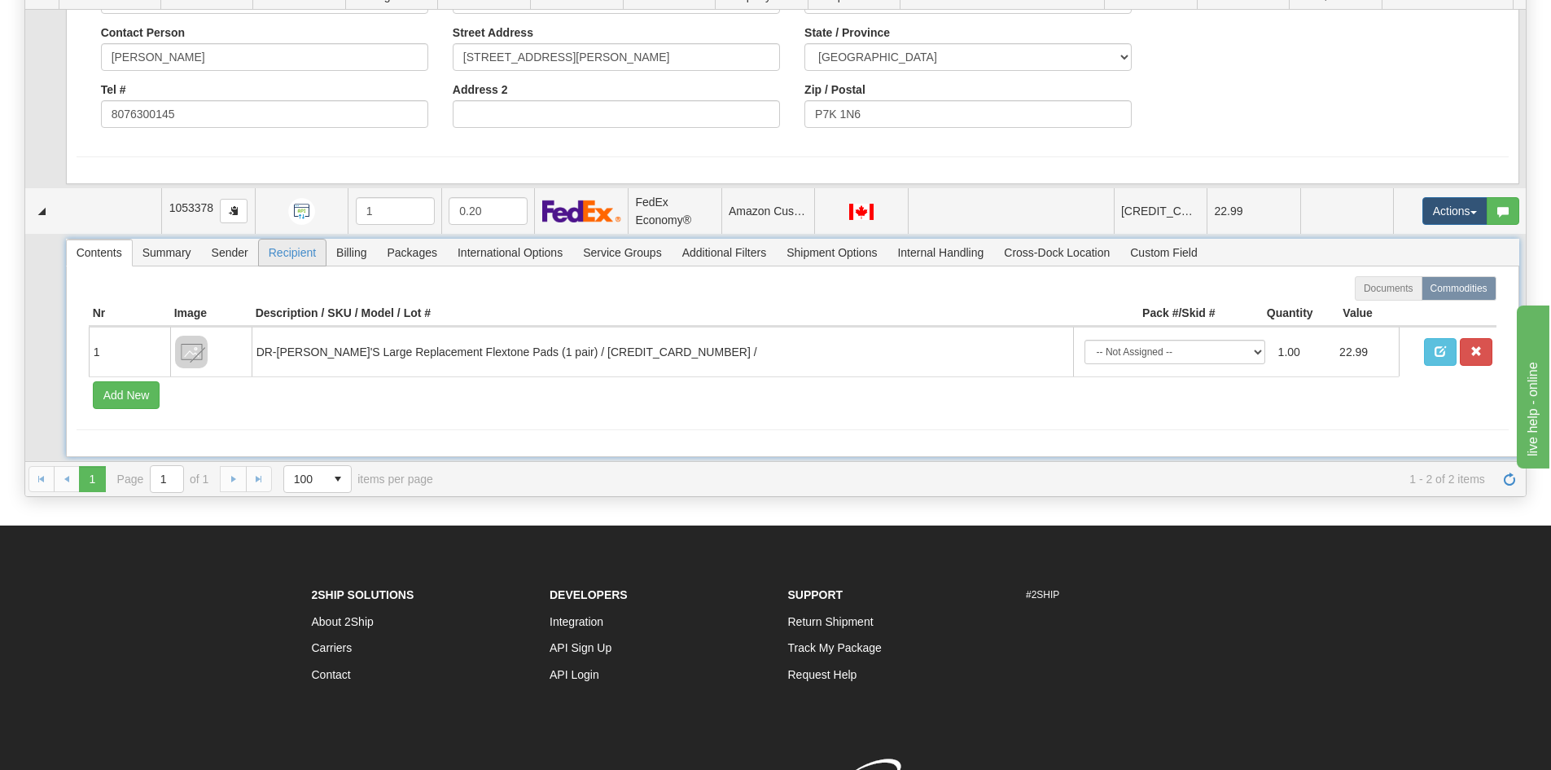
click at [296, 258] on span "Recipient" at bounding box center [292, 252] width 67 height 26
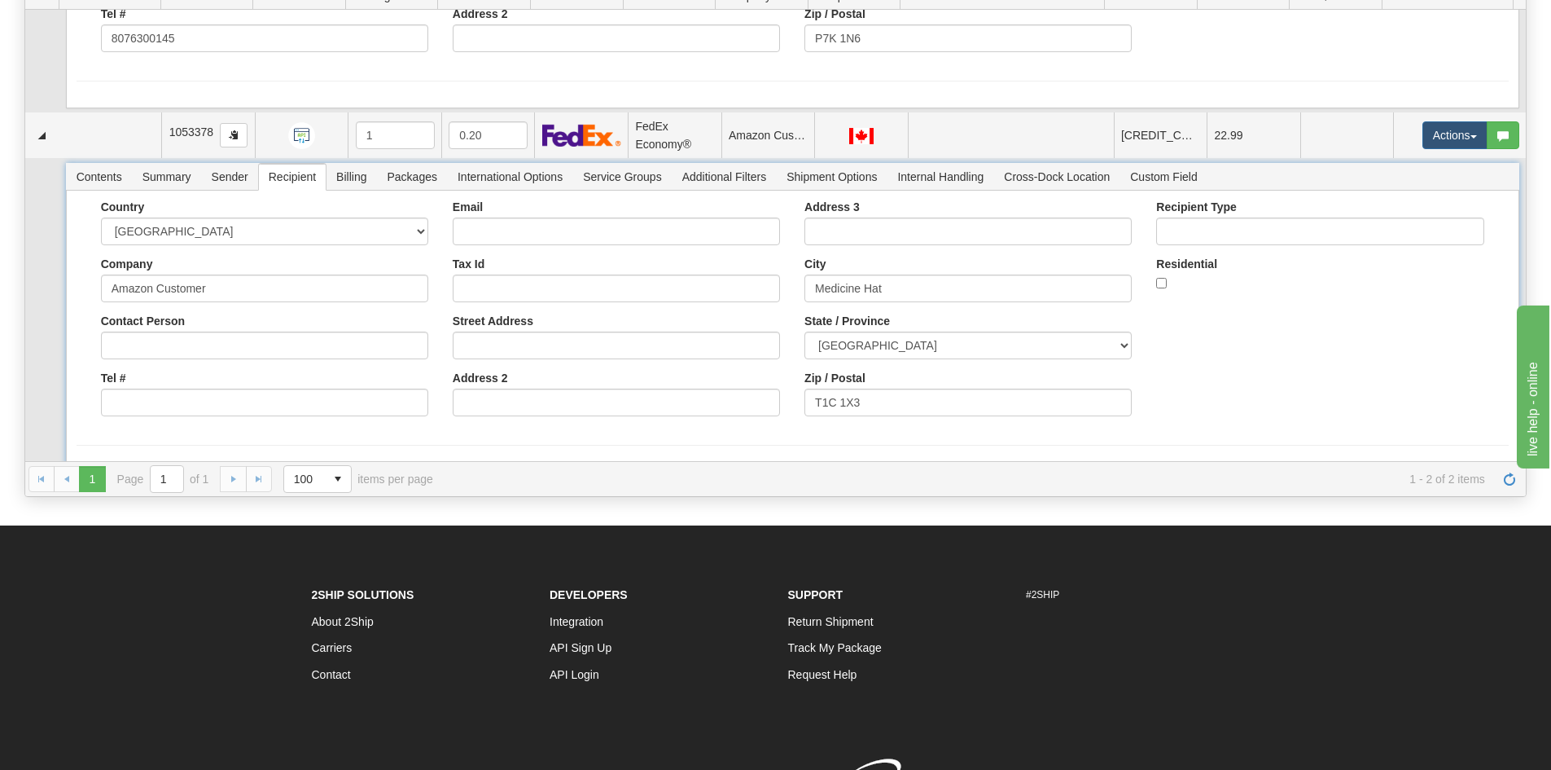
scroll to position [277, 0]
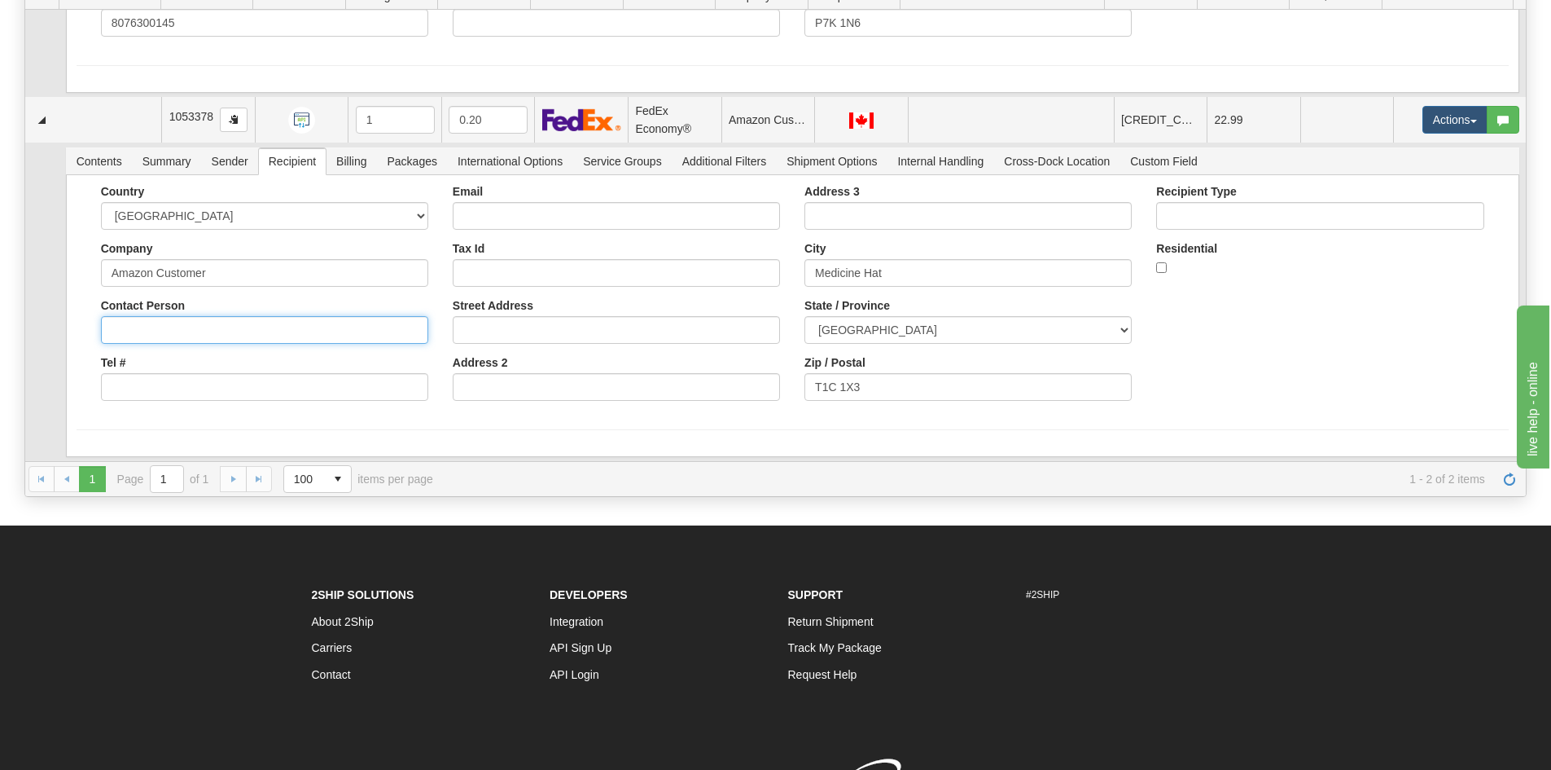
click at [143, 331] on input "Contact Person" at bounding box center [264, 330] width 327 height 28
paste input "Janine O'Neill"
type input "Janine O'Neill"
click at [115, 384] on input "Tel #" at bounding box center [264, 387] width 327 height 28
paste input "4034872635"
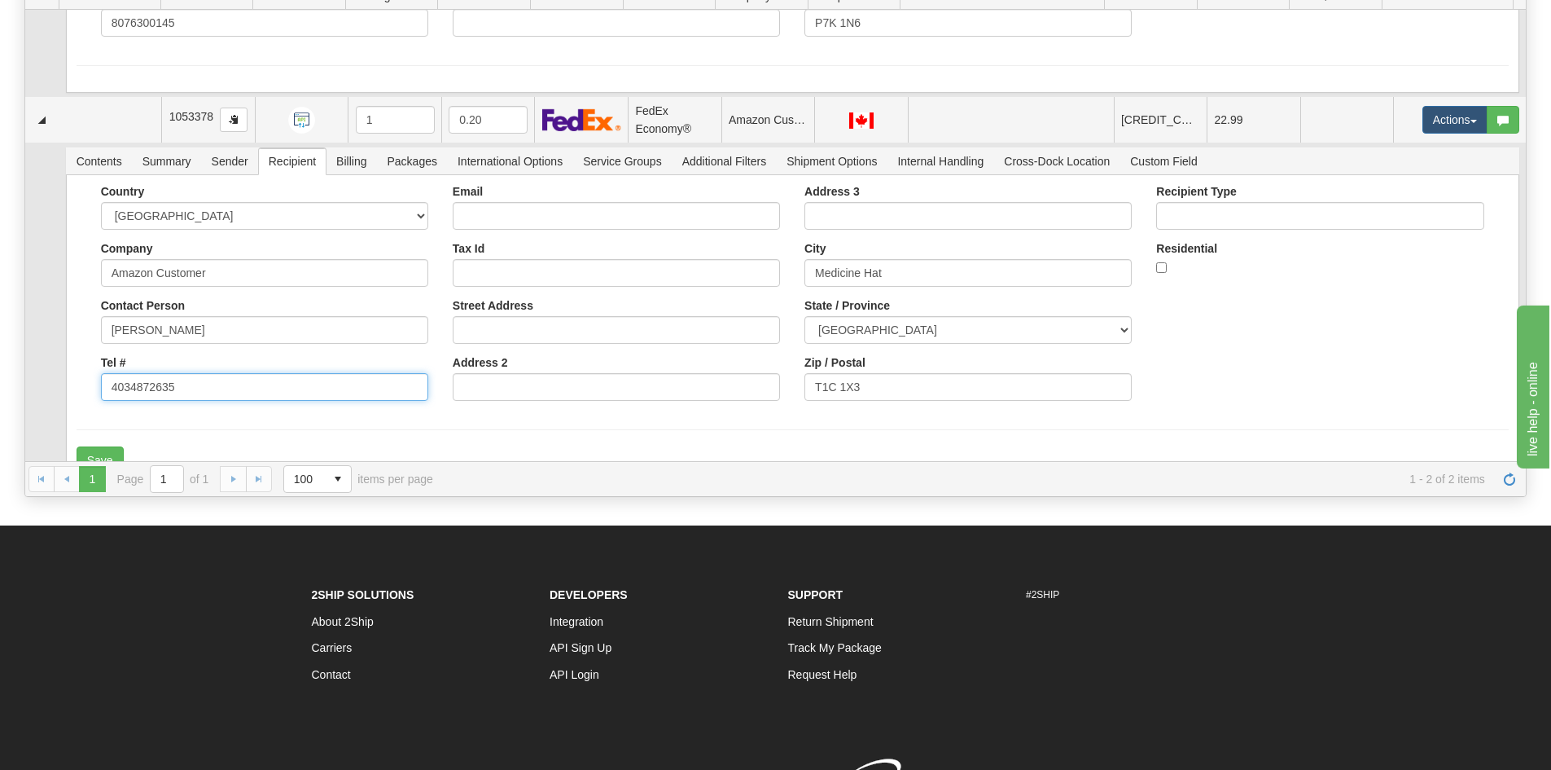
type input "4034872635"
click at [475, 323] on input "Street Address" at bounding box center [616, 330] width 327 height 28
paste input "220 Perry Crescent NE"
type input "220 Perry Crescent NE"
click at [99, 454] on button "Save" at bounding box center [100, 460] width 47 height 28
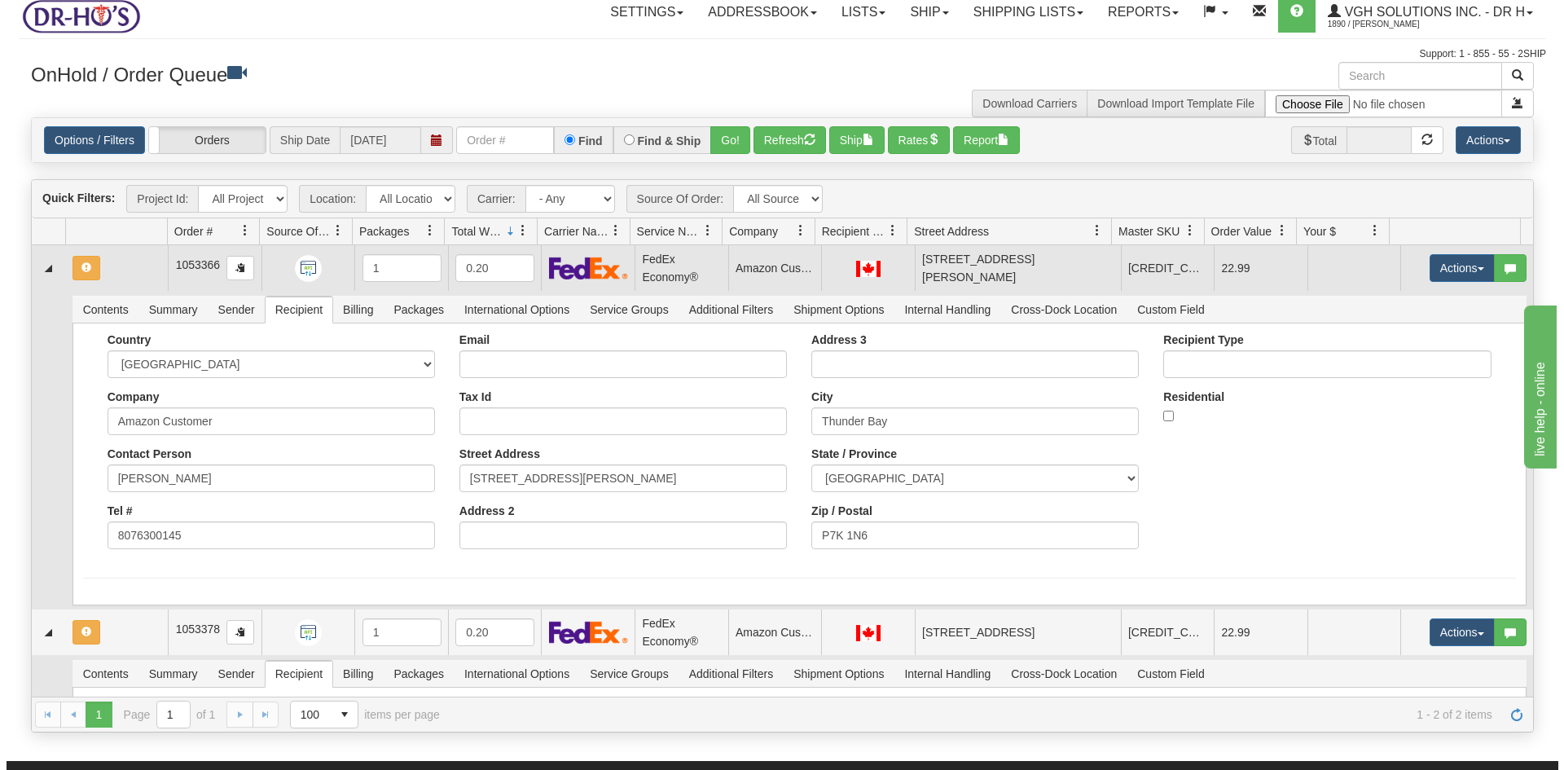
scroll to position [0, 0]
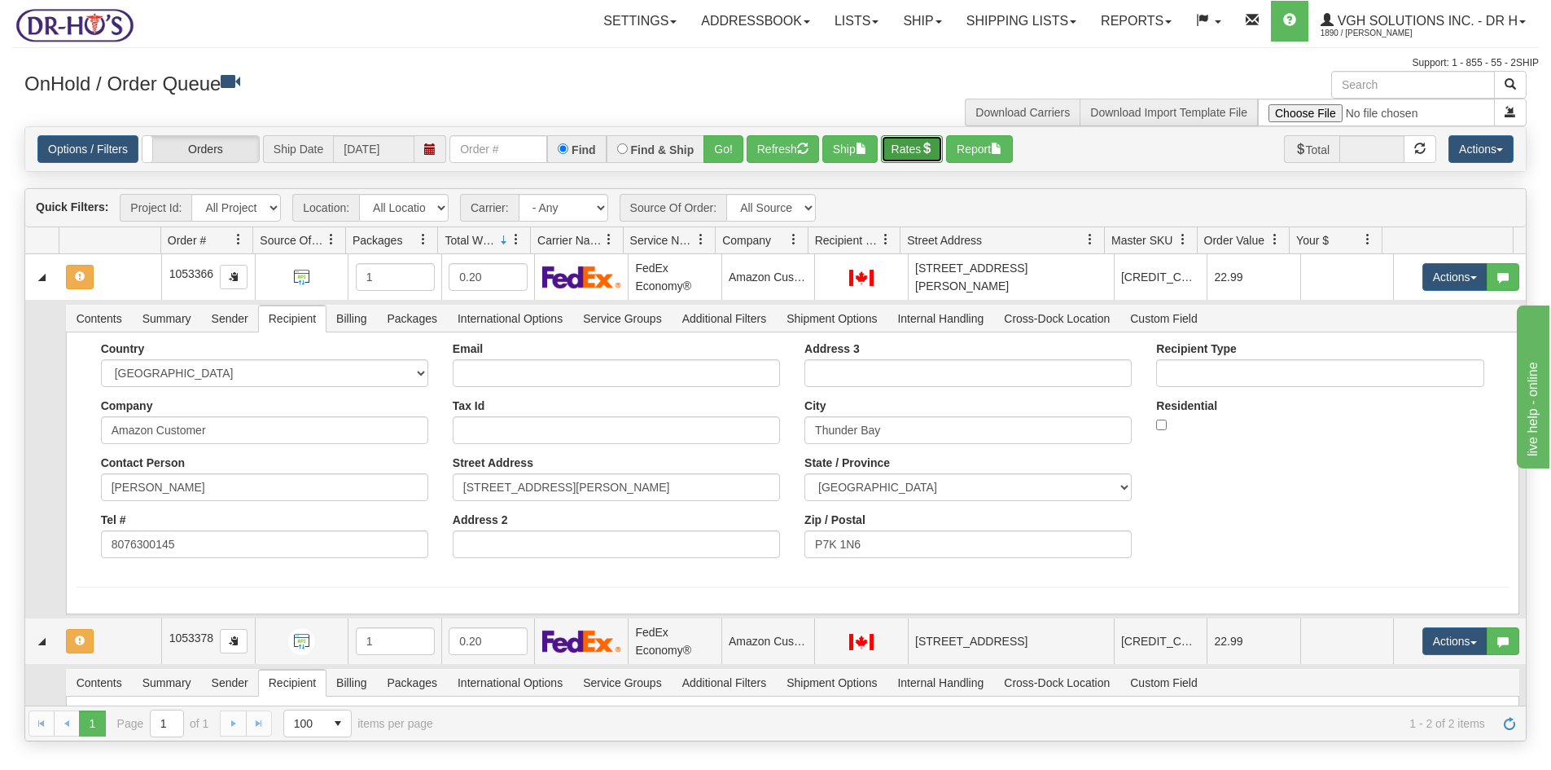
click at [918, 151] on button "Rates" at bounding box center [912, 149] width 63 height 28
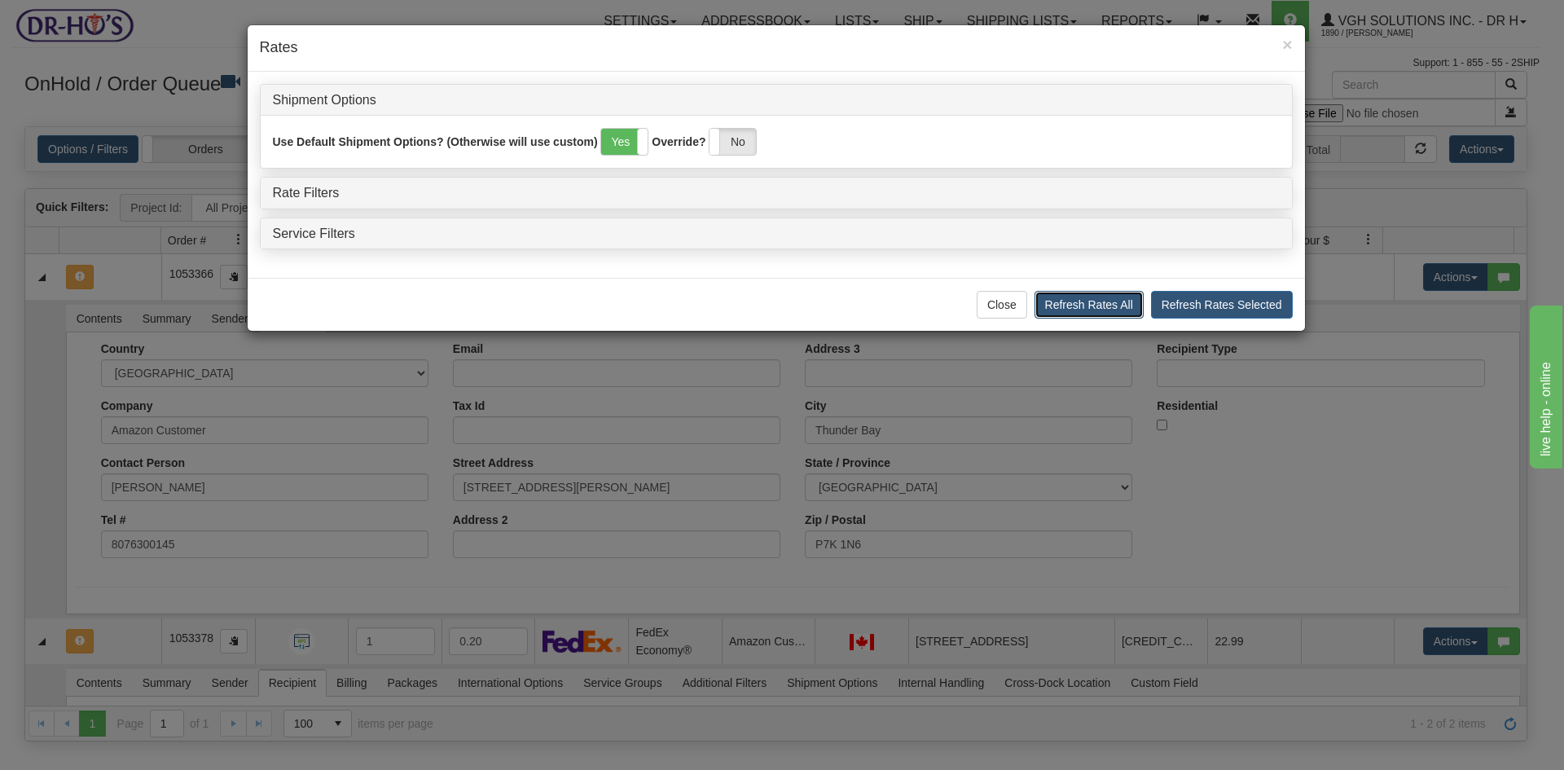
click at [1103, 301] on button "Refresh Rates All" at bounding box center [1088, 305] width 109 height 28
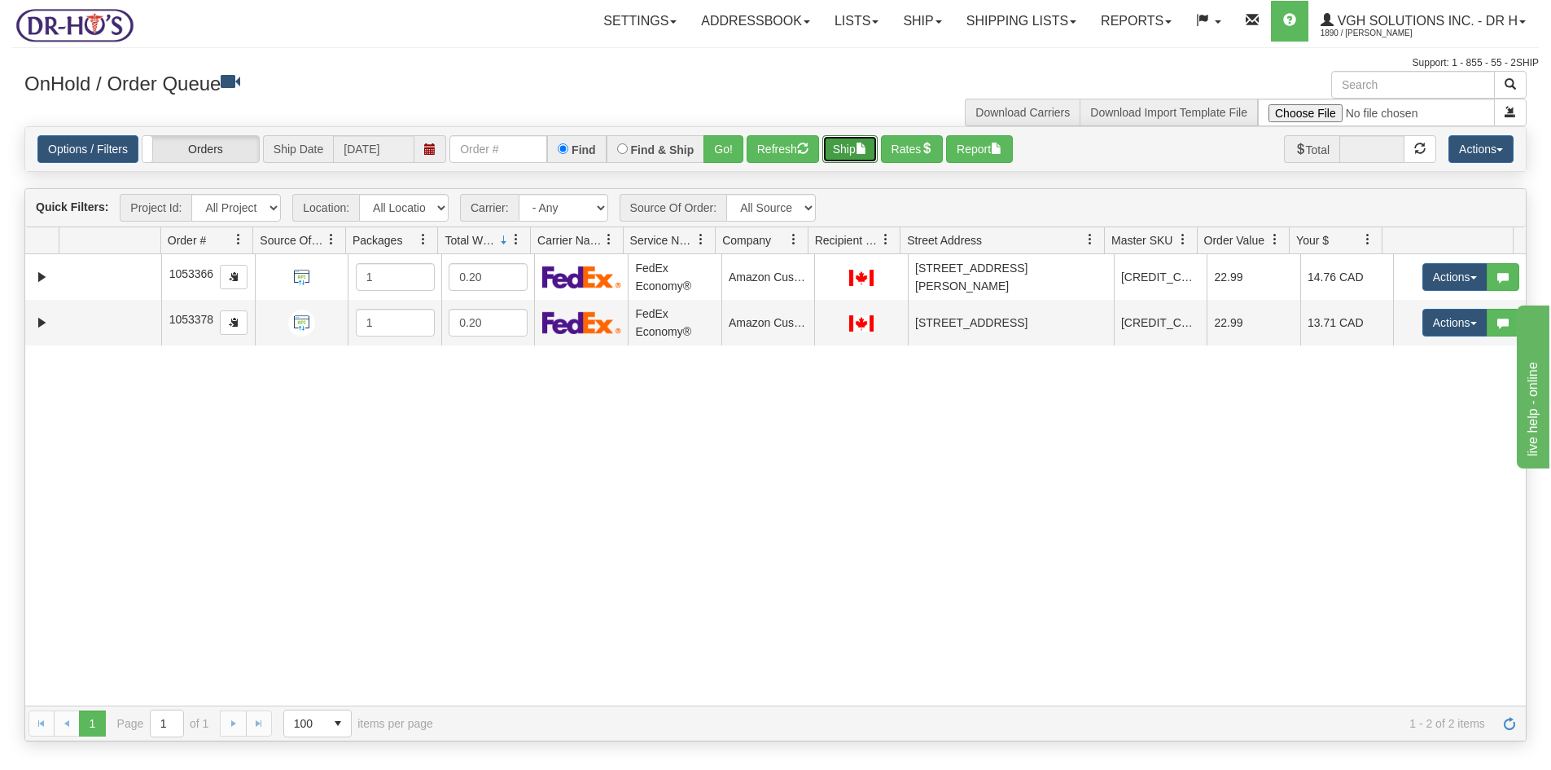
click at [852, 151] on button "Ship" at bounding box center [850, 149] width 55 height 28
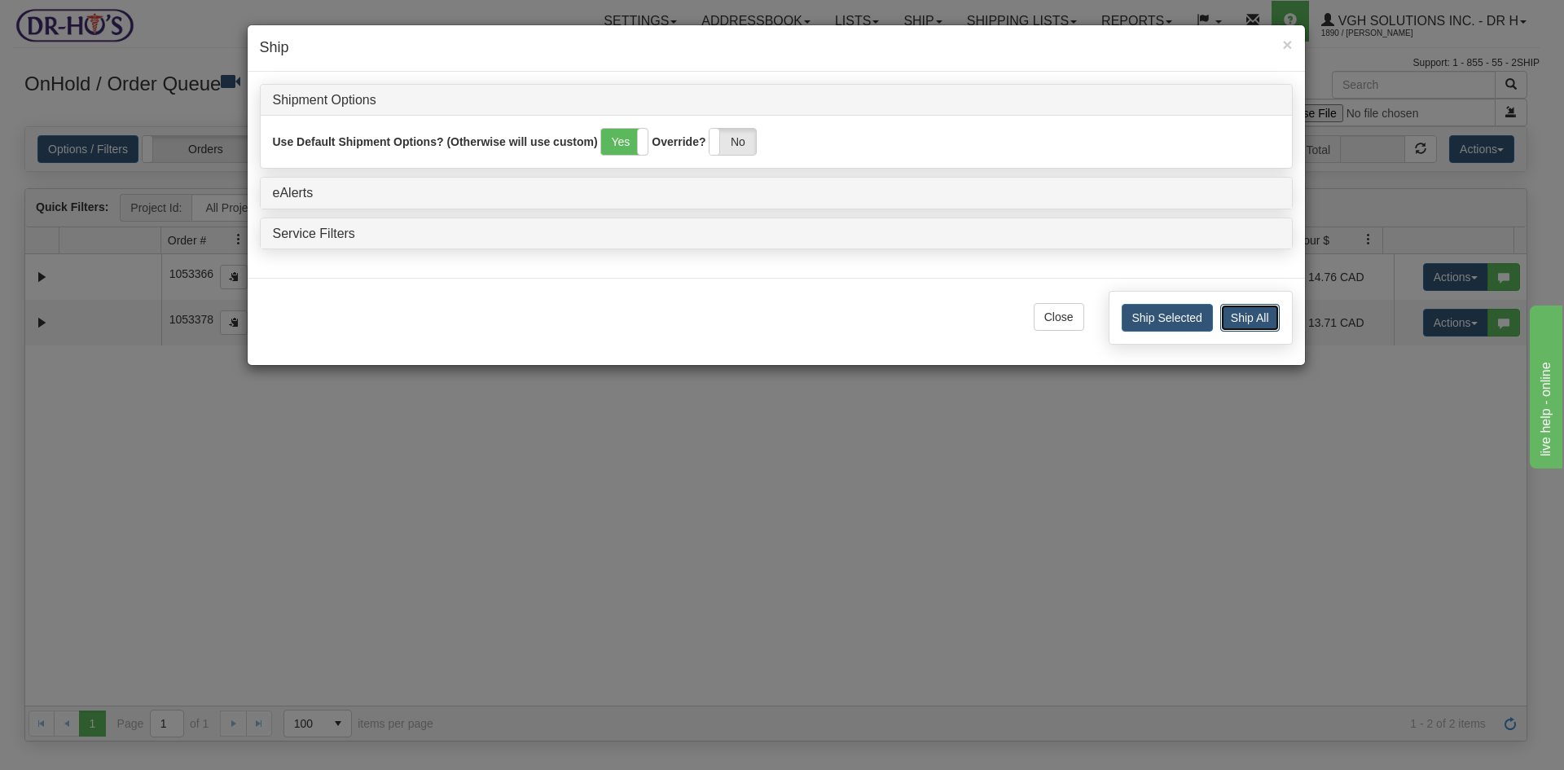
click at [1267, 318] on button "Ship All" at bounding box center [1249, 318] width 59 height 28
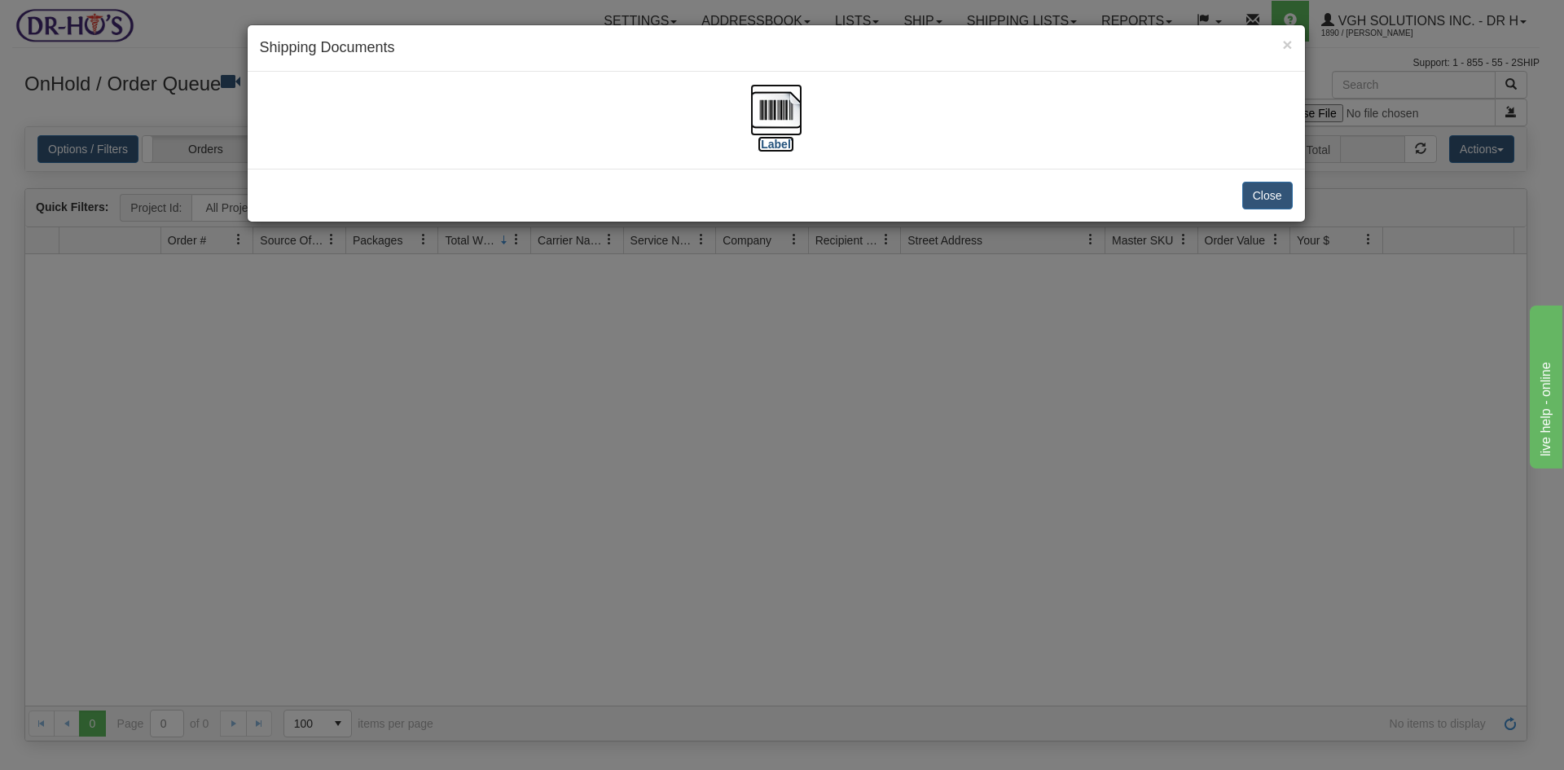
click at [765, 106] on img at bounding box center [776, 110] width 52 height 52
